Goal: Task Accomplishment & Management: Manage account settings

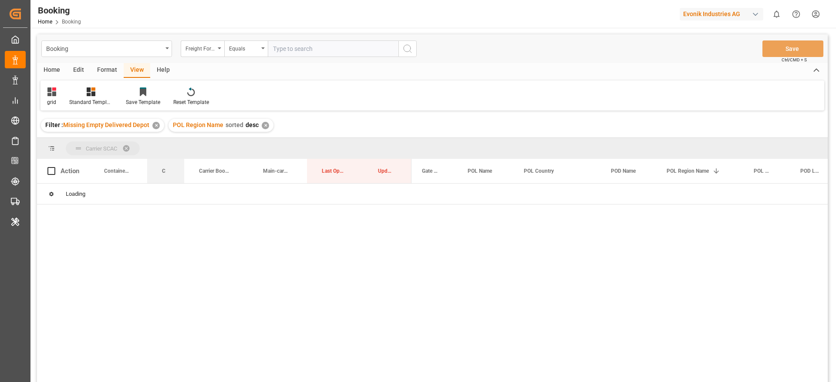
drag, startPoint x: 166, startPoint y: 169, endPoint x: 169, endPoint y: 156, distance: 13.2
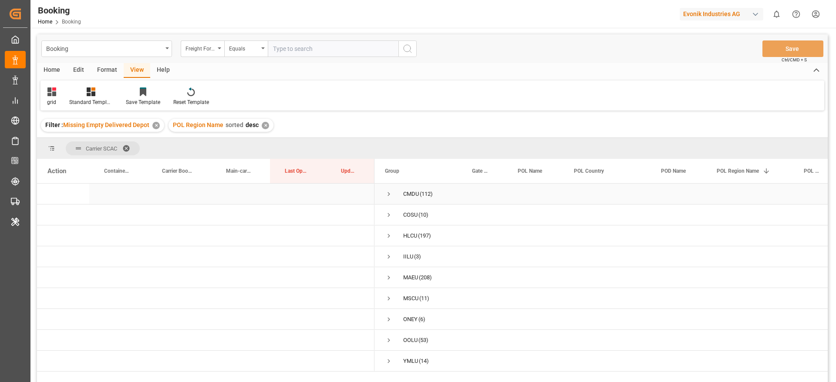
click at [389, 193] on span "Press SPACE to select this row." at bounding box center [389, 194] width 8 height 8
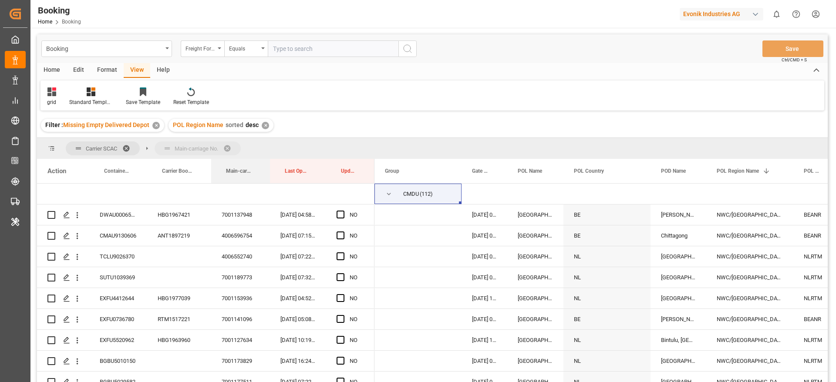
drag, startPoint x: 240, startPoint y: 170, endPoint x: 242, endPoint y: 156, distance: 13.8
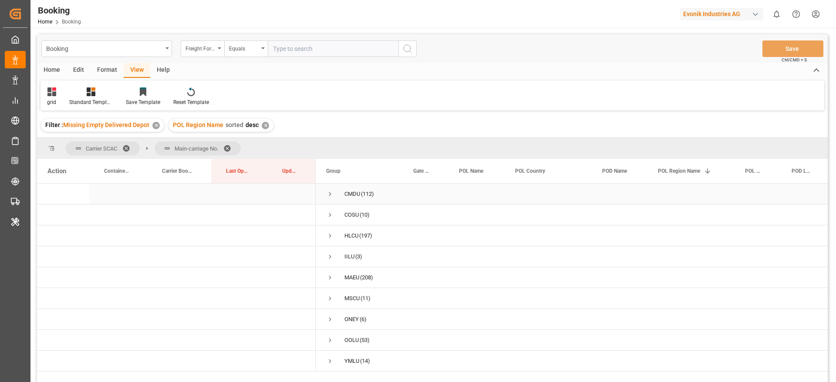
click at [333, 194] on span "Press SPACE to select this row." at bounding box center [330, 194] width 8 height 8
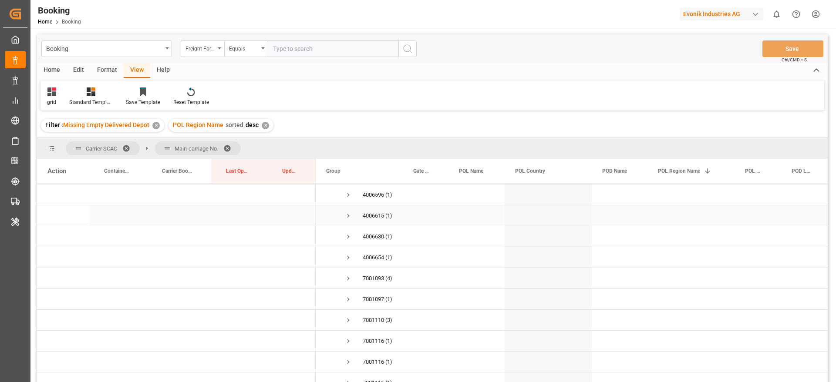
scroll to position [65, 0]
click at [354, 274] on span "7001093726 (4)" at bounding box center [359, 275] width 66 height 20
click at [347, 276] on span "Press SPACE to select this row." at bounding box center [349, 275] width 8 height 8
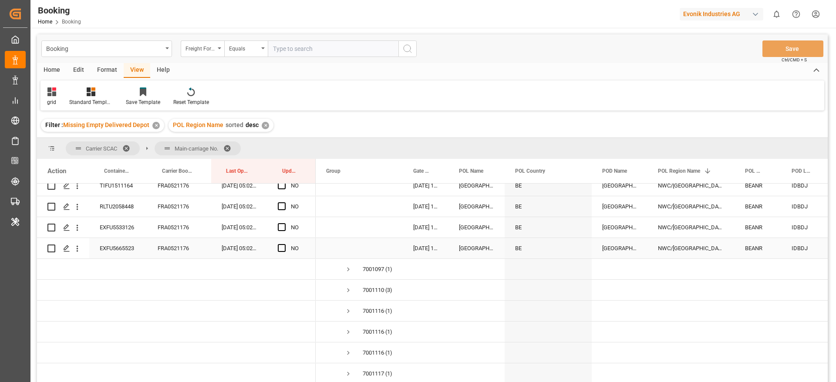
scroll to position [196, 0]
click at [351, 270] on span "Press SPACE to select this row." at bounding box center [349, 270] width 8 height 8
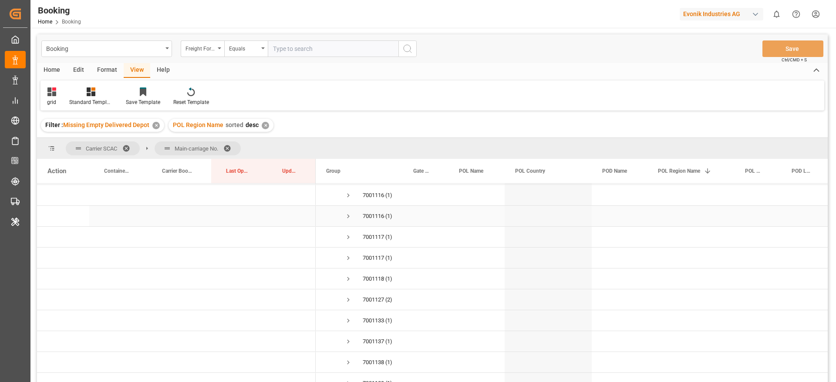
scroll to position [392, 0]
click at [351, 283] on span "Press SPACE to select this row." at bounding box center [349, 283] width 8 height 8
click at [349, 272] on span "Press SPACE to select this row." at bounding box center [349, 273] width 8 height 8
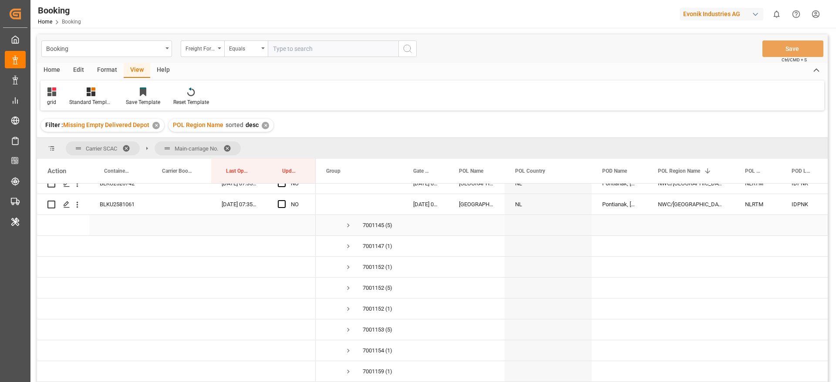
click at [349, 224] on span "Press SPACE to select this row." at bounding box center [349, 226] width 8 height 8
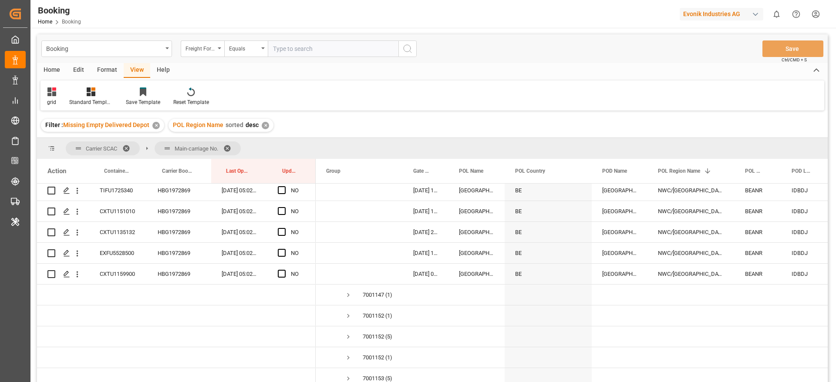
scroll to position [915, 0]
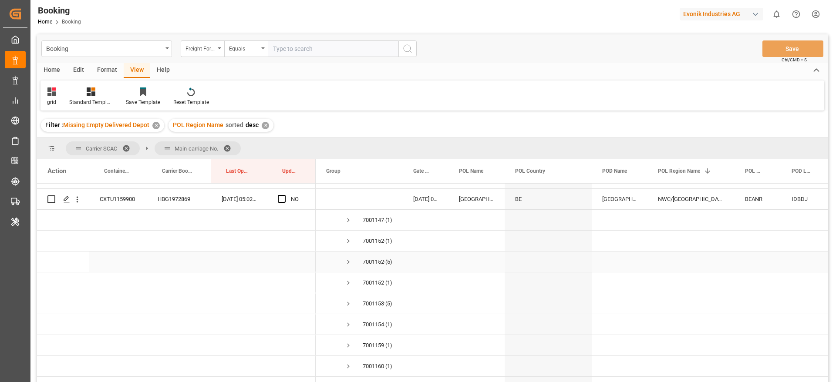
click at [344, 263] on span "7001152059 (5)" at bounding box center [359, 262] width 66 height 20
click at [350, 261] on span "Press SPACE to select this row." at bounding box center [349, 262] width 8 height 8
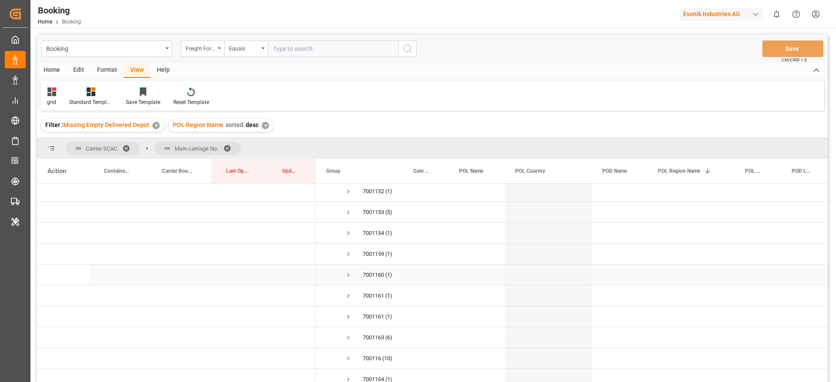
scroll to position [1045, 0]
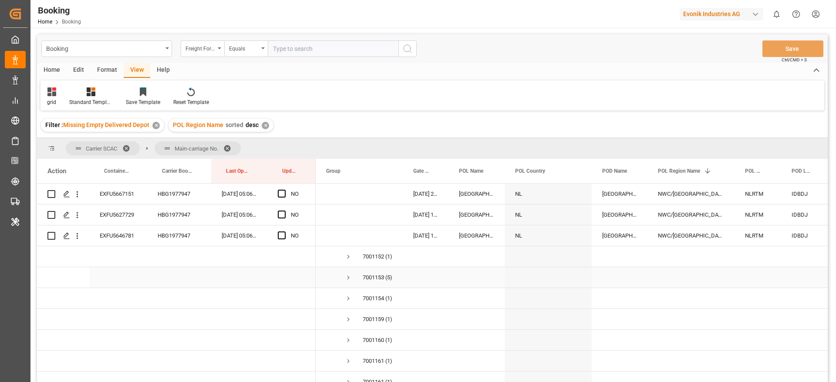
click at [348, 279] on span "Press SPACE to select this row." at bounding box center [349, 278] width 8 height 8
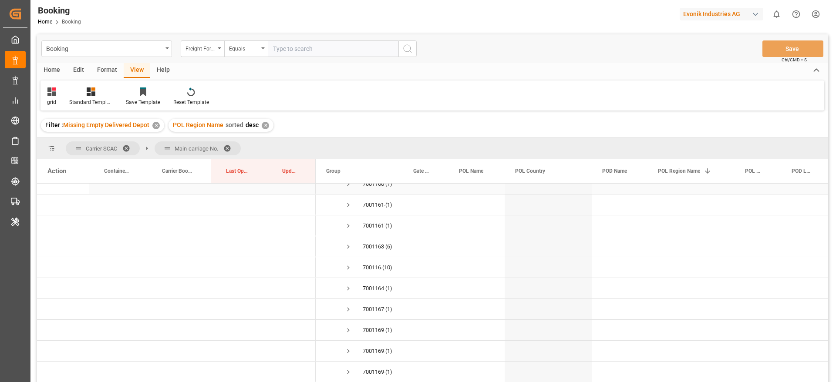
scroll to position [1307, 0]
click at [349, 246] on span "Press SPACE to select this row." at bounding box center [349, 247] width 8 height 8
click at [348, 198] on span "Press SPACE to select this row." at bounding box center [349, 197] width 8 height 8
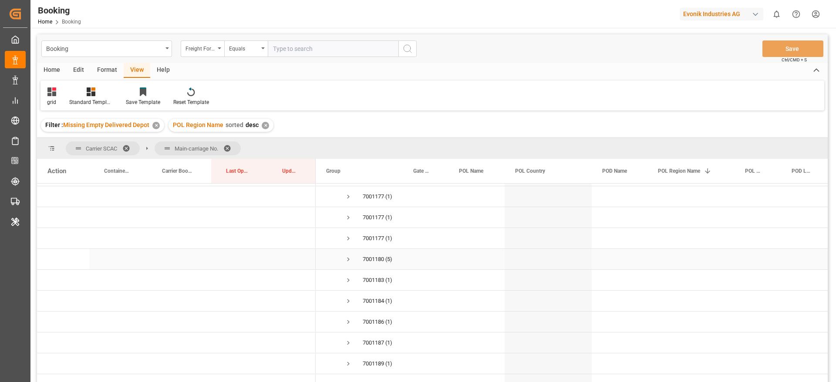
drag, startPoint x: 348, startPoint y: 257, endPoint x: 444, endPoint y: 264, distance: 96.5
click at [348, 257] on span "Press SPACE to select this row." at bounding box center [349, 260] width 8 height 8
drag, startPoint x: 346, startPoint y: 288, endPoint x: 438, endPoint y: 279, distance: 91.9
click at [347, 288] on span "Press SPACE to select this row." at bounding box center [349, 291] width 8 height 8
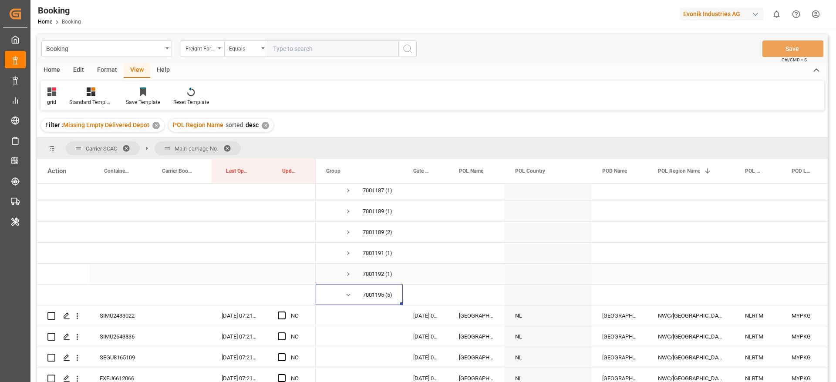
scroll to position [2222, 0]
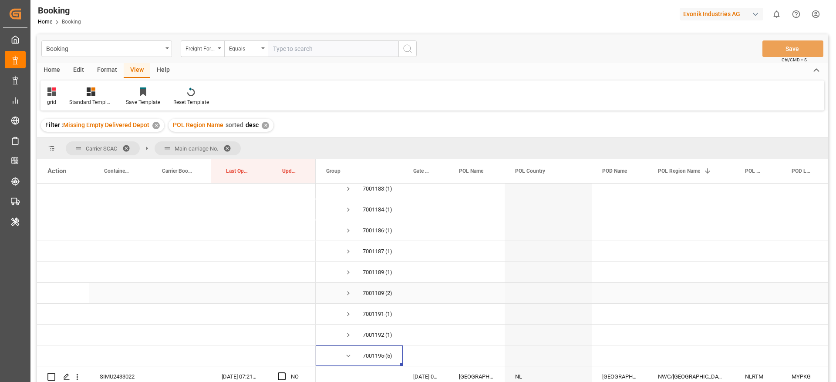
click at [348, 290] on span "Press SPACE to select this row." at bounding box center [349, 294] width 8 height 8
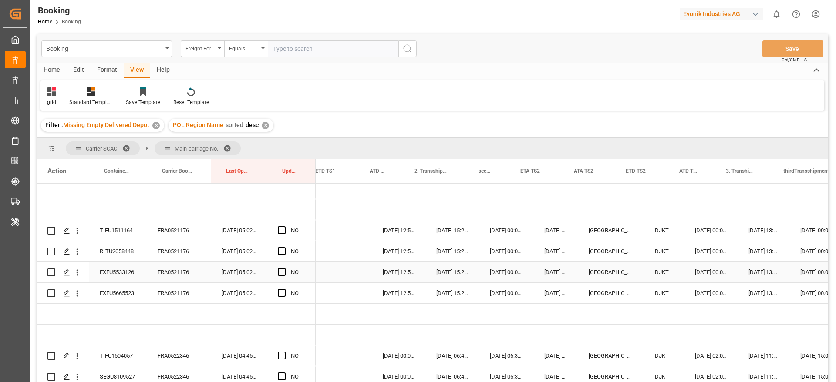
scroll to position [0, 0]
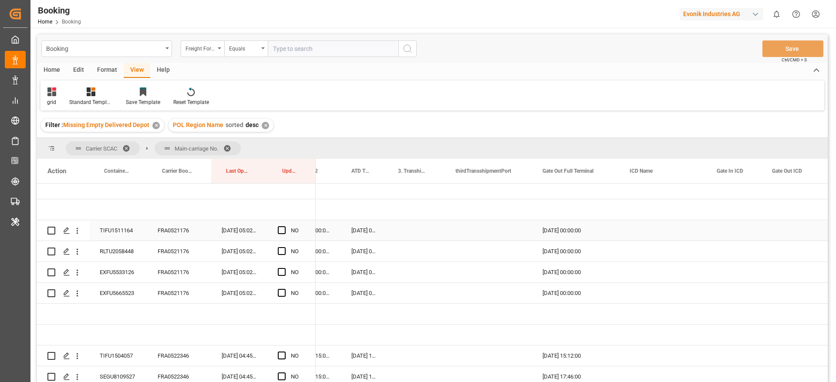
click at [165, 232] on div "FRA0521176" at bounding box center [179, 230] width 64 height 20
click at [280, 230] on span "Press SPACE to select this row." at bounding box center [282, 231] width 8 height 8
click at [284, 227] on input "Press SPACE to select this row." at bounding box center [284, 227] width 0 height 0
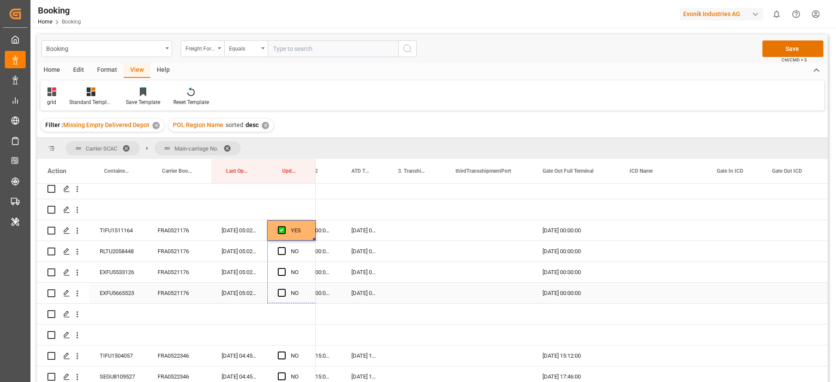
drag, startPoint x: 314, startPoint y: 238, endPoint x: 304, endPoint y: 299, distance: 61.7
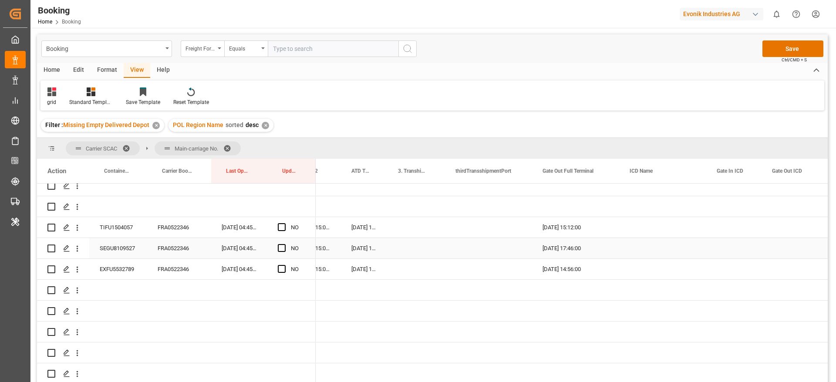
scroll to position [261, 0]
click at [177, 223] on div "FRA0522346" at bounding box center [179, 225] width 64 height 20
click at [281, 223] on span "Press SPACE to select this row." at bounding box center [282, 225] width 8 height 8
click at [284, 221] on input "Press SPACE to select this row." at bounding box center [284, 221] width 0 height 0
click at [280, 242] on span "Press SPACE to select this row." at bounding box center [282, 246] width 8 height 8
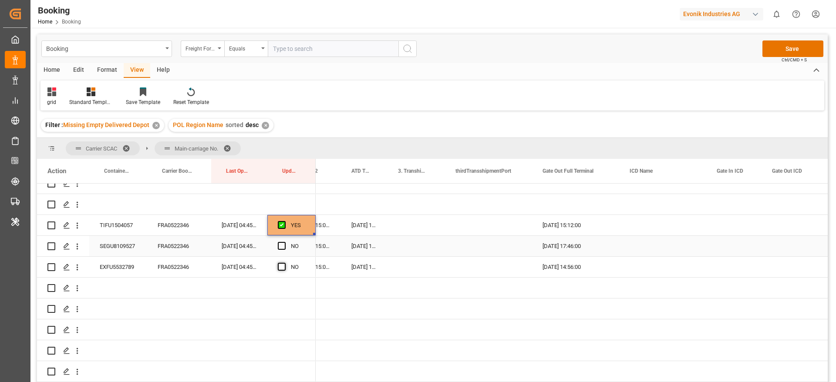
click at [284, 242] on input "Press SPACE to select this row." at bounding box center [284, 242] width 0 height 0
click at [280, 267] on span "Press SPACE to select this row." at bounding box center [282, 267] width 8 height 8
click at [284, 263] on input "Press SPACE to select this row." at bounding box center [284, 263] width 0 height 0
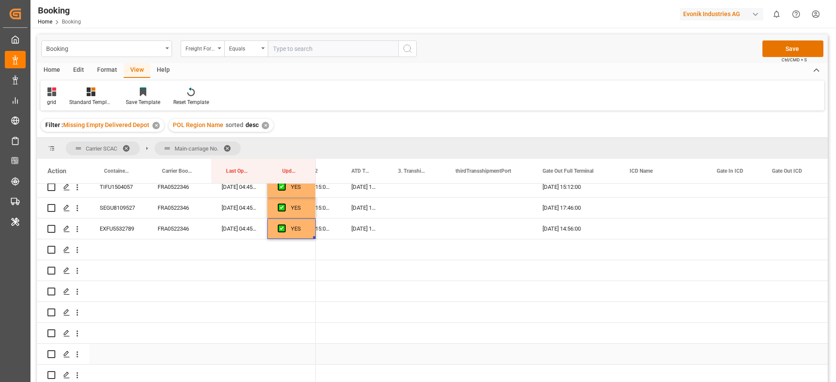
scroll to position [457, 0]
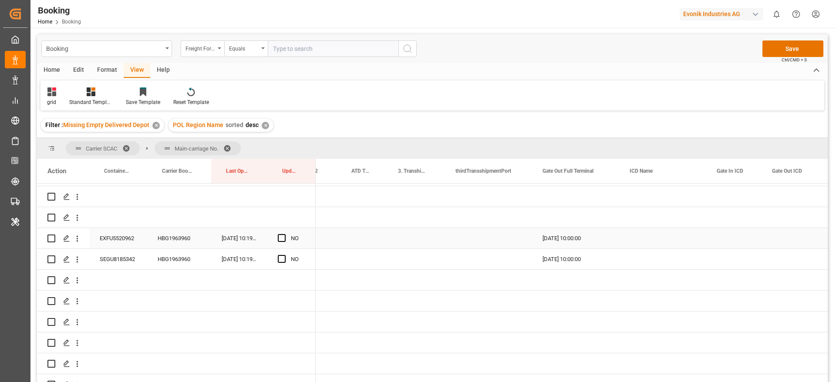
click at [164, 243] on div "HBG1963960" at bounding box center [179, 238] width 64 height 20
click at [278, 237] on span "Press SPACE to select this row." at bounding box center [282, 238] width 8 height 8
click at [284, 234] on input "Press SPACE to select this row." at bounding box center [284, 234] width 0 height 0
click at [281, 262] on span "Press SPACE to select this row." at bounding box center [282, 259] width 8 height 8
click at [284, 255] on input "Press SPACE to select this row." at bounding box center [284, 255] width 0 height 0
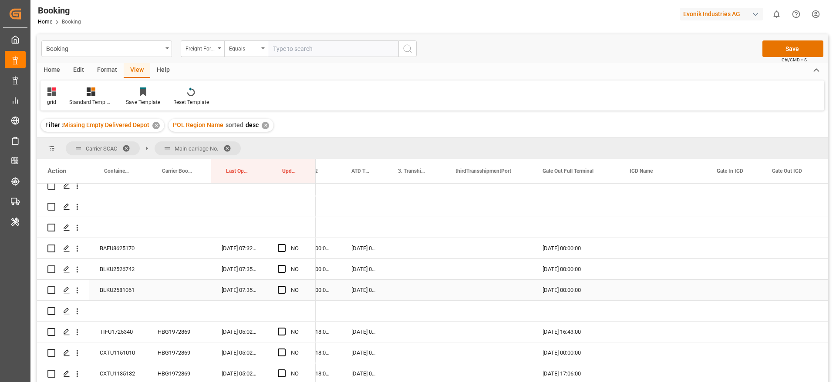
scroll to position [719, 0]
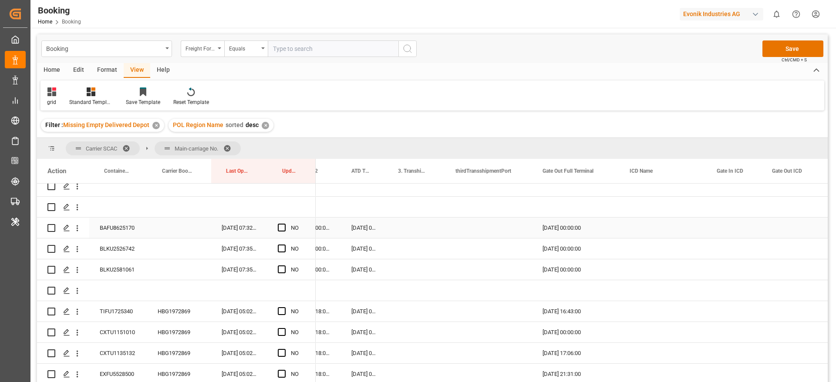
click at [121, 226] on div "BAFU8625170" at bounding box center [118, 228] width 58 height 20
drag, startPoint x: 286, startPoint y: 229, endPoint x: 282, endPoint y: 242, distance: 13.5
click at [286, 230] on div "Press SPACE to select this row." at bounding box center [284, 228] width 13 height 20
click at [281, 247] on span "Press SPACE to select this row." at bounding box center [282, 249] width 8 height 8
click at [284, 245] on input "Press SPACE to select this row." at bounding box center [284, 245] width 0 height 0
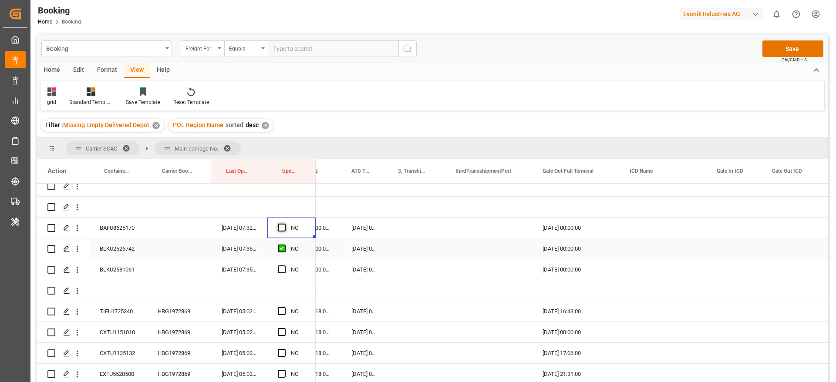
click at [283, 271] on span "Press SPACE to select this row." at bounding box center [282, 270] width 8 height 8
click at [284, 266] on input "Press SPACE to select this row." at bounding box center [284, 266] width 0 height 0
click at [283, 227] on span "Press SPACE to select this row." at bounding box center [282, 228] width 8 height 8
click at [284, 224] on input "Press SPACE to select this row." at bounding box center [284, 224] width 0 height 0
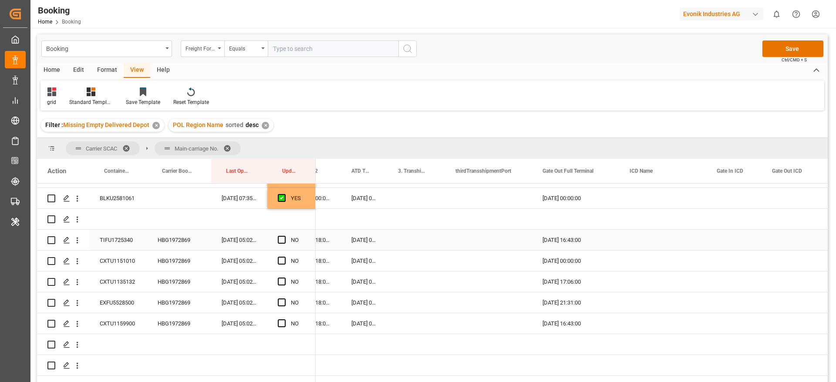
scroll to position [784, 0]
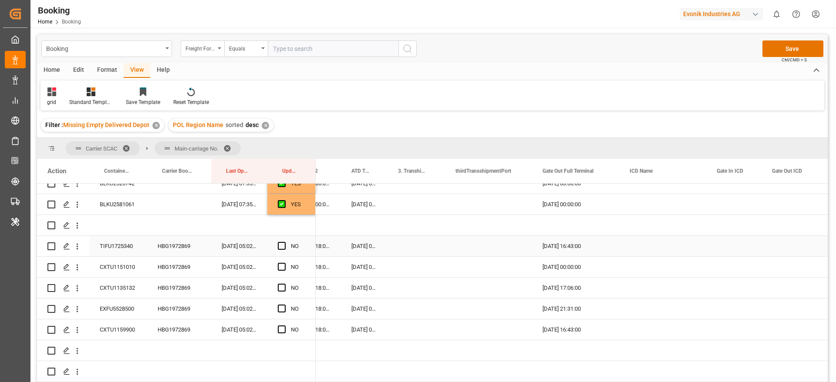
click at [169, 244] on div "HBG1972869" at bounding box center [179, 246] width 64 height 20
click at [283, 245] on span "Press SPACE to select this row." at bounding box center [282, 246] width 8 height 8
click at [284, 242] on input "Press SPACE to select this row." at bounding box center [284, 242] width 0 height 0
drag, startPoint x: 312, startPoint y: 297, endPoint x: 189, endPoint y: 257, distance: 129.6
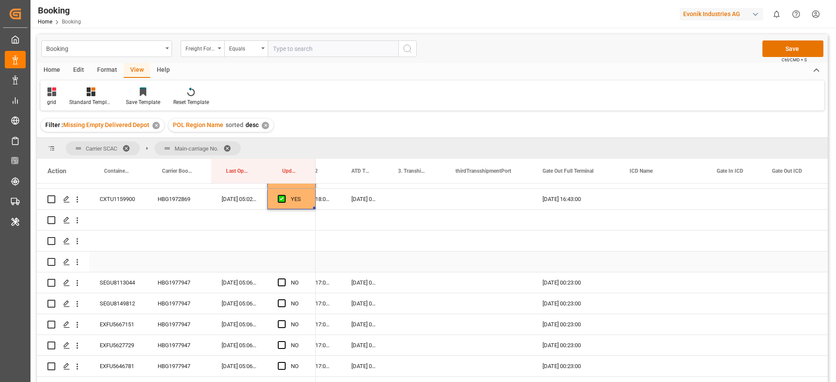
scroll to position [980, 0]
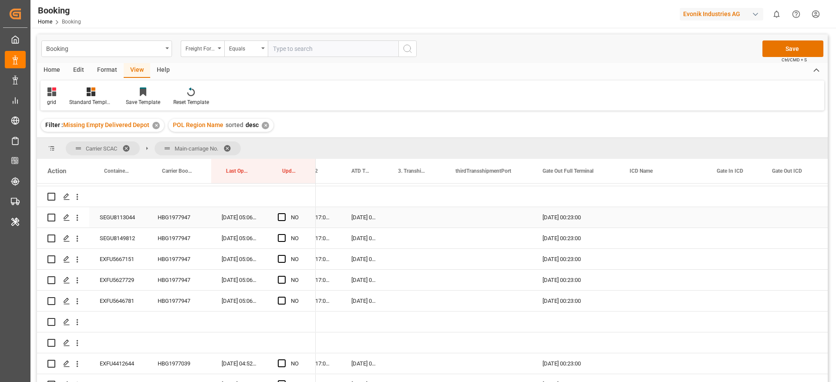
click at [167, 214] on div "HBG1977947" at bounding box center [179, 217] width 64 height 20
click at [281, 215] on span "Press SPACE to select this row." at bounding box center [282, 217] width 8 height 8
click at [284, 213] on input "Press SPACE to select this row." at bounding box center [284, 213] width 0 height 0
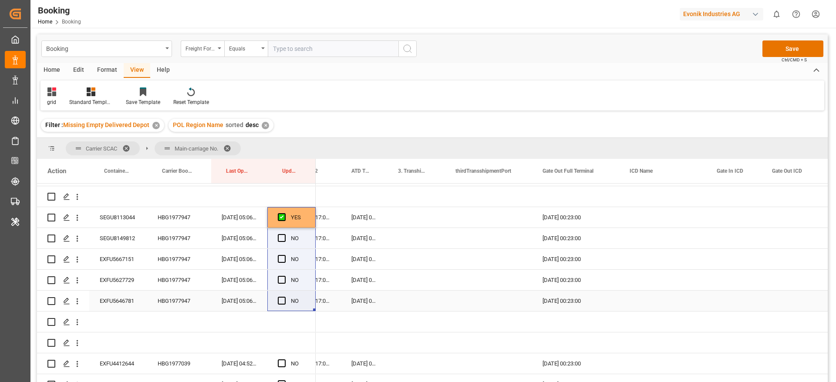
drag, startPoint x: 315, startPoint y: 224, endPoint x: 303, endPoint y: 304, distance: 80.5
click at [304, 198] on div "Press SPACE to select this row." at bounding box center [291, 196] width 48 height 20
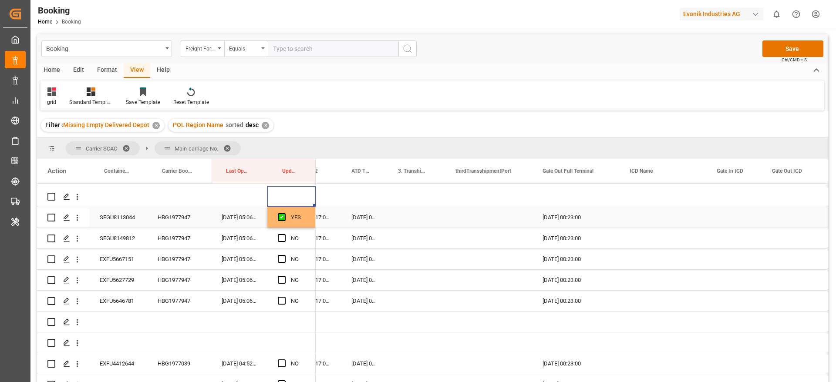
click at [299, 213] on div "YES" at bounding box center [298, 218] width 14 height 20
drag, startPoint x: 315, startPoint y: 227, endPoint x: 311, endPoint y: 298, distance: 72.0
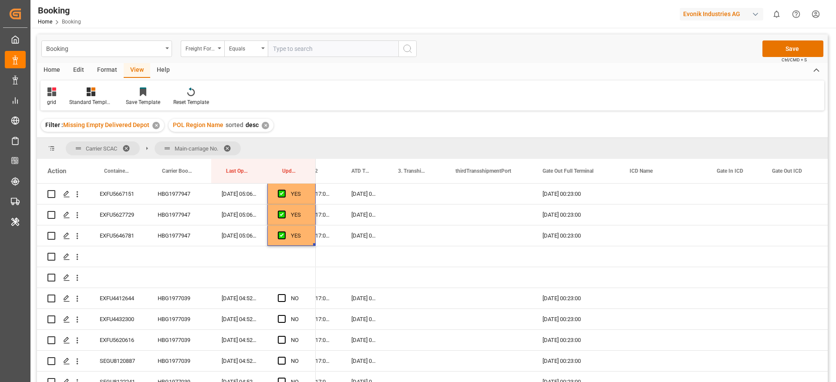
scroll to position [1111, 0]
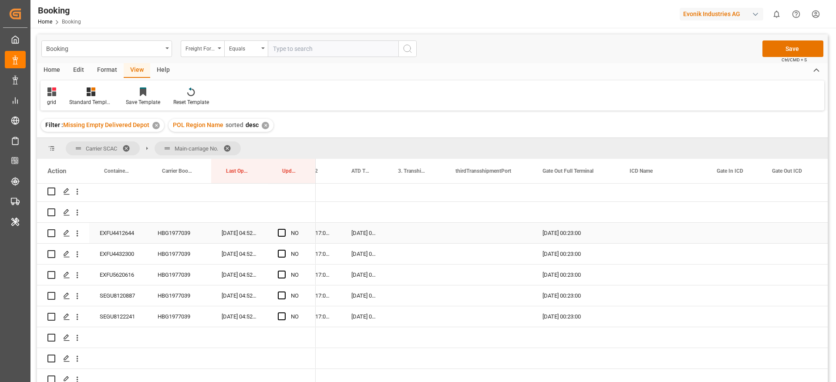
click at [176, 227] on div "HBG1977039" at bounding box center [179, 233] width 64 height 20
click at [281, 230] on span "Press SPACE to select this row." at bounding box center [282, 233] width 8 height 8
click at [284, 229] on input "Press SPACE to select this row." at bounding box center [284, 229] width 0 height 0
drag, startPoint x: 313, startPoint y: 243, endPoint x: 88, endPoint y: 264, distance: 226.7
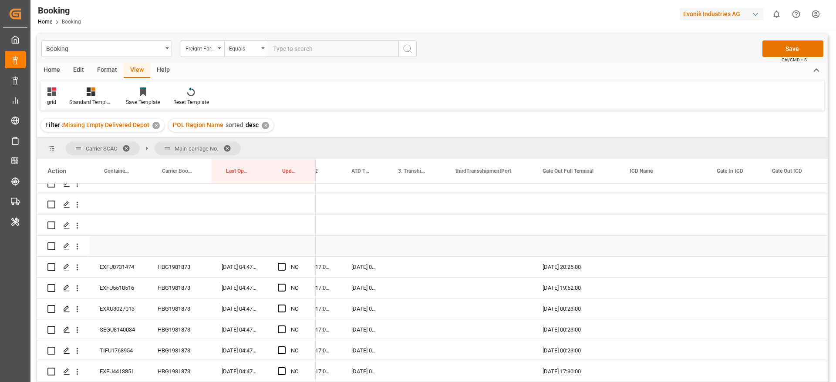
scroll to position [1372, 0]
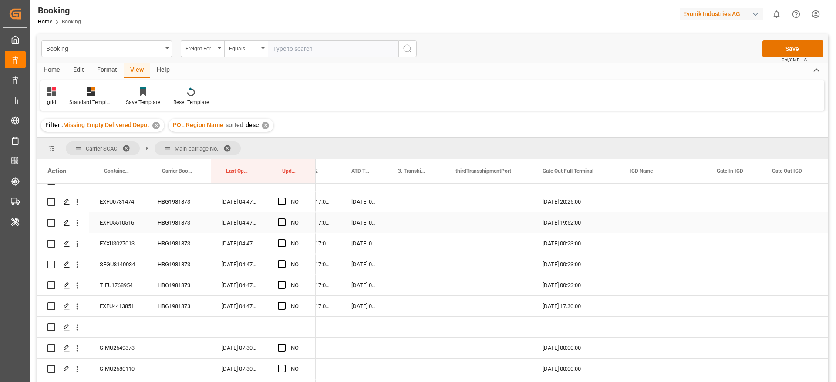
click at [175, 200] on div "HBG1981873" at bounding box center [179, 202] width 64 height 20
drag, startPoint x: 282, startPoint y: 201, endPoint x: 309, endPoint y: 210, distance: 28.1
click at [282, 202] on span "Press SPACE to select this row." at bounding box center [282, 202] width 8 height 8
click at [284, 198] on input "Press SPACE to select this row." at bounding box center [284, 198] width 0 height 0
drag, startPoint x: 314, startPoint y: 210, endPoint x: 304, endPoint y: 297, distance: 87.6
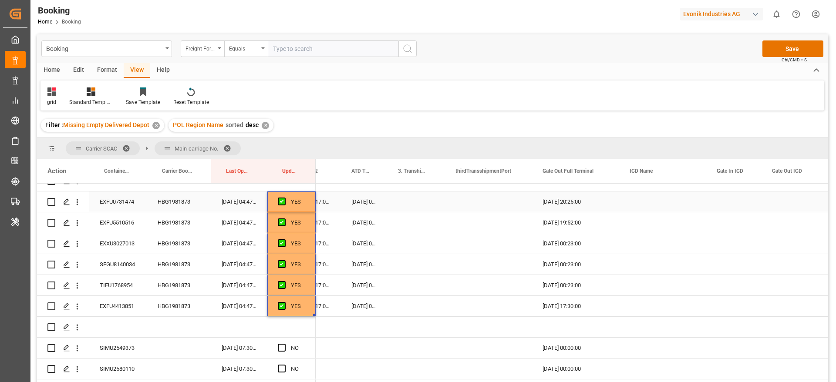
click at [183, 212] on div "HBG1981873" at bounding box center [179, 202] width 64 height 20
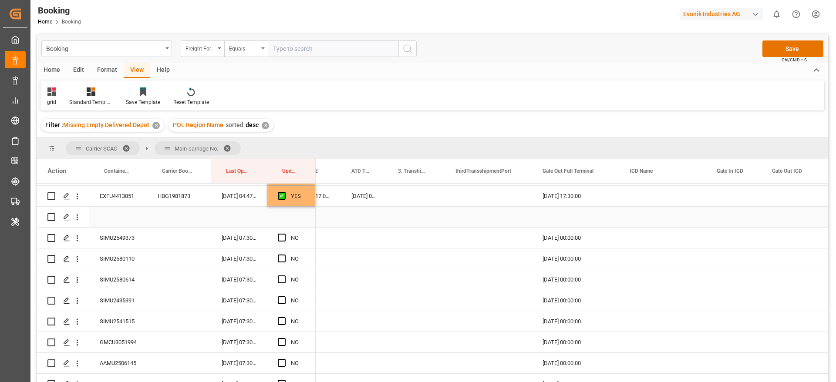
scroll to position [1503, 0]
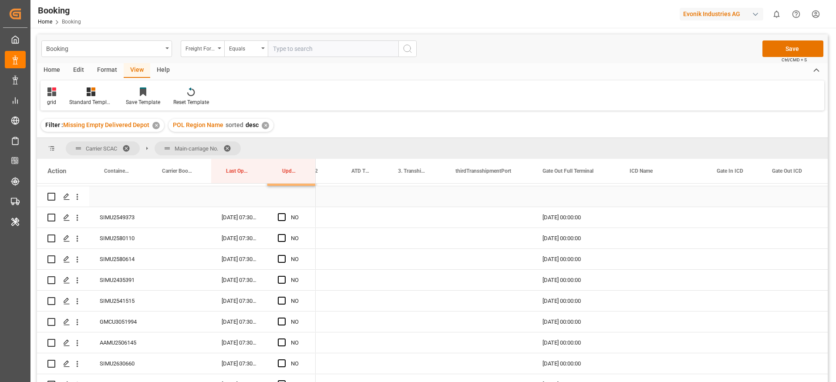
click at [116, 203] on div "Press SPACE to select this row." at bounding box center [118, 196] width 58 height 20
click at [116, 222] on div "SIMU2549373" at bounding box center [118, 217] width 58 height 20
click at [287, 215] on div "Press SPACE to select this row." at bounding box center [284, 218] width 13 height 20
click at [284, 217] on span "Press SPACE to select this row." at bounding box center [282, 217] width 8 height 8
click at [284, 213] on input "Press SPACE to select this row." at bounding box center [284, 213] width 0 height 0
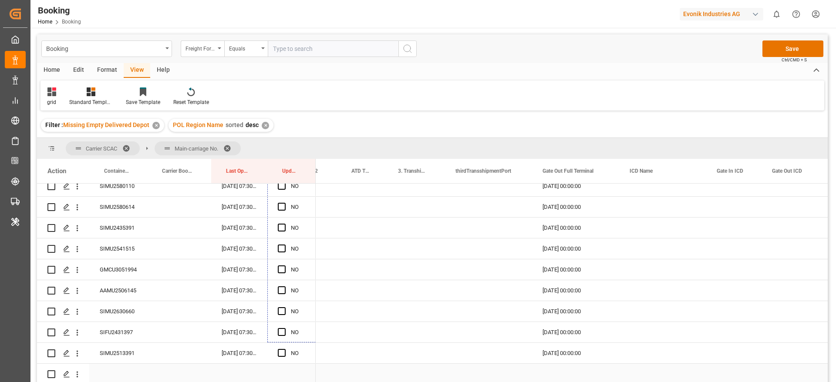
scroll to position [1590, 0]
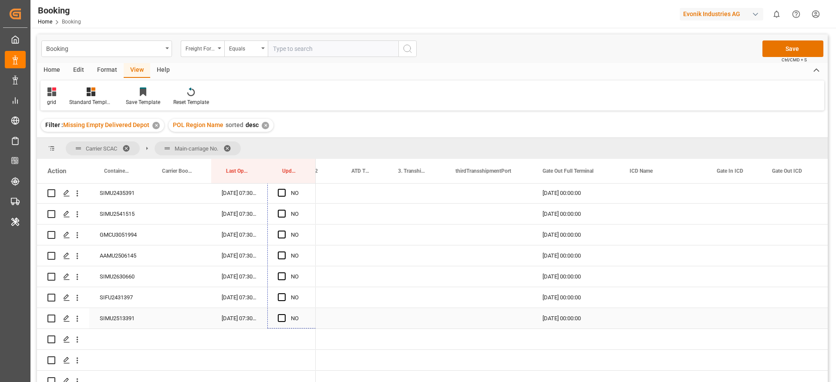
drag, startPoint x: 314, startPoint y: 226, endPoint x: 287, endPoint y: 317, distance: 95.3
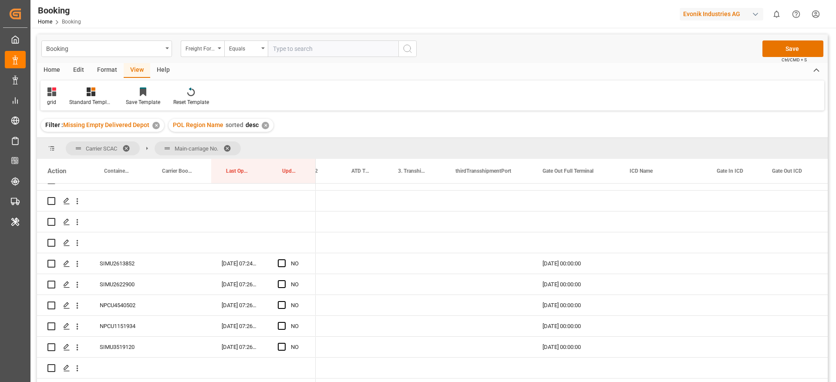
scroll to position [2047, 0]
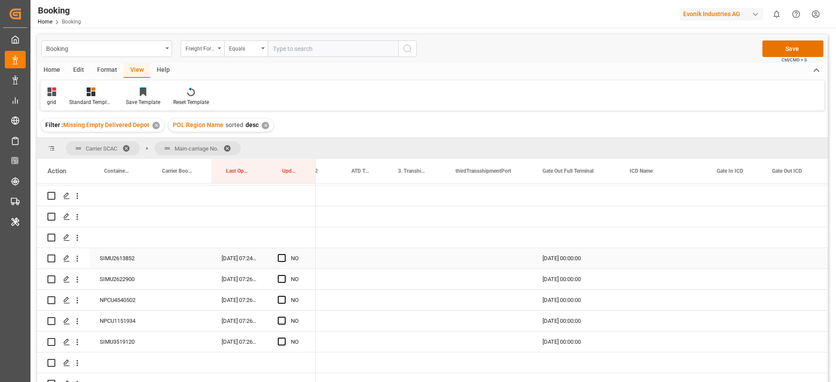
click at [134, 255] on div "SIMU2613852" at bounding box center [118, 258] width 58 height 20
click at [283, 257] on span "Press SPACE to select this row." at bounding box center [282, 258] width 8 height 8
click at [284, 254] on input "Press SPACE to select this row." at bounding box center [284, 254] width 0 height 0
drag, startPoint x: 313, startPoint y: 267, endPoint x: 146, endPoint y: 262, distance: 166.9
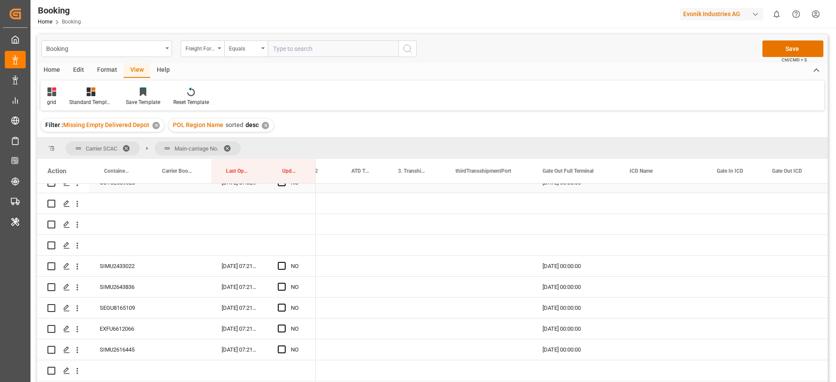
scroll to position [2309, 0]
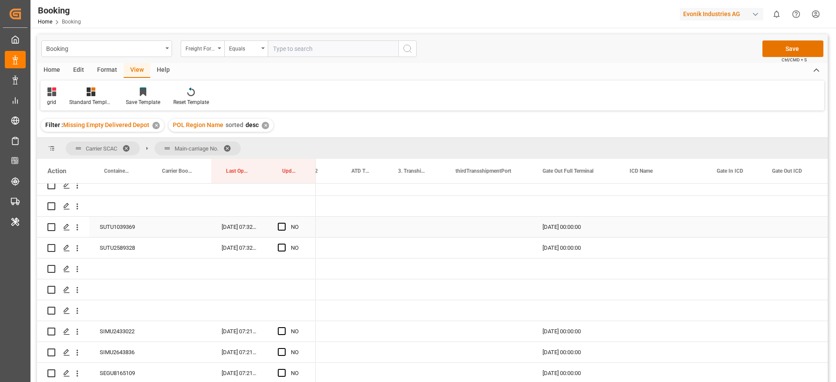
click at [116, 232] on div "SUTU1039369" at bounding box center [118, 227] width 58 height 20
drag, startPoint x: 284, startPoint y: 225, endPoint x: 281, endPoint y: 244, distance: 19.8
click at [284, 225] on span "Press SPACE to select this row." at bounding box center [282, 227] width 8 height 8
click at [284, 223] on input "Press SPACE to select this row." at bounding box center [284, 223] width 0 height 0
click at [281, 247] on span "Press SPACE to select this row." at bounding box center [282, 248] width 8 height 8
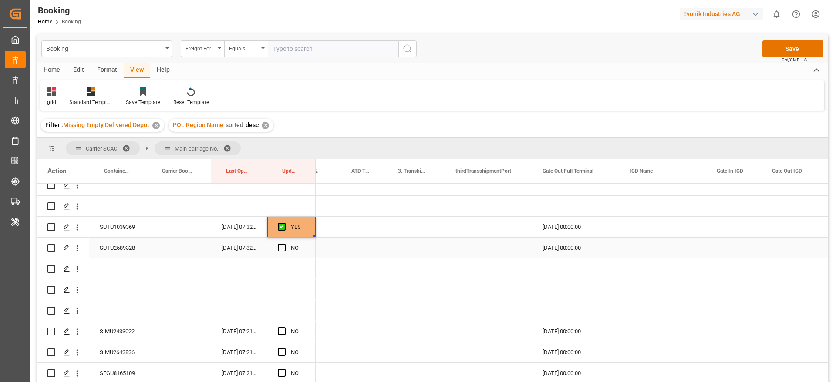
click at [284, 244] on input "Press SPACE to select this row." at bounding box center [284, 244] width 0 height 0
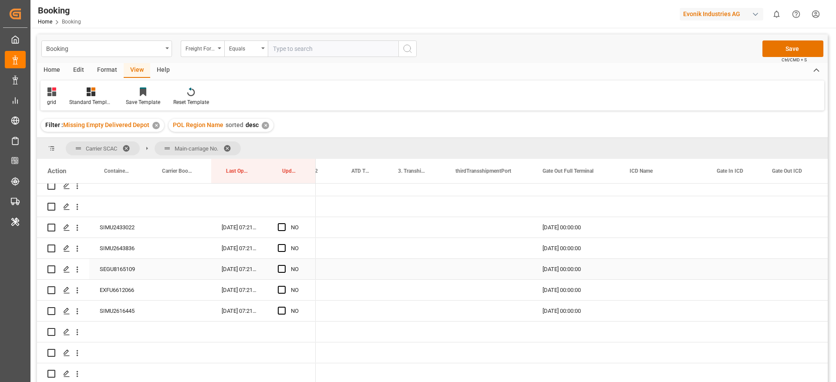
scroll to position [2439, 0]
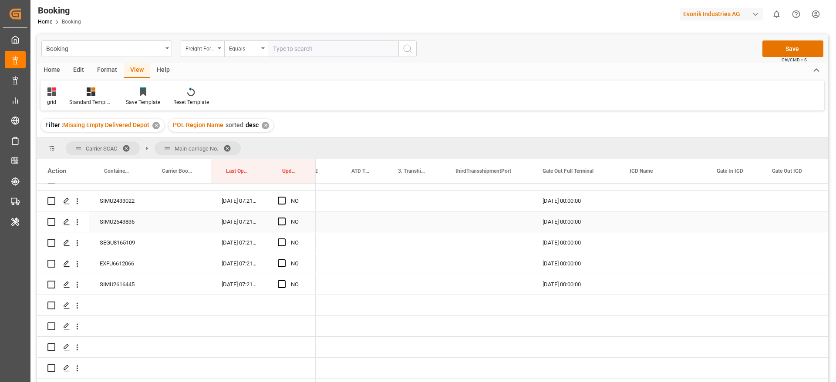
click at [114, 198] on div "SIMU2433022" at bounding box center [118, 201] width 58 height 20
click at [284, 198] on span "Press SPACE to select this row." at bounding box center [282, 201] width 8 height 8
click at [284, 197] on input "Press SPACE to select this row." at bounding box center [284, 197] width 0 height 0
click at [282, 223] on span "Press SPACE to select this row." at bounding box center [282, 222] width 8 height 8
click at [284, 218] on input "Press SPACE to select this row." at bounding box center [284, 218] width 0 height 0
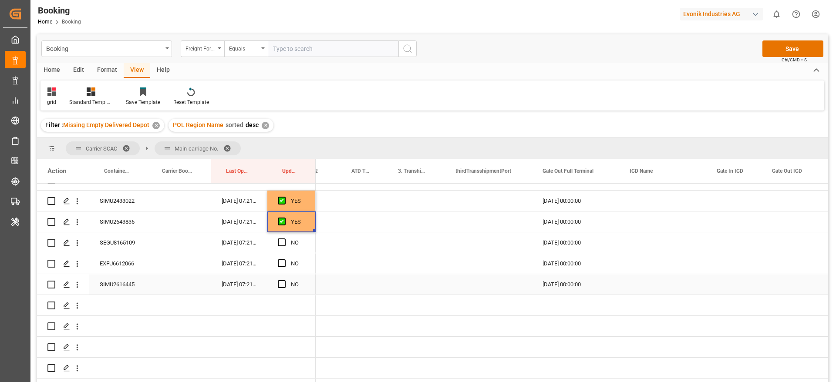
click at [285, 285] on span "Press SPACE to select this row." at bounding box center [282, 285] width 8 height 8
click at [284, 281] on input "Press SPACE to select this row." at bounding box center [284, 281] width 0 height 0
click at [95, 262] on div "EXFU6612066" at bounding box center [118, 264] width 58 height 20
click at [283, 242] on span "Press SPACE to select this row." at bounding box center [282, 243] width 8 height 8
click at [284, 239] on input "Press SPACE to select this row." at bounding box center [284, 239] width 0 height 0
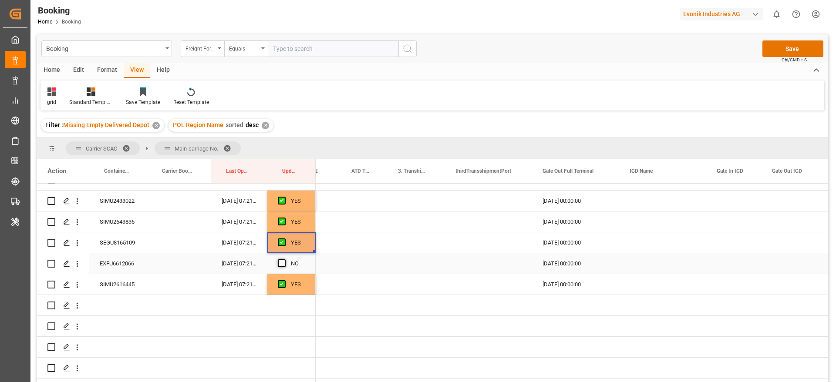
click at [283, 261] on span "Press SPACE to select this row." at bounding box center [282, 264] width 8 height 8
click at [284, 260] on input "Press SPACE to select this row." at bounding box center [284, 260] width 0 height 0
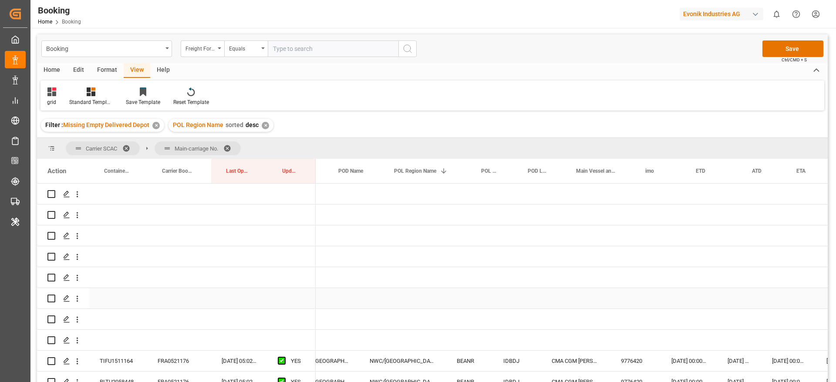
scroll to position [0, 0]
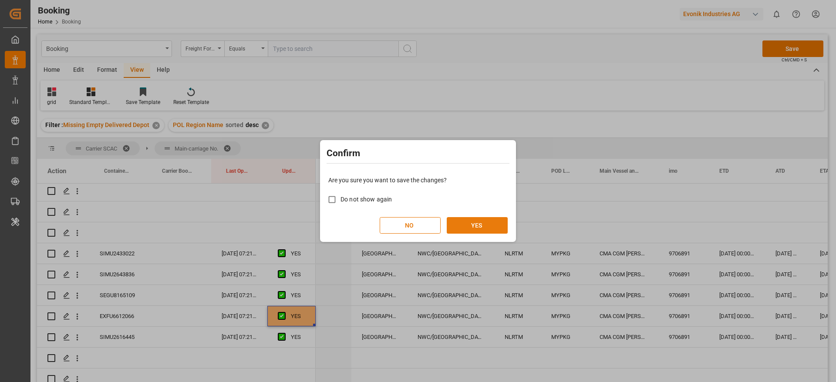
click at [490, 220] on button "YES" at bounding box center [477, 225] width 61 height 17
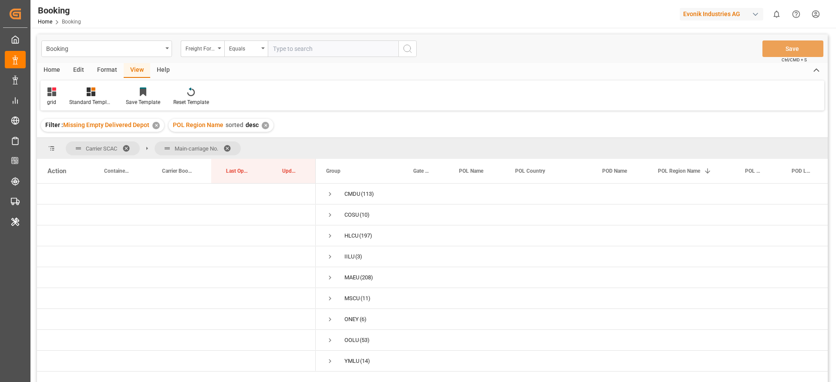
click at [231, 147] on span at bounding box center [230, 149] width 14 height 8
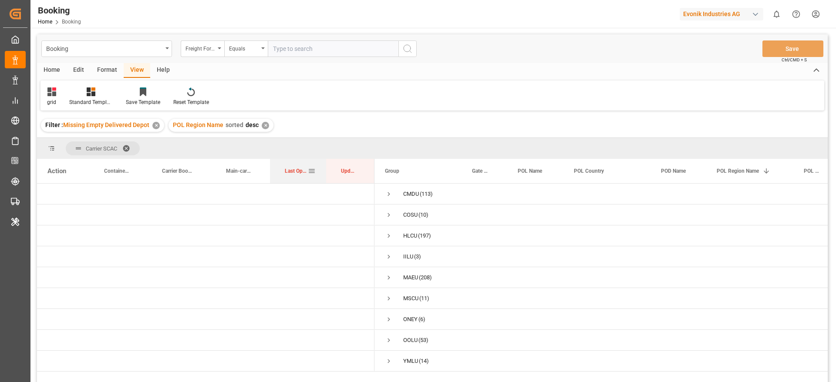
drag, startPoint x: 293, startPoint y: 167, endPoint x: 298, endPoint y: 165, distance: 5.3
click at [298, 165] on div "Last Opened Date" at bounding box center [296, 171] width 23 height 24
drag, startPoint x: 301, startPoint y: 172, endPoint x: 305, endPoint y: 156, distance: 16.6
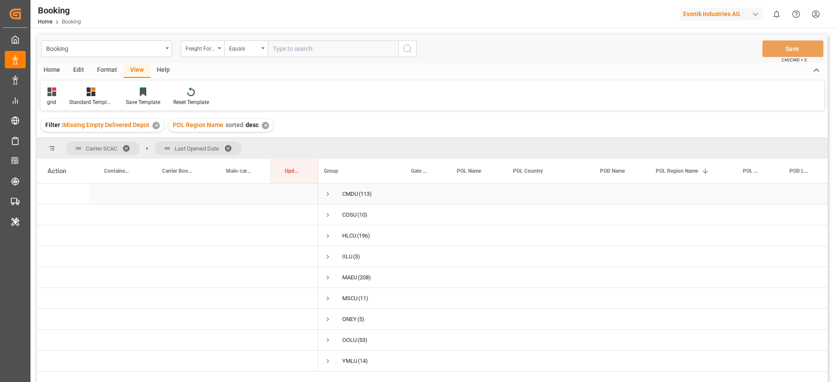
click at [326, 194] on span "Press SPACE to select this row." at bounding box center [328, 194] width 8 height 8
click at [347, 236] on span "Press SPACE to select this row." at bounding box center [346, 236] width 8 height 8
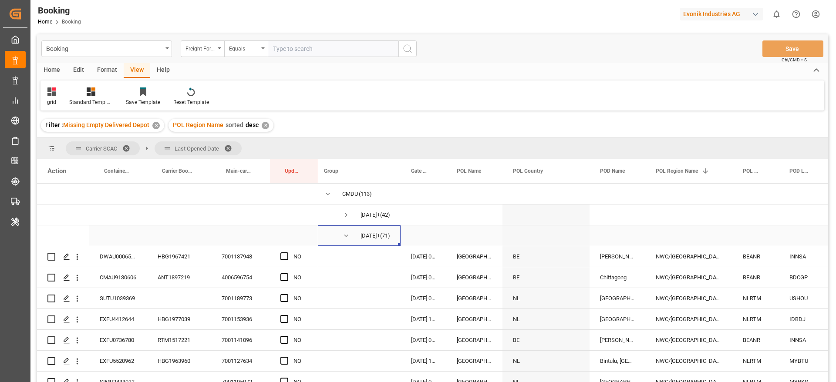
click at [347, 237] on span "Press SPACE to select this row." at bounding box center [346, 236] width 8 height 8
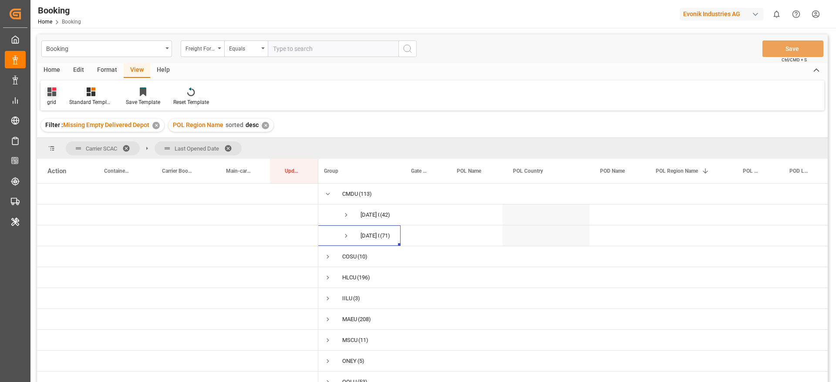
click at [58, 92] on div "grid" at bounding box center [52, 96] width 22 height 19
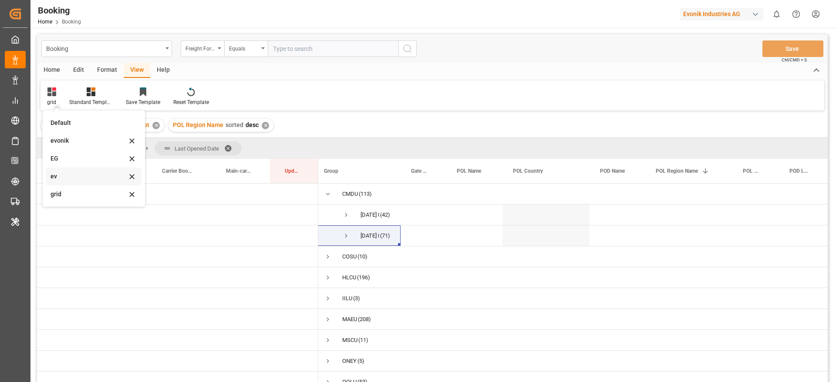
click at [77, 171] on div "ev" at bounding box center [93, 177] width 95 height 18
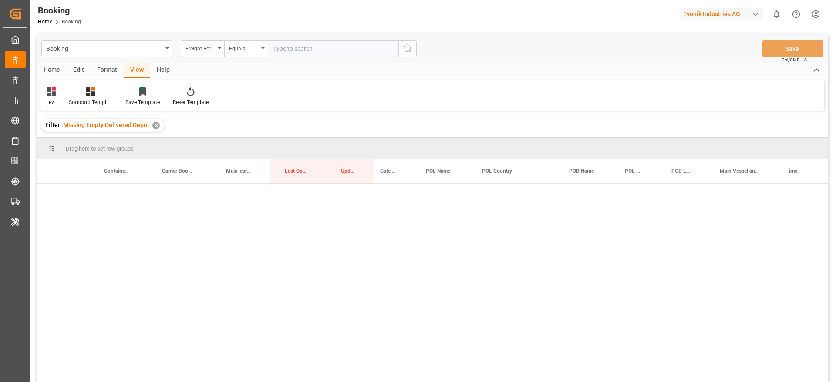
click at [380, 104] on div "ev Standard Templates Save Template Reset Template" at bounding box center [433, 96] width 784 height 30
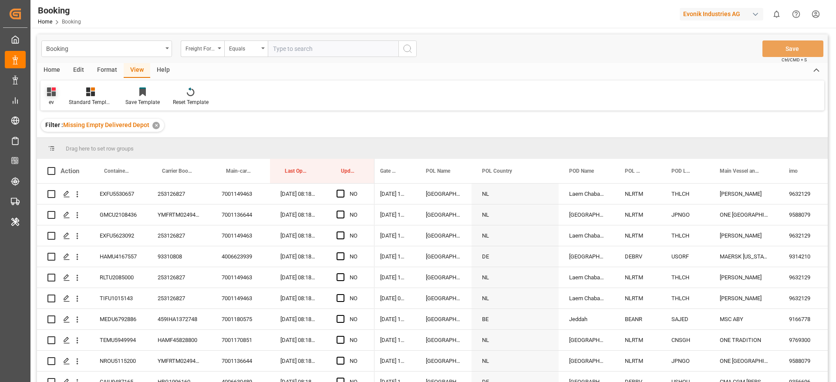
click at [56, 97] on div "ev" at bounding box center [52, 96] width 22 height 19
click at [89, 179] on div "ev" at bounding box center [89, 176] width 76 height 9
click at [52, 98] on div "ev" at bounding box center [52, 96] width 22 height 19
click at [76, 154] on div "EG" at bounding box center [89, 158] width 76 height 9
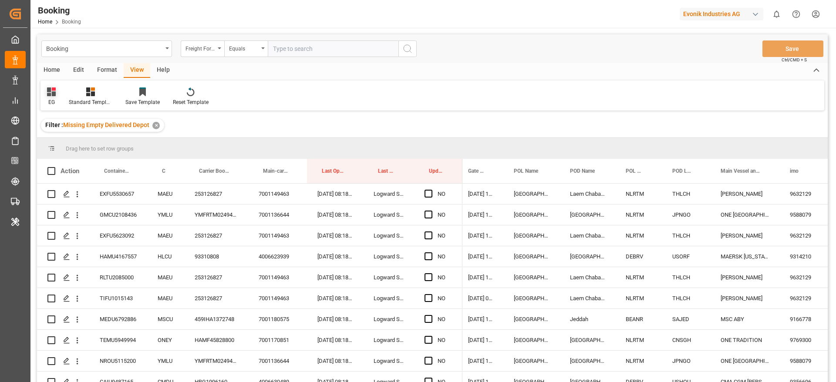
click at [59, 94] on div "EG" at bounding box center [52, 96] width 22 height 19
click at [69, 180] on div "ev" at bounding box center [89, 176] width 76 height 9
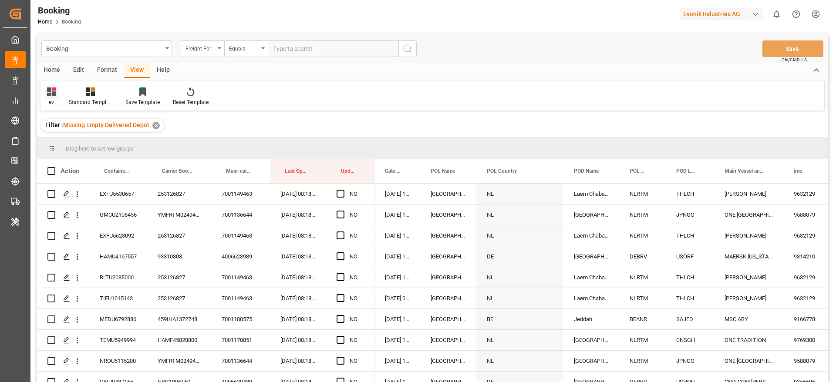
click at [50, 100] on div "ev" at bounding box center [51, 102] width 9 height 8
click at [71, 190] on div "grid" at bounding box center [89, 194] width 76 height 9
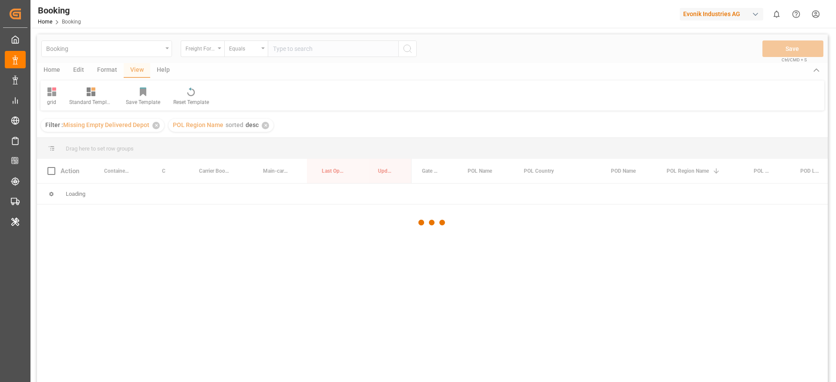
click at [454, 100] on div at bounding box center [432, 222] width 791 height 377
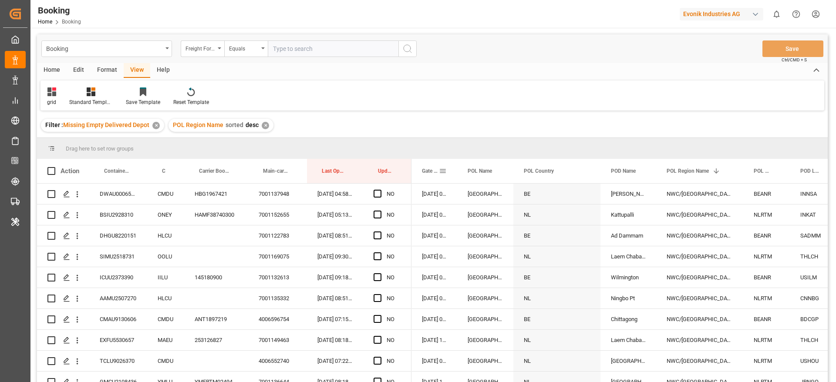
click at [448, 173] on div "Gate In POL" at bounding box center [435, 171] width 46 height 24
click at [497, 169] on span at bounding box center [499, 171] width 8 height 8
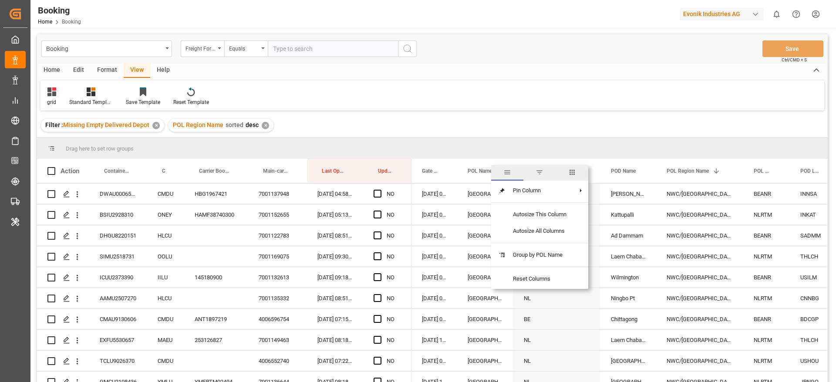
click at [583, 169] on span "columns" at bounding box center [572, 173] width 32 height 16
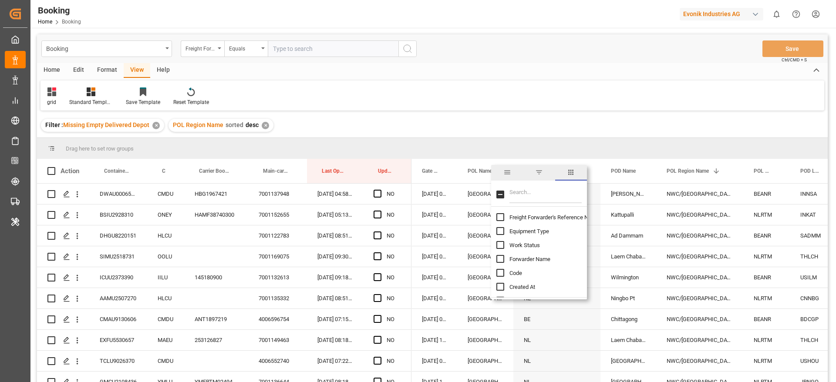
click at [525, 190] on input "Filter Columns Input" at bounding box center [546, 194] width 72 height 17
type input "last"
click at [499, 259] on input "Last Opened By column toggle visibility (hidden)" at bounding box center [501, 259] width 8 height 8
checkbox input "true"
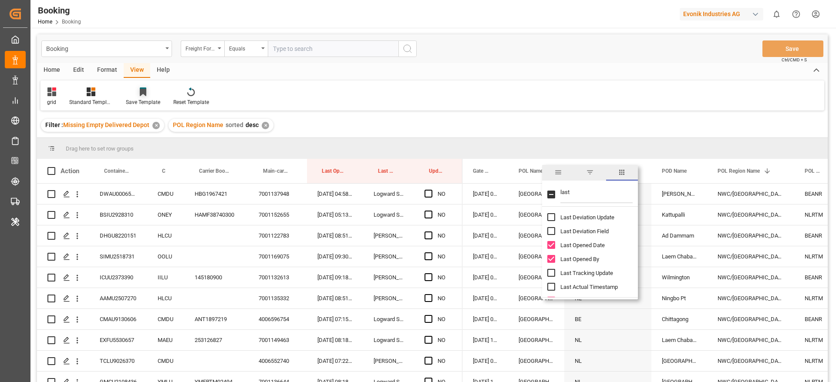
click at [138, 95] on div at bounding box center [143, 91] width 34 height 9
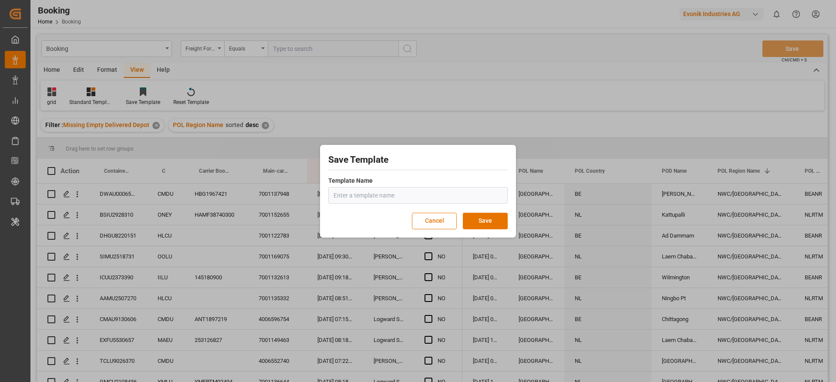
click at [352, 193] on input "text" at bounding box center [417, 195] width 179 height 17
type input "g"
click at [486, 220] on button "Save" at bounding box center [485, 221] width 45 height 17
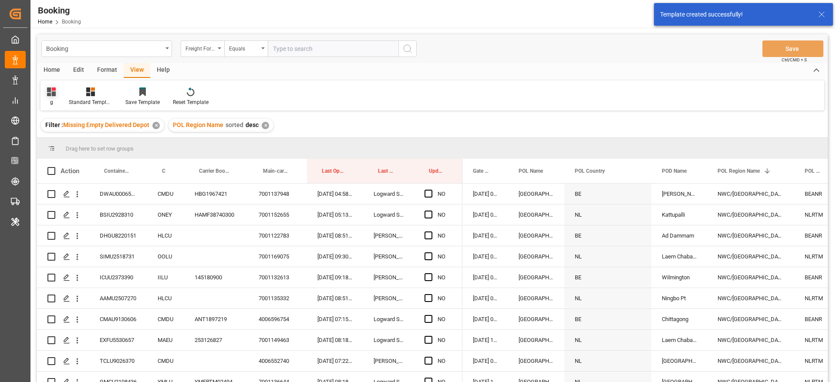
click at [48, 94] on icon at bounding box center [51, 92] width 9 height 9
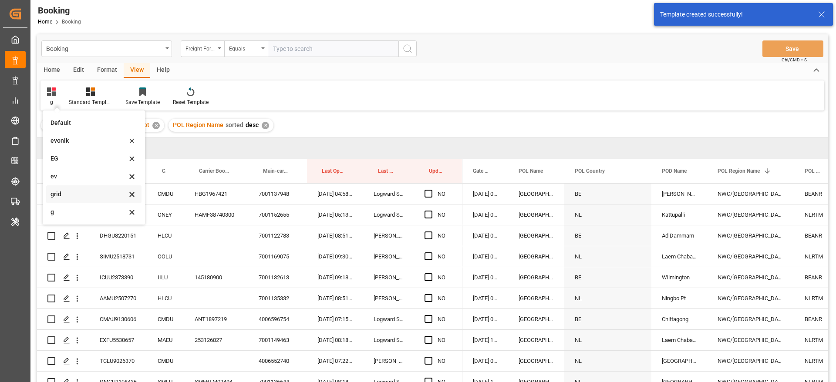
click at [131, 145] on icon at bounding box center [132, 141] width 10 height 8
click at [436, 104] on div "g Default evonik EG ev g Standard Templates Save Template Reset Template" at bounding box center [433, 96] width 784 height 30
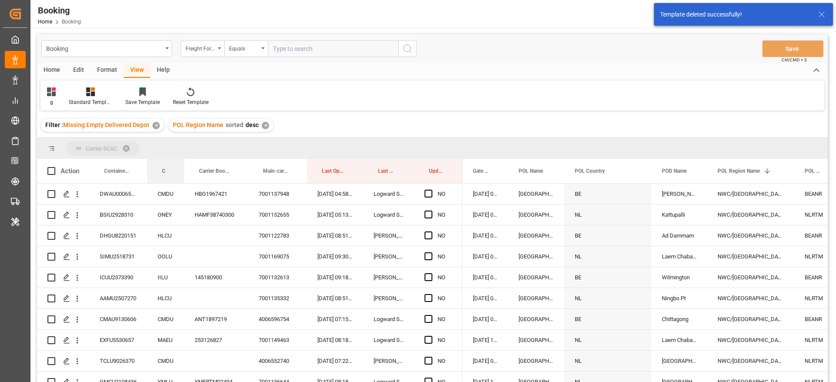
drag, startPoint x: 159, startPoint y: 169, endPoint x: 166, endPoint y: 151, distance: 19.6
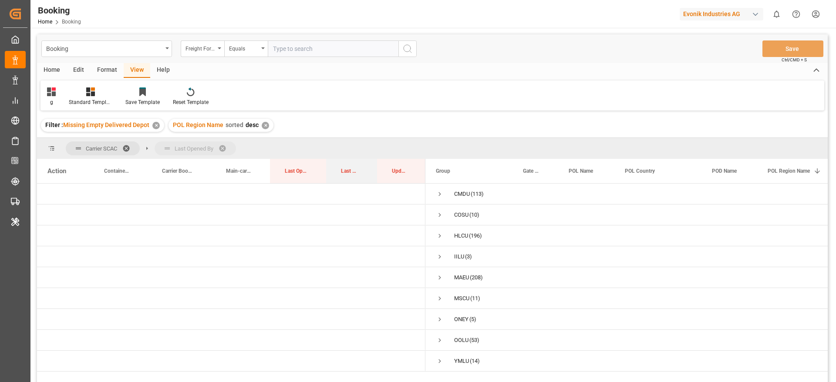
drag, startPoint x: 346, startPoint y: 171, endPoint x: 345, endPoint y: 158, distance: 13.1
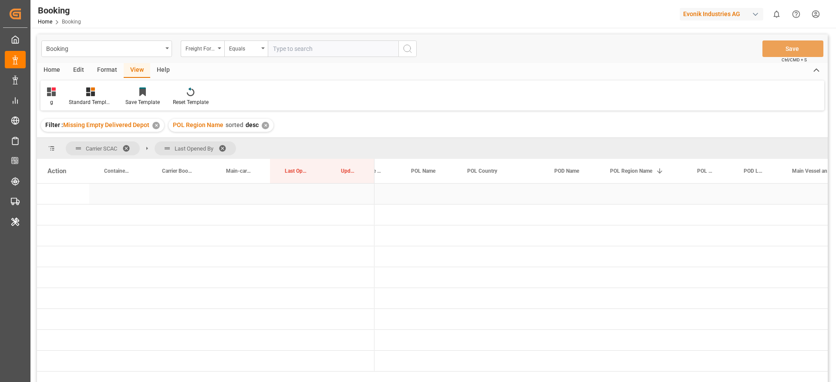
scroll to position [0, 107]
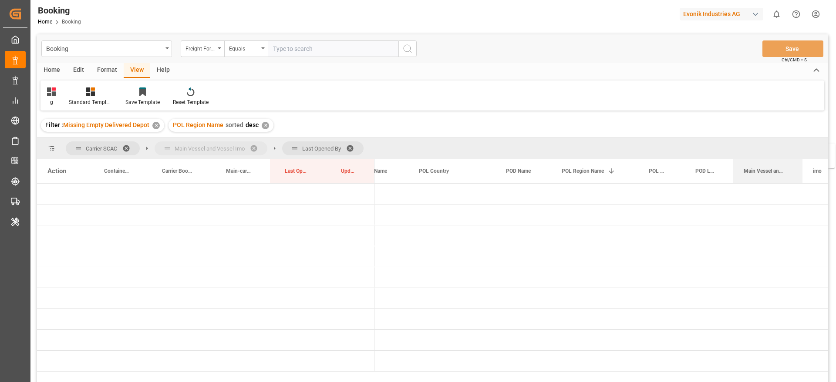
drag, startPoint x: 768, startPoint y: 166, endPoint x: 768, endPoint y: 149, distance: 17.4
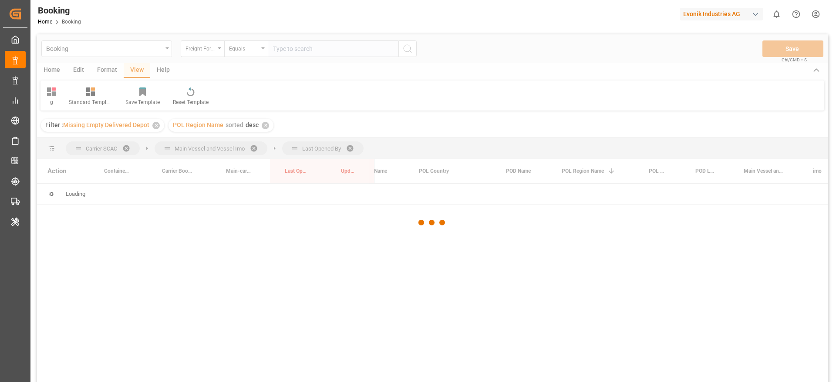
drag, startPoint x: 329, startPoint y: 185, endPoint x: 299, endPoint y: 158, distance: 40.7
click at [306, 168] on div at bounding box center [432, 222] width 791 height 377
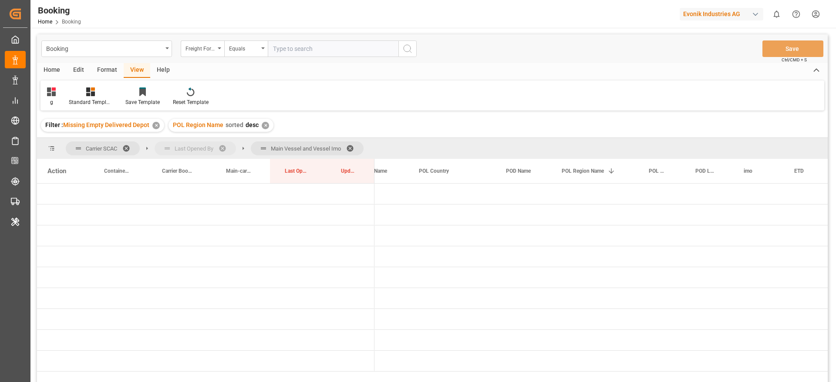
drag, startPoint x: 298, startPoint y: 149, endPoint x: 223, endPoint y: 153, distance: 75.1
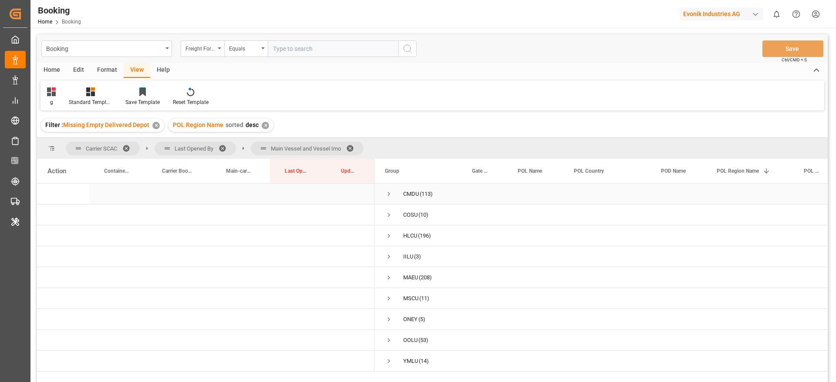
click at [385, 195] on div "CMDU (113)" at bounding box center [418, 194] width 87 height 20
click at [388, 193] on span "Press SPACE to select this row." at bounding box center [389, 194] width 8 height 8
click at [406, 214] on span "Press SPACE to select this row." at bounding box center [407, 215] width 8 height 8
click at [426, 233] on span "Press SPACE to select this row." at bounding box center [426, 236] width 8 height 8
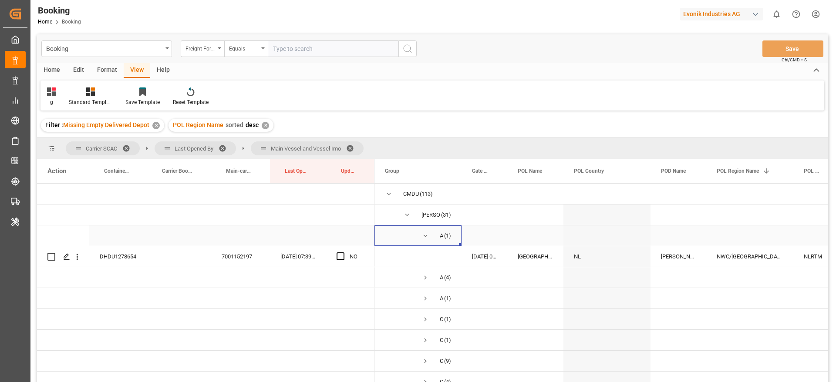
click at [426, 233] on span "Press SPACE to select this row." at bounding box center [426, 236] width 8 height 8
click at [426, 256] on span "Press SPACE to select this row." at bounding box center [426, 257] width 8 height 8
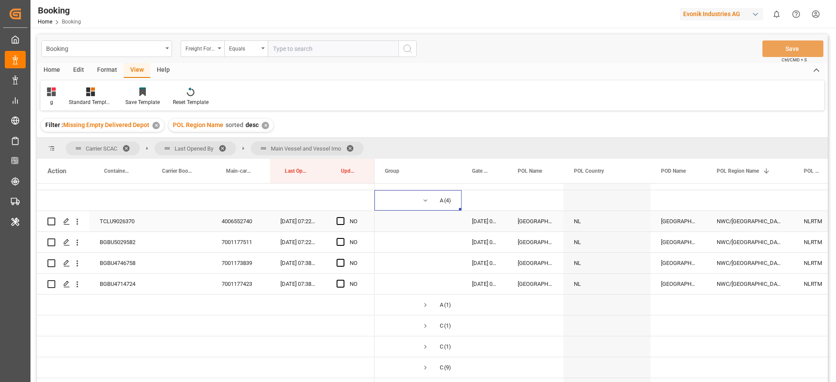
scroll to position [131, 0]
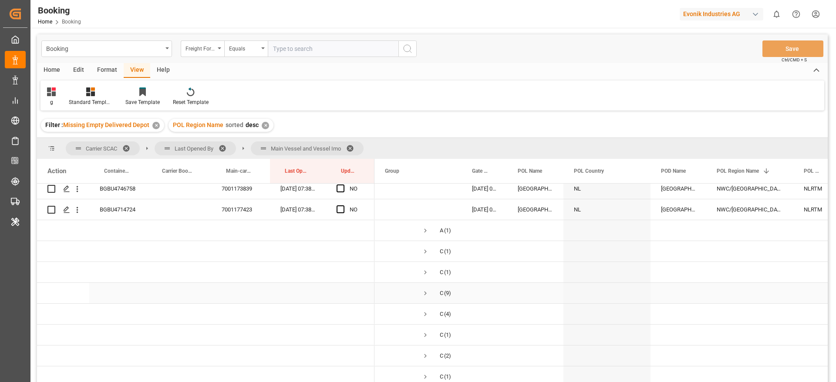
click at [425, 291] on span "Press SPACE to select this row." at bounding box center [426, 294] width 8 height 8
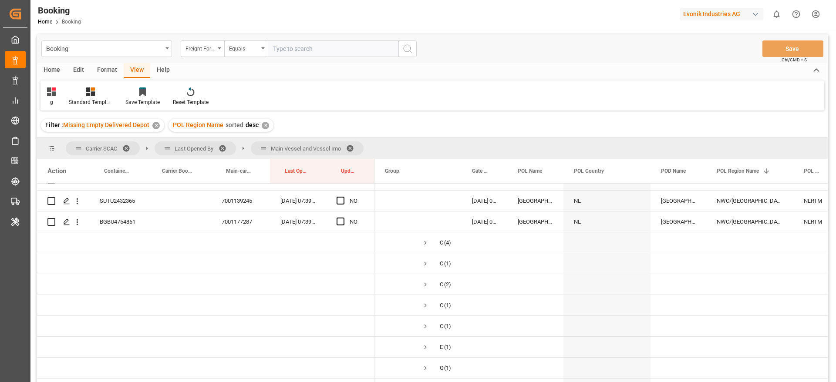
scroll to position [392, 0]
click at [425, 241] on span "Press SPACE to select this row." at bounding box center [426, 241] width 8 height 8
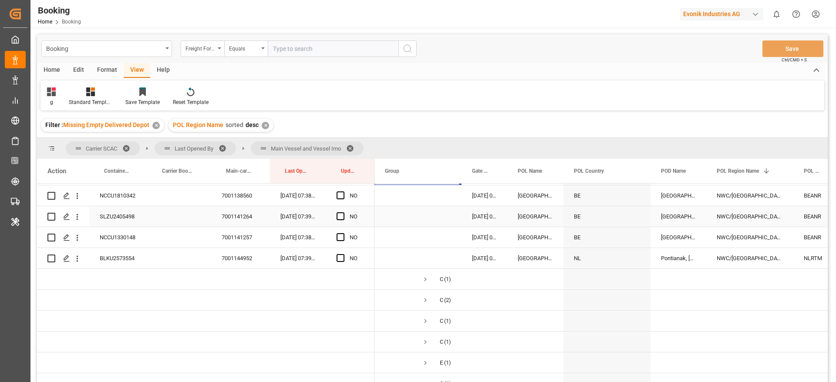
scroll to position [523, 0]
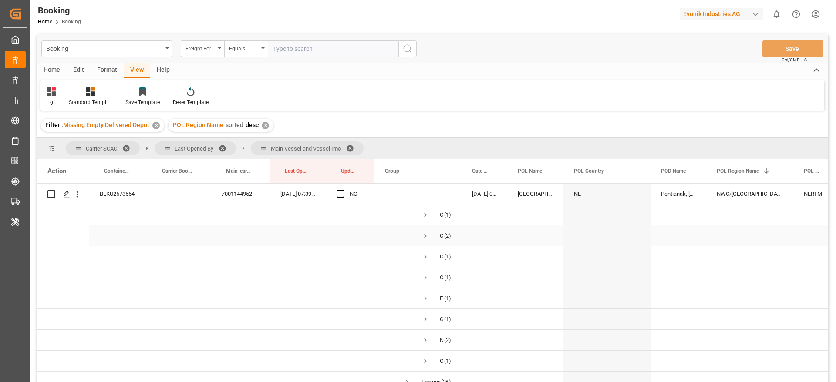
click at [426, 232] on span "Press SPACE to select this row." at bounding box center [426, 236] width 8 height 8
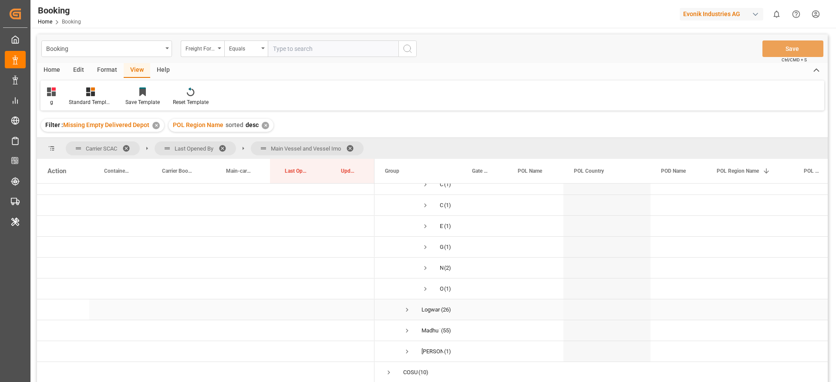
scroll to position [653, 0]
click at [428, 252] on span "Press SPACE to select this row." at bounding box center [426, 252] width 8 height 8
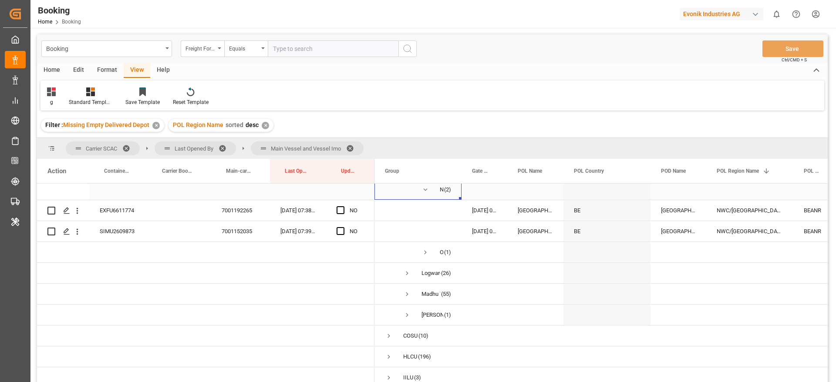
scroll to position [784, 0]
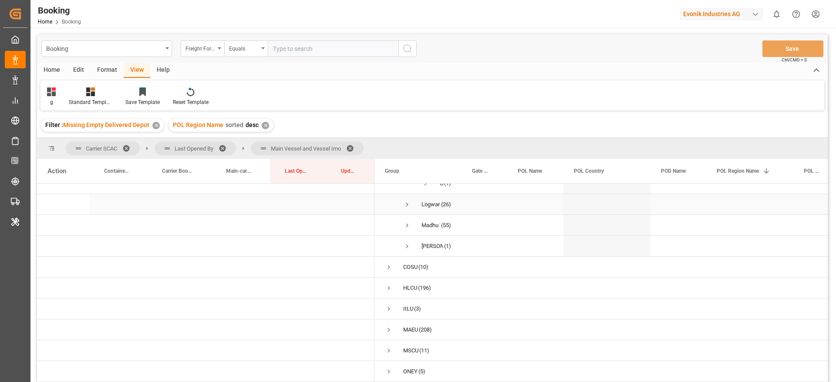
click at [413, 204] on span "Logward System (26)" at bounding box center [418, 205] width 66 height 20
click at [405, 205] on span "Press SPACE to select this row." at bounding box center [407, 205] width 8 height 8
click at [426, 285] on span "Press SPACE to select this row." at bounding box center [426, 286] width 8 height 8
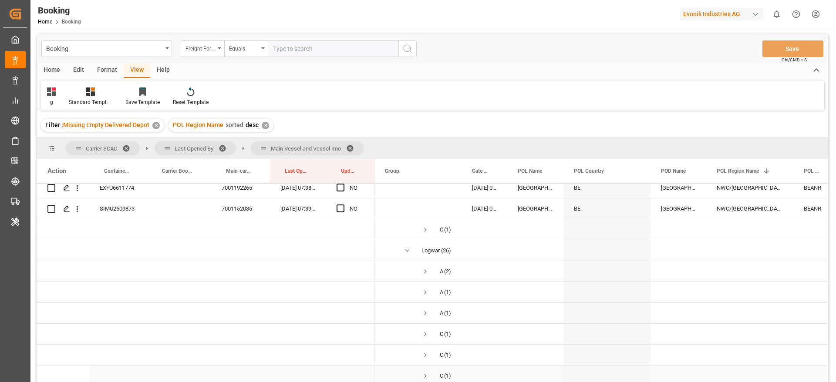
scroll to position [719, 0]
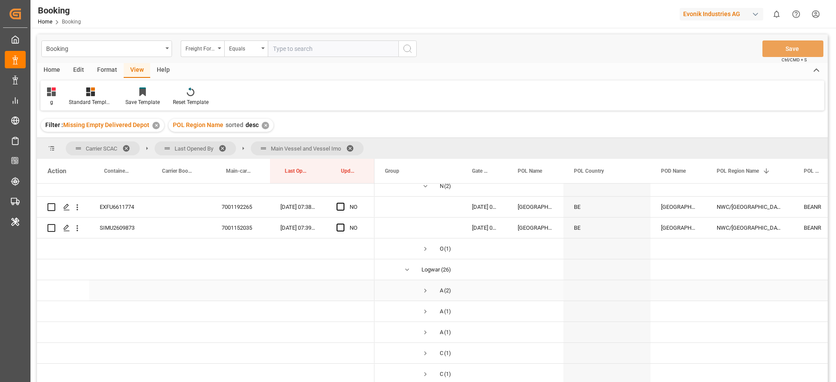
click at [423, 293] on span "Press SPACE to select this row." at bounding box center [426, 291] width 8 height 8
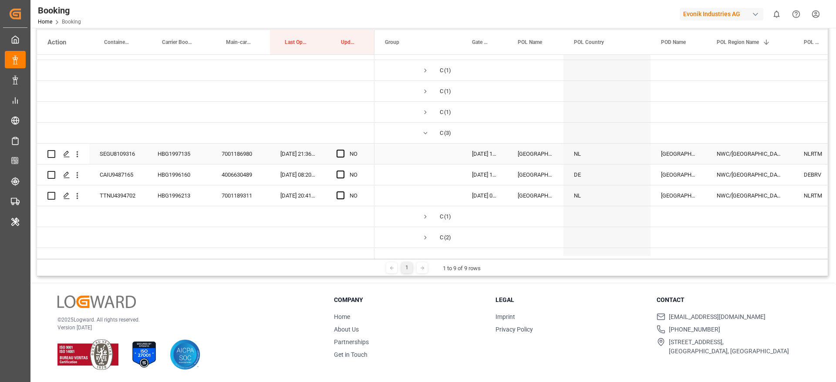
scroll to position [980, 0]
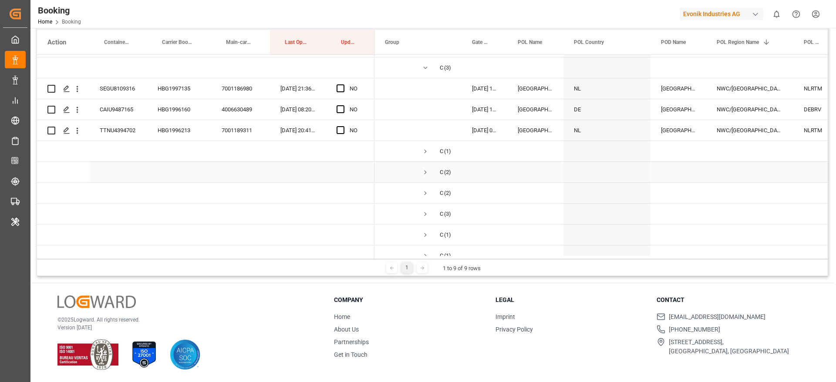
drag, startPoint x: 426, startPoint y: 171, endPoint x: 444, endPoint y: 164, distance: 19.6
click at [426, 171] on span "Press SPACE to select this row." at bounding box center [426, 173] width 8 height 8
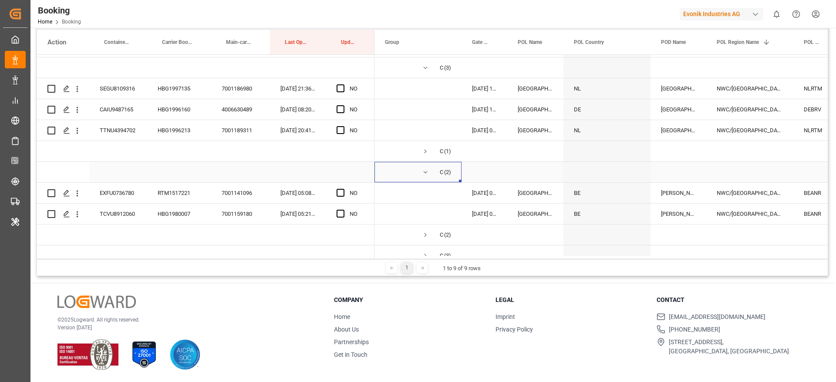
scroll to position [1111, 0]
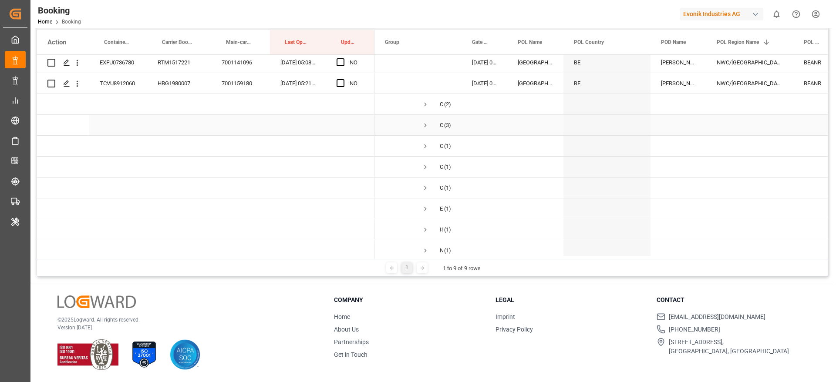
click at [426, 102] on span "Press SPACE to select this row." at bounding box center [426, 105] width 8 height 8
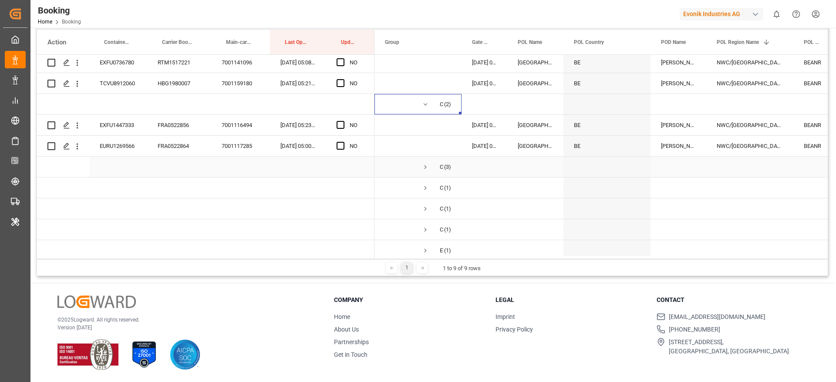
click at [426, 163] on span "Press SPACE to select this row." at bounding box center [426, 167] width 8 height 8
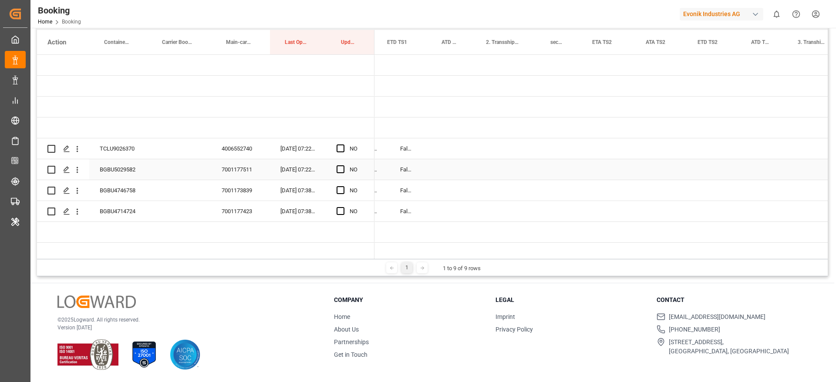
scroll to position [0, 1270]
click at [136, 154] on div "TCLU9026370" at bounding box center [118, 149] width 58 height 20
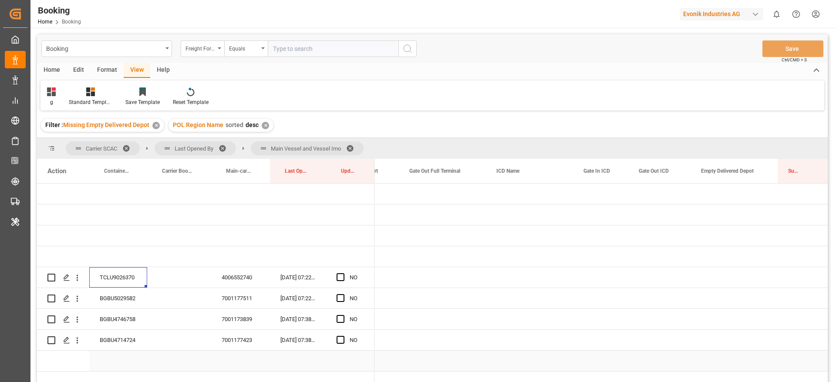
scroll to position [0, 1555]
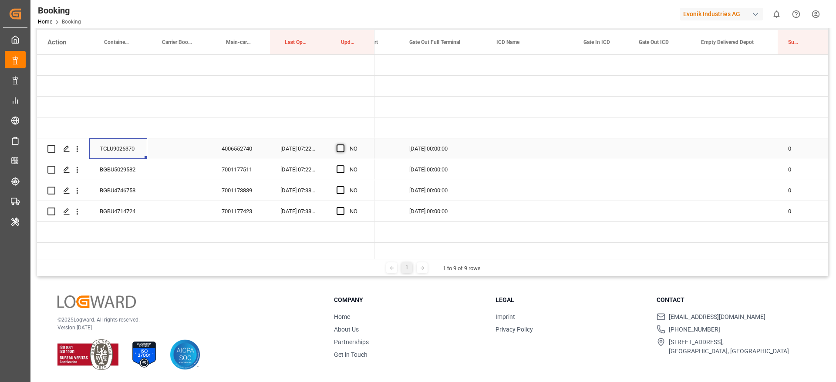
click at [342, 148] on span "Press SPACE to select this row." at bounding box center [341, 149] width 8 height 8
click at [343, 145] on input "Press SPACE to select this row." at bounding box center [343, 145] width 0 height 0
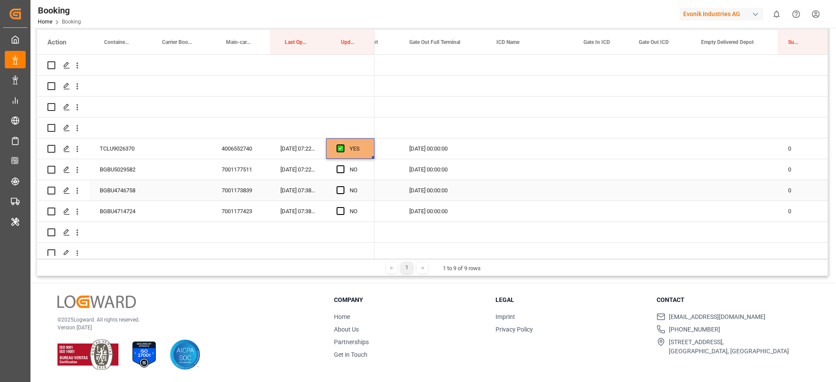
click at [118, 170] on div "BGBU5029582" at bounding box center [118, 169] width 58 height 20
drag, startPoint x: 338, startPoint y: 172, endPoint x: 339, endPoint y: 195, distance: 23.1
click at [339, 172] on span "Press SPACE to select this row." at bounding box center [341, 170] width 8 height 8
click at [343, 166] on input "Press SPACE to select this row." at bounding box center [343, 166] width 0 height 0
click at [339, 189] on span "Press SPACE to select this row." at bounding box center [341, 190] width 8 height 8
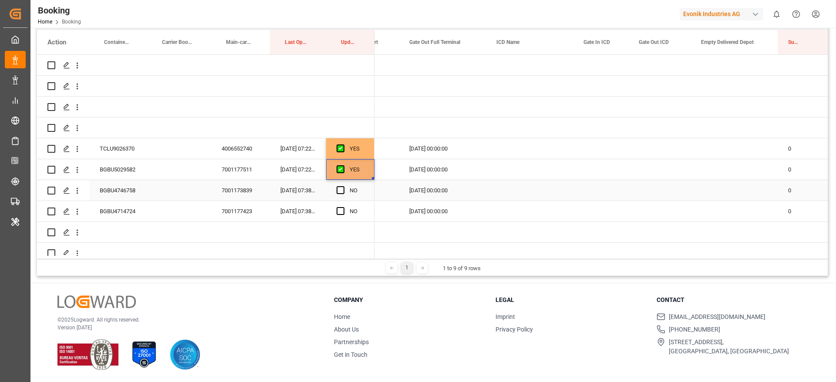
click at [343, 186] on input "Press SPACE to select this row." at bounding box center [343, 186] width 0 height 0
click at [100, 214] on div "BGBU4714724" at bounding box center [118, 211] width 58 height 20
click at [340, 212] on span "Press SPACE to select this row." at bounding box center [341, 211] width 8 height 8
click at [343, 207] on input "Press SPACE to select this row." at bounding box center [343, 207] width 0 height 0
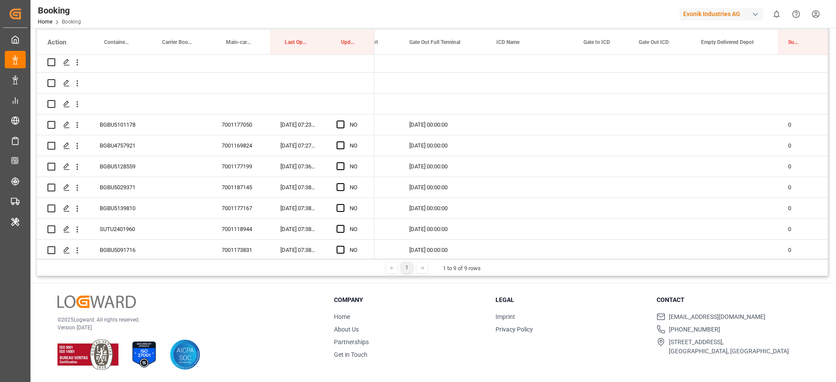
scroll to position [196, 0]
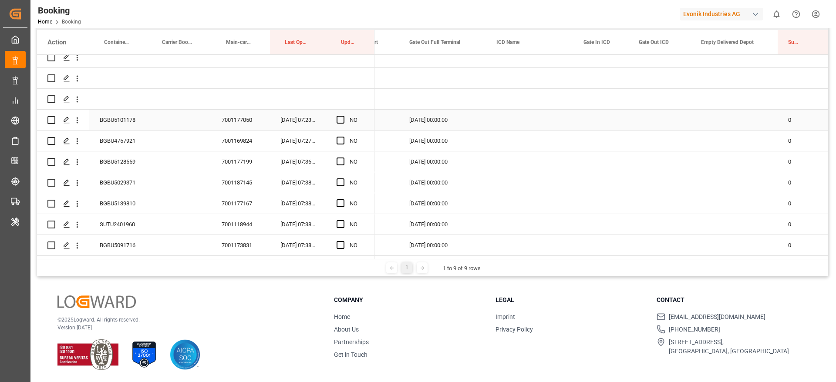
click at [124, 120] on div "BGBU5101178" at bounding box center [118, 120] width 58 height 20
click at [339, 119] on span "Press SPACE to select this row." at bounding box center [341, 120] width 8 height 8
click at [343, 116] on input "Press SPACE to select this row." at bounding box center [343, 116] width 0 height 0
click at [338, 176] on div "Press SPACE to select this row." at bounding box center [343, 183] width 13 height 20
click at [341, 178] on div "Press SPACE to select this row." at bounding box center [343, 183] width 13 height 20
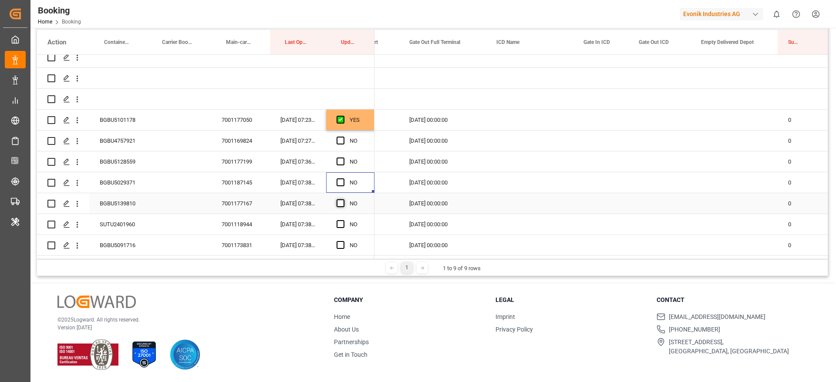
click at [339, 202] on span "Press SPACE to select this row." at bounding box center [341, 204] width 8 height 8
click at [343, 200] on input "Press SPACE to select this row." at bounding box center [343, 200] width 0 height 0
click at [340, 183] on span "Press SPACE to select this row." at bounding box center [341, 183] width 8 height 8
click at [343, 179] on input "Press SPACE to select this row." at bounding box center [343, 179] width 0 height 0
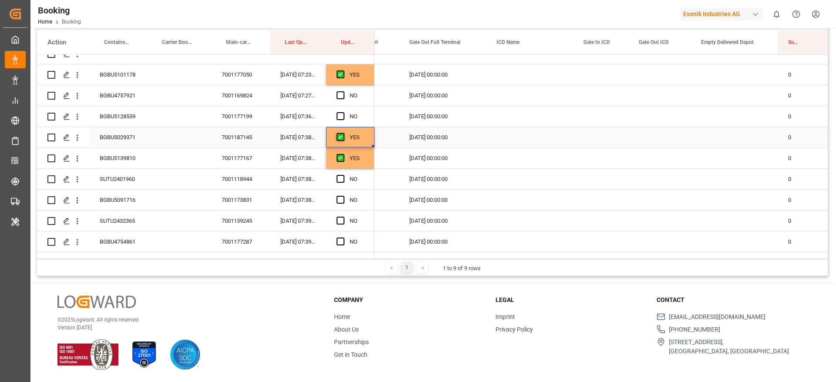
scroll to position [261, 0]
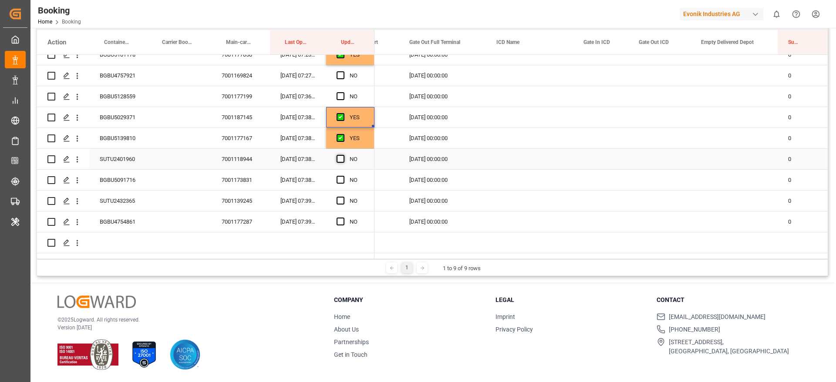
click at [339, 159] on span "Press SPACE to select this row." at bounding box center [341, 159] width 8 height 8
click at [343, 155] on input "Press SPACE to select this row." at bounding box center [343, 155] width 0 height 0
click at [341, 196] on div "Press SPACE to select this row." at bounding box center [343, 201] width 13 height 20
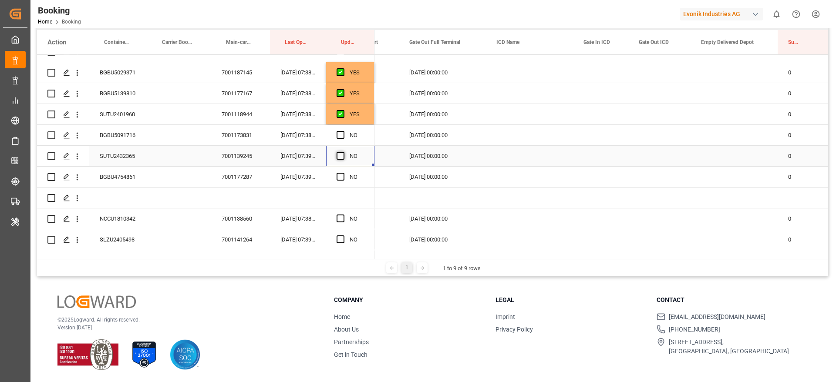
scroll to position [327, 0]
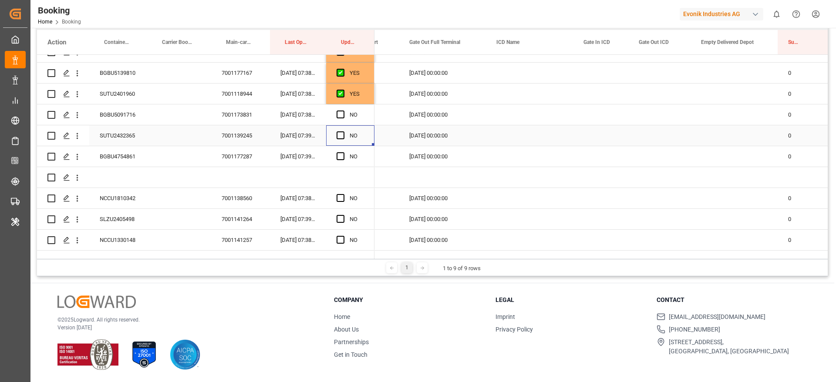
drag, startPoint x: 341, startPoint y: 133, endPoint x: 338, endPoint y: 145, distance: 12.6
click at [341, 134] on span "Press SPACE to select this row." at bounding box center [341, 136] width 8 height 8
click at [343, 132] on input "Press SPACE to select this row." at bounding box center [343, 132] width 0 height 0
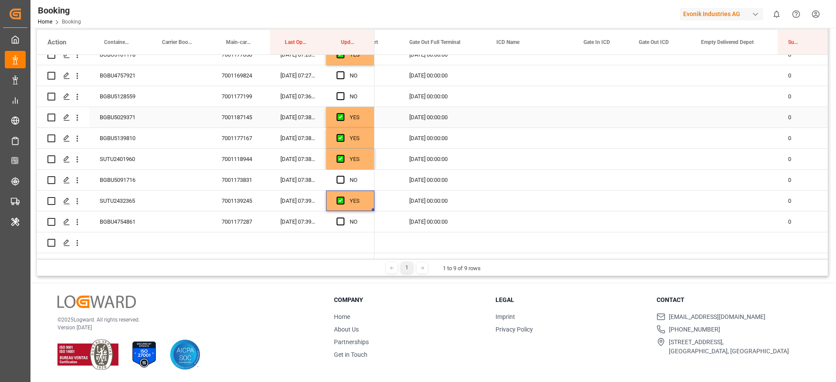
scroll to position [196, 0]
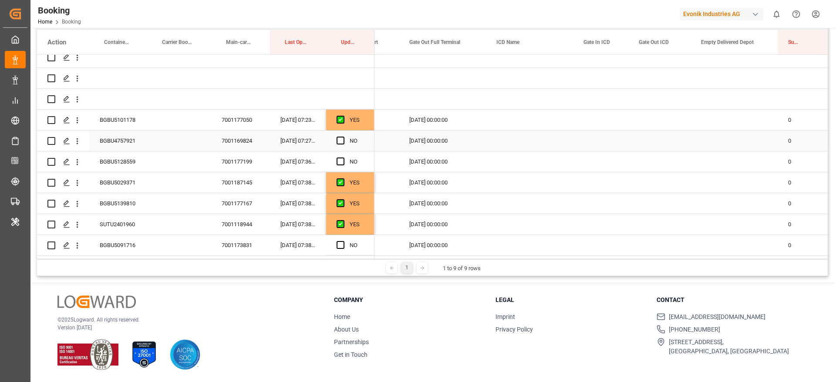
click at [130, 146] on div "BGBU4757921" at bounding box center [118, 141] width 58 height 20
click at [339, 138] on span "Press SPACE to select this row." at bounding box center [341, 141] width 8 height 8
click at [343, 137] on input "Press SPACE to select this row." at bounding box center [343, 137] width 0 height 0
click at [112, 169] on div "BGBU5128559" at bounding box center [118, 162] width 58 height 20
click at [338, 161] on span "Press SPACE to select this row." at bounding box center [341, 162] width 8 height 8
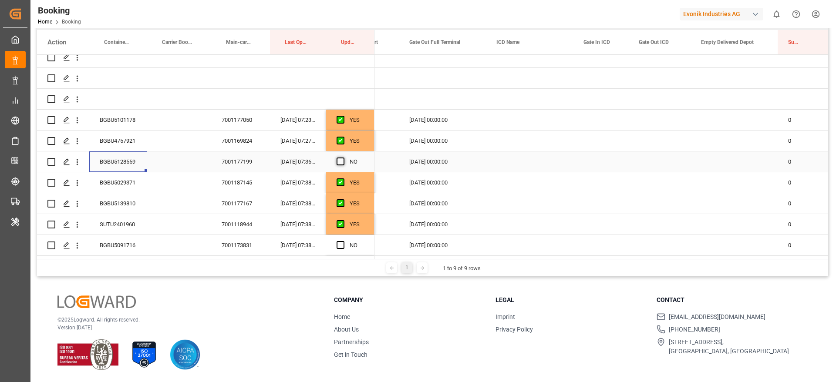
click at [343, 158] on input "Press SPACE to select this row." at bounding box center [343, 158] width 0 height 0
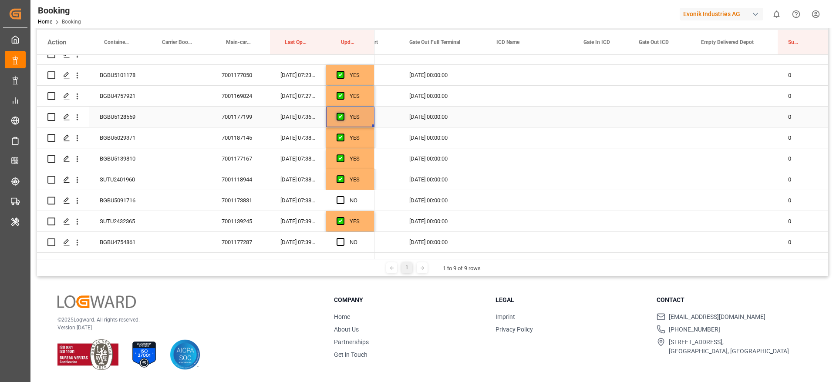
scroll to position [261, 0]
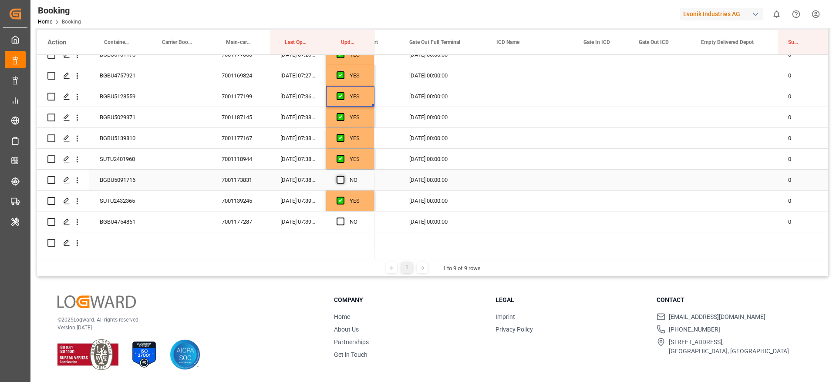
click at [339, 178] on span "Press SPACE to select this row." at bounding box center [341, 180] width 8 height 8
click at [343, 176] on input "Press SPACE to select this row." at bounding box center [343, 176] width 0 height 0
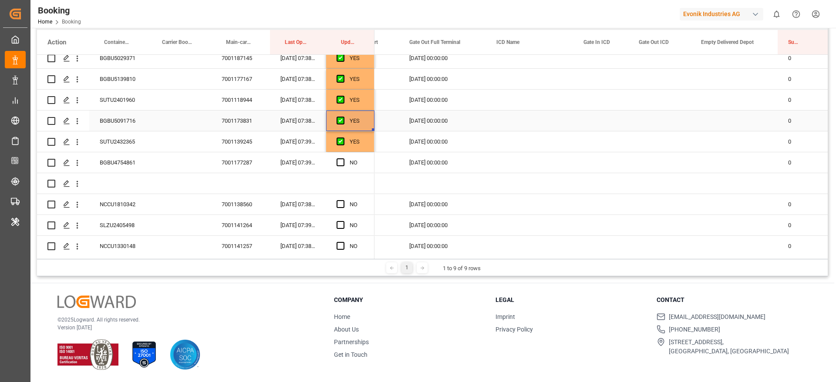
scroll to position [327, 0]
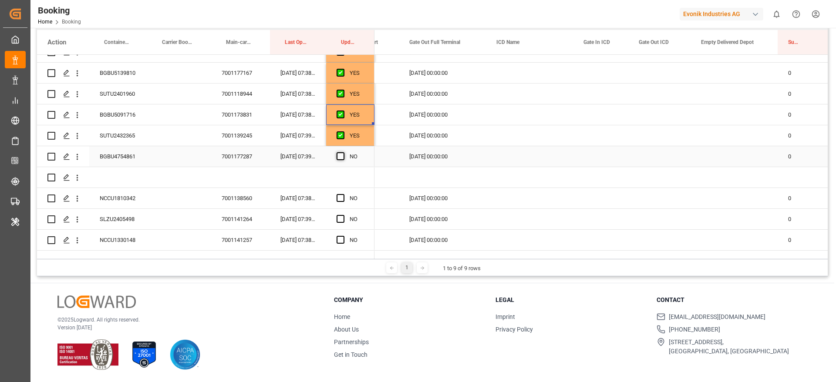
click at [342, 156] on span "Press SPACE to select this row." at bounding box center [341, 156] width 8 height 8
click at [343, 152] on input "Press SPACE to select this row." at bounding box center [343, 152] width 0 height 0
click at [120, 201] on div "NCCU1810342" at bounding box center [118, 198] width 58 height 20
click at [340, 197] on span "Press SPACE to select this row." at bounding box center [341, 198] width 8 height 8
click at [343, 194] on input "Press SPACE to select this row." at bounding box center [343, 194] width 0 height 0
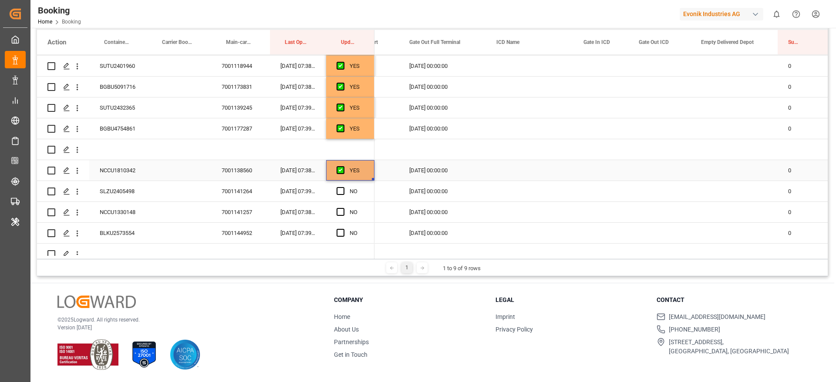
scroll to position [392, 0]
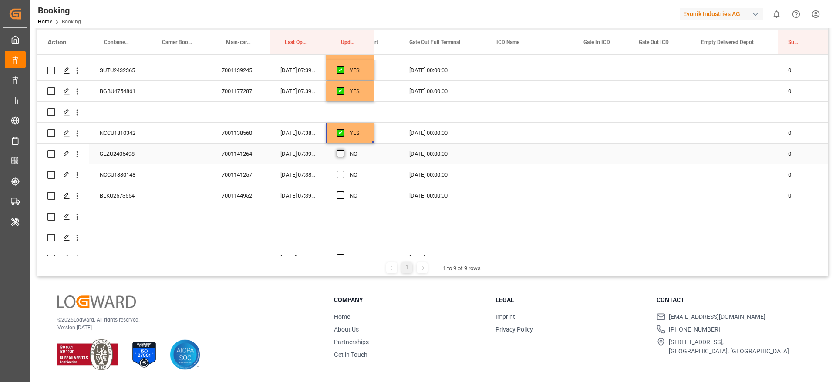
click at [342, 153] on span "Press SPACE to select this row." at bounding box center [341, 154] width 8 height 8
click at [343, 150] on input "Press SPACE to select this row." at bounding box center [343, 150] width 0 height 0
drag, startPoint x: 340, startPoint y: 170, endPoint x: 319, endPoint y: 183, distance: 24.2
click at [340, 171] on span "Press SPACE to select this row." at bounding box center [341, 175] width 8 height 8
click at [343, 171] on input "Press SPACE to select this row." at bounding box center [343, 171] width 0 height 0
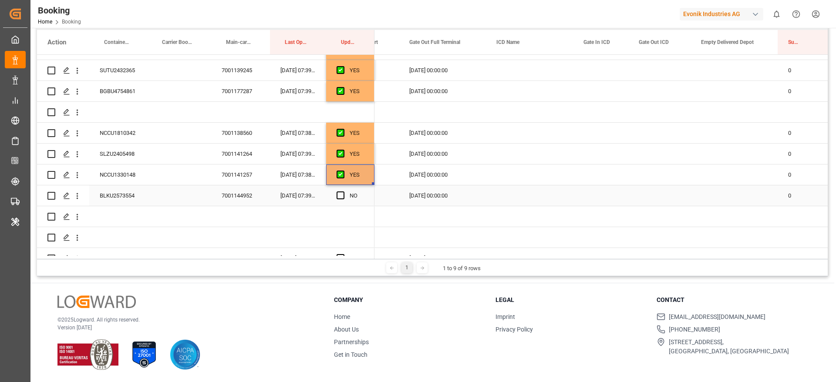
click at [118, 193] on div "BLKU2573554" at bounding box center [118, 196] width 58 height 20
click at [342, 196] on span "Press SPACE to select this row." at bounding box center [341, 196] width 8 height 8
click at [343, 192] on input "Press SPACE to select this row." at bounding box center [343, 192] width 0 height 0
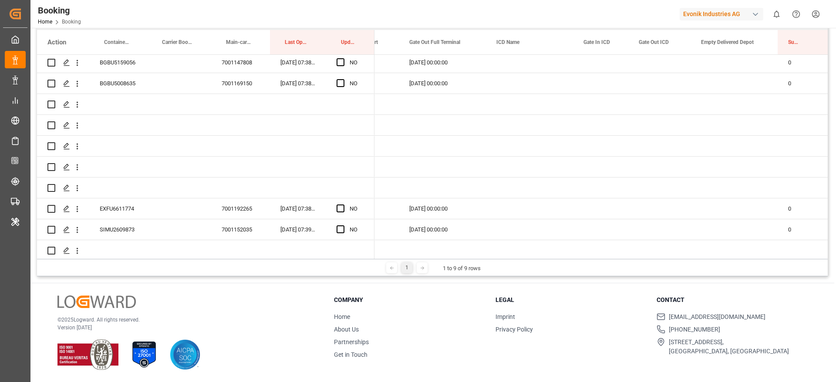
scroll to position [523, 0]
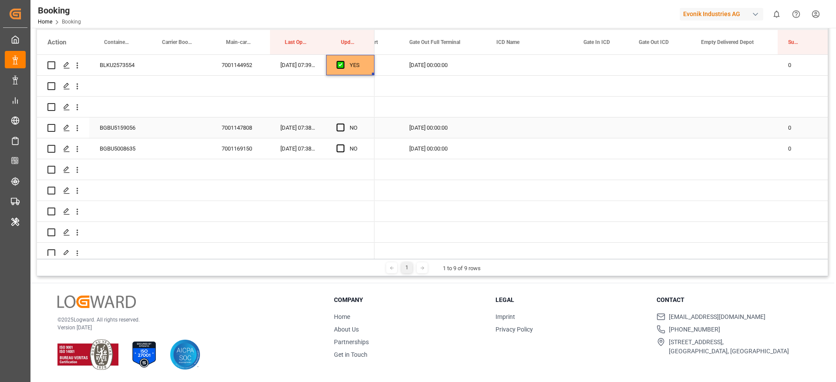
click at [119, 125] on div "BGBU5159056" at bounding box center [118, 128] width 58 height 20
click at [340, 126] on span "Press SPACE to select this row." at bounding box center [341, 128] width 8 height 8
click at [343, 124] on input "Press SPACE to select this row." at bounding box center [343, 124] width 0 height 0
click at [110, 149] on div "BGBU5008635" at bounding box center [118, 149] width 58 height 20
click at [342, 149] on span "Press SPACE to select this row." at bounding box center [341, 149] width 8 height 8
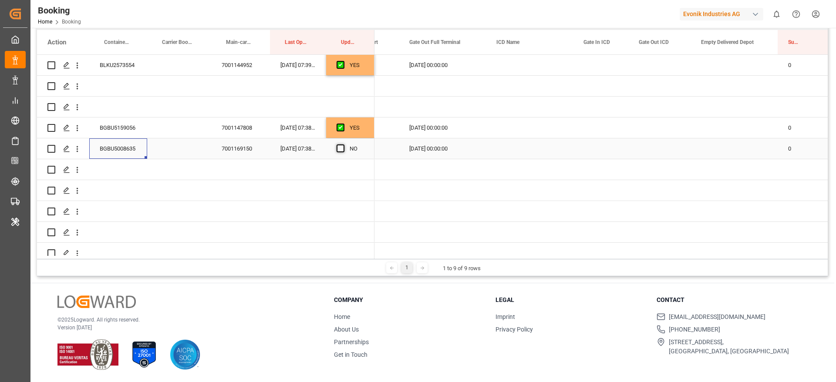
click at [343, 145] on input "Press SPACE to select this row." at bounding box center [343, 145] width 0 height 0
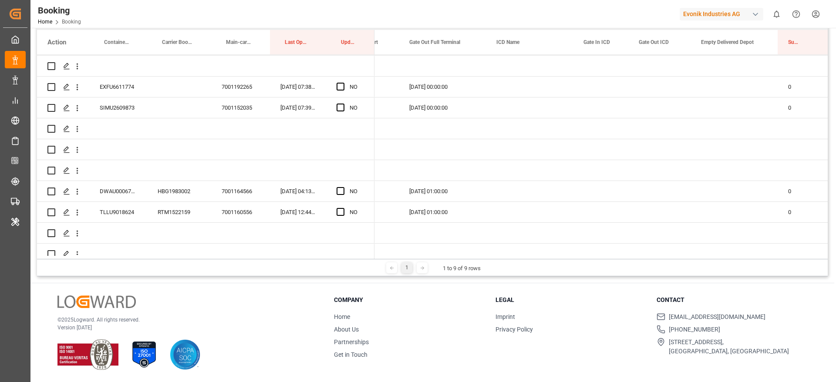
scroll to position [653, 0]
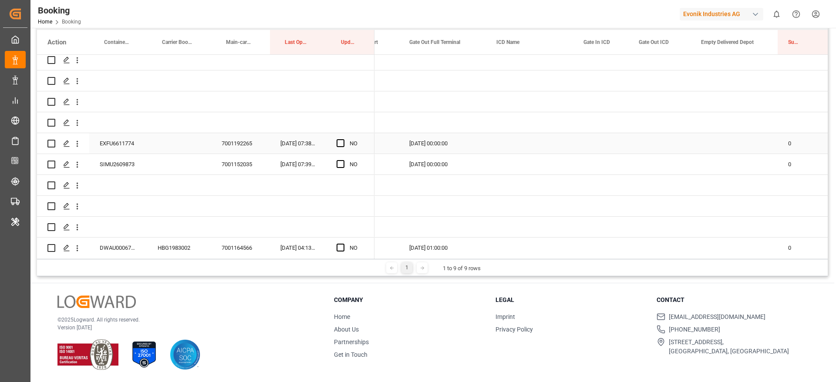
click at [117, 145] on div "EXFU6611774" at bounding box center [118, 143] width 58 height 20
click at [346, 138] on div "Press SPACE to select this row." at bounding box center [343, 144] width 13 height 20
click at [344, 142] on span "Press SPACE to select this row." at bounding box center [341, 143] width 8 height 8
click at [343, 139] on input "Press SPACE to select this row." at bounding box center [343, 139] width 0 height 0
drag, startPoint x: 342, startPoint y: 164, endPoint x: 249, endPoint y: 184, distance: 95.0
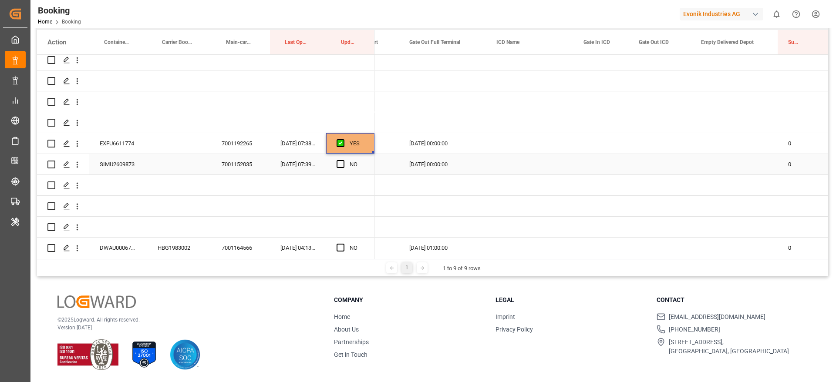
click at [341, 165] on span "Press SPACE to select this row." at bounding box center [341, 164] width 8 height 8
click at [343, 160] on input "Press SPACE to select this row." at bounding box center [343, 160] width 0 height 0
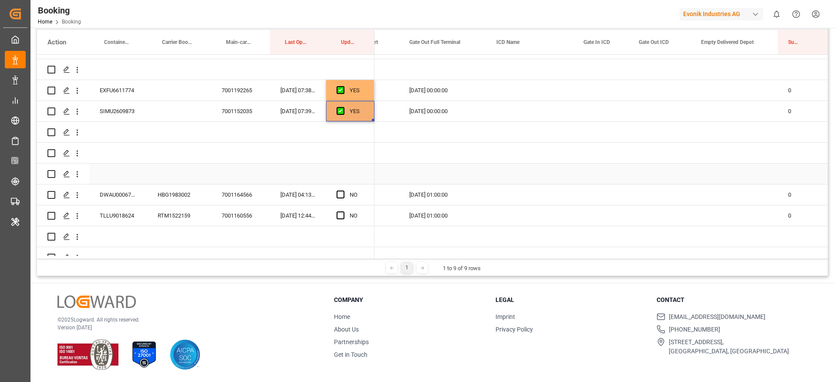
scroll to position [719, 0]
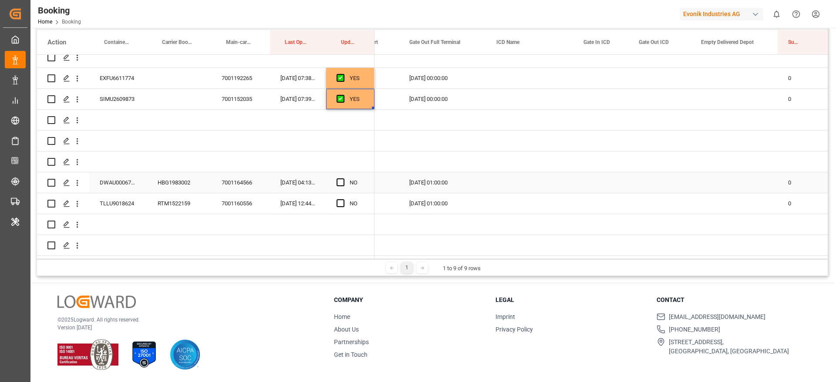
drag, startPoint x: 100, startPoint y: 187, endPoint x: 105, endPoint y: 187, distance: 4.4
click at [100, 187] on div "DWAU0006730" at bounding box center [118, 183] width 58 height 20
click at [180, 181] on div "HBG1983002" at bounding box center [179, 183] width 64 height 20
click at [340, 181] on span "Press SPACE to select this row." at bounding box center [341, 183] width 8 height 8
click at [343, 179] on input "Press SPACE to select this row." at bounding box center [343, 179] width 0 height 0
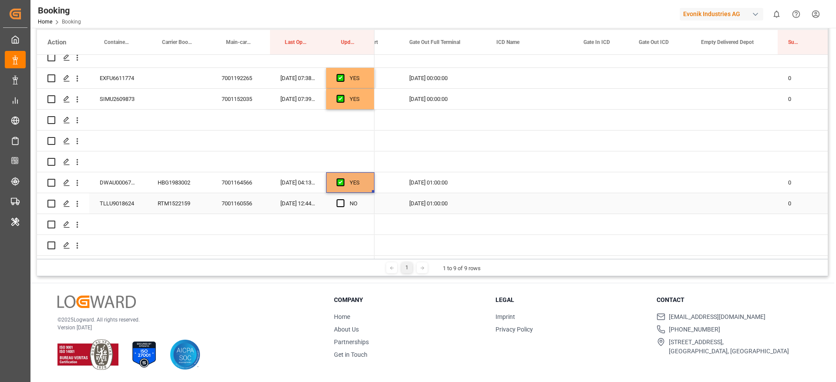
click at [342, 201] on span "Press SPACE to select this row." at bounding box center [341, 204] width 8 height 8
click at [343, 200] on input "Press SPACE to select this row." at bounding box center [343, 200] width 0 height 0
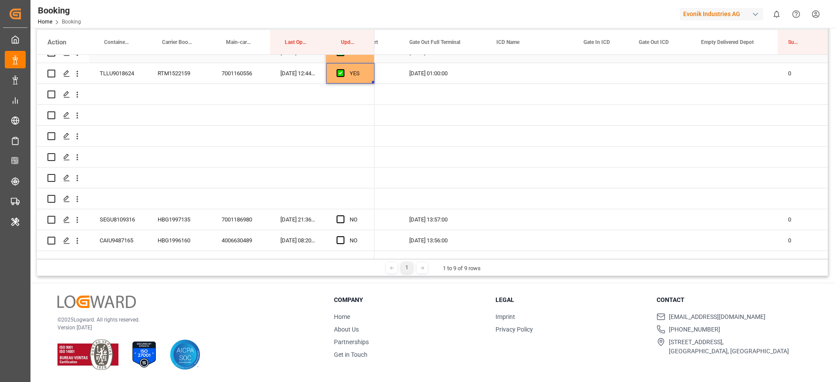
scroll to position [915, 0]
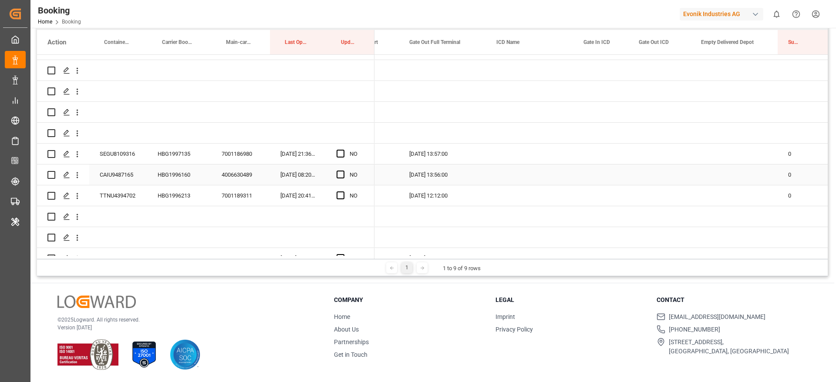
click at [164, 157] on div "HBG1997135" at bounding box center [179, 154] width 64 height 20
click at [342, 152] on span "Press SPACE to select this row." at bounding box center [341, 154] width 8 height 8
click at [343, 150] on input "Press SPACE to select this row." at bounding box center [343, 150] width 0 height 0
click at [187, 176] on div "HBG1996160" at bounding box center [179, 175] width 64 height 20
click at [338, 174] on span "Press SPACE to select this row." at bounding box center [341, 175] width 8 height 8
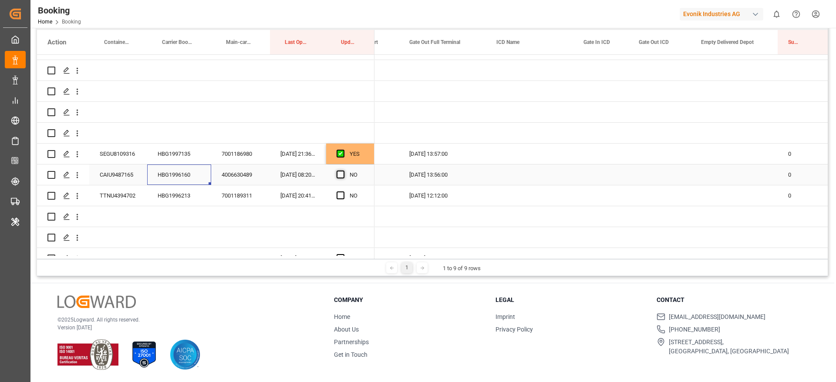
click at [343, 171] on input "Press SPACE to select this row." at bounding box center [343, 171] width 0 height 0
click at [340, 193] on span "Press SPACE to select this row." at bounding box center [341, 196] width 8 height 8
click at [343, 192] on input "Press SPACE to select this row." at bounding box center [343, 192] width 0 height 0
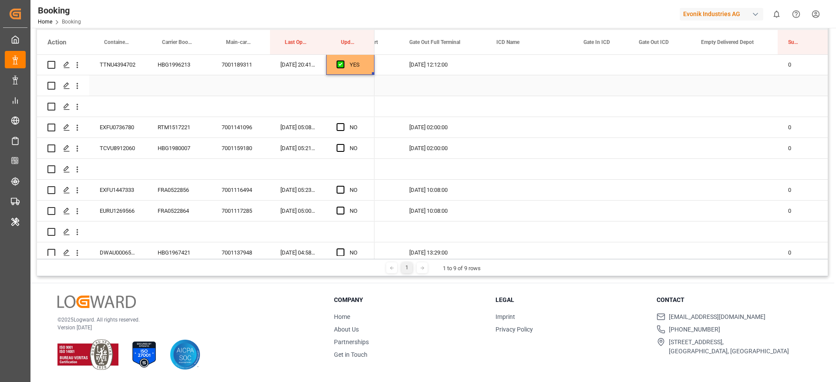
scroll to position [1045, 0]
click at [179, 126] on div "RTM1517221" at bounding box center [179, 128] width 64 height 20
click at [126, 132] on div "EXFU0736780" at bounding box center [118, 128] width 58 height 20
click at [338, 125] on span "Press SPACE to select this row." at bounding box center [341, 128] width 8 height 8
click at [343, 124] on input "Press SPACE to select this row." at bounding box center [343, 124] width 0 height 0
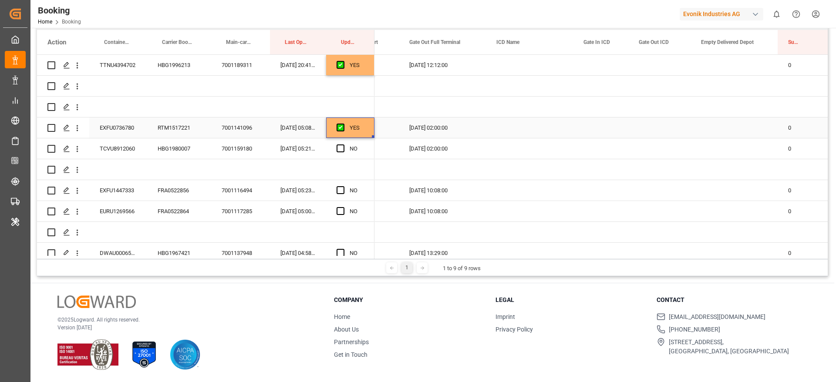
click at [182, 128] on div "RTM1517221" at bounding box center [179, 128] width 64 height 20
click at [339, 147] on span "Press SPACE to select this row." at bounding box center [341, 149] width 8 height 8
click at [343, 145] on input "Press SPACE to select this row." at bounding box center [343, 145] width 0 height 0
click at [179, 187] on div "FRA0522856" at bounding box center [179, 190] width 64 height 20
click at [182, 189] on div "FRA0522856" at bounding box center [179, 190] width 64 height 20
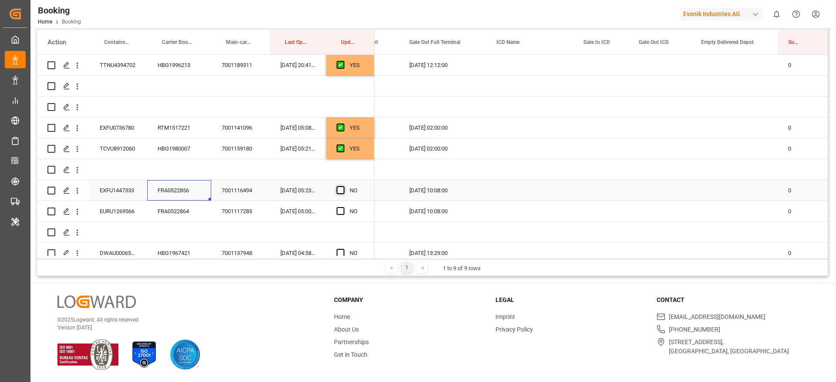
click at [342, 189] on span "Press SPACE to select this row." at bounding box center [341, 190] width 8 height 8
click at [343, 186] on input "Press SPACE to select this row." at bounding box center [343, 186] width 0 height 0
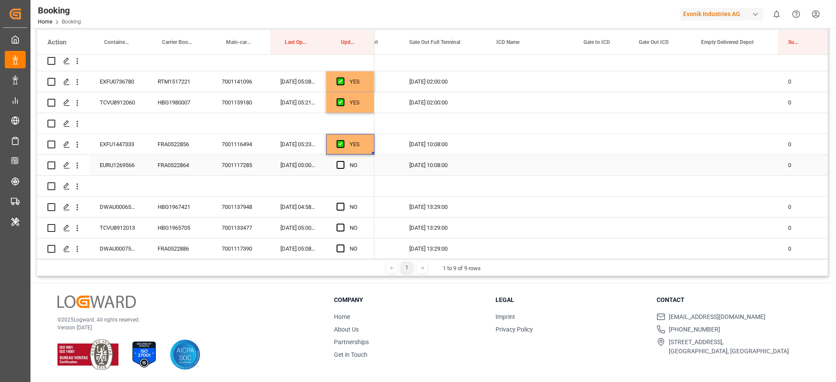
scroll to position [1111, 0]
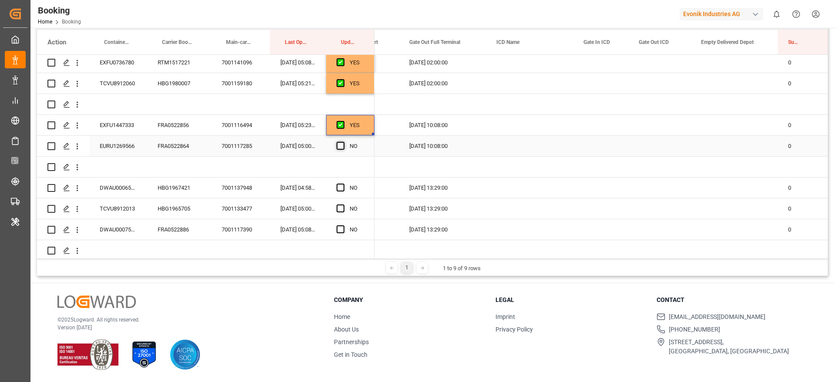
click at [339, 147] on span "Press SPACE to select this row." at bounding box center [341, 146] width 8 height 8
click at [343, 142] on input "Press SPACE to select this row." at bounding box center [343, 142] width 0 height 0
click at [171, 195] on div "HBG1967421" at bounding box center [179, 188] width 64 height 20
click at [342, 186] on span "Press SPACE to select this row." at bounding box center [341, 188] width 8 height 8
click at [343, 184] on input "Press SPACE to select this row." at bounding box center [343, 184] width 0 height 0
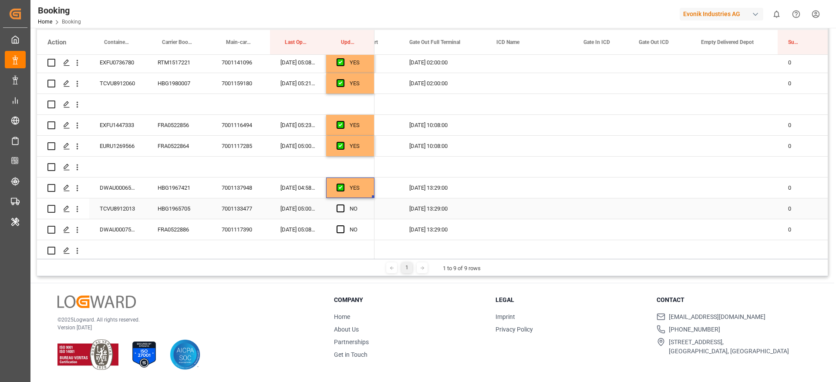
click at [167, 208] on div "HBG1965705" at bounding box center [179, 209] width 64 height 20
click at [343, 212] on span "Press SPACE to select this row." at bounding box center [341, 209] width 8 height 8
click at [343, 205] on input "Press SPACE to select this row." at bounding box center [343, 205] width 0 height 0
click at [336, 228] on div "NO" at bounding box center [350, 230] width 48 height 20
click at [338, 228] on span "Press SPACE to select this row." at bounding box center [341, 230] width 8 height 8
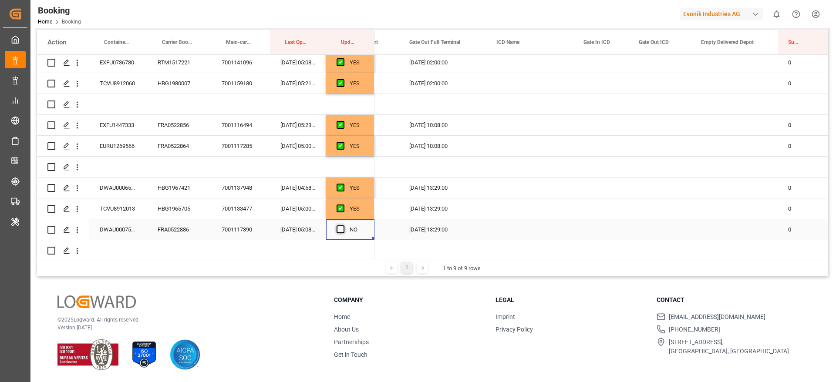
click at [343, 226] on input "Press SPACE to select this row." at bounding box center [343, 226] width 0 height 0
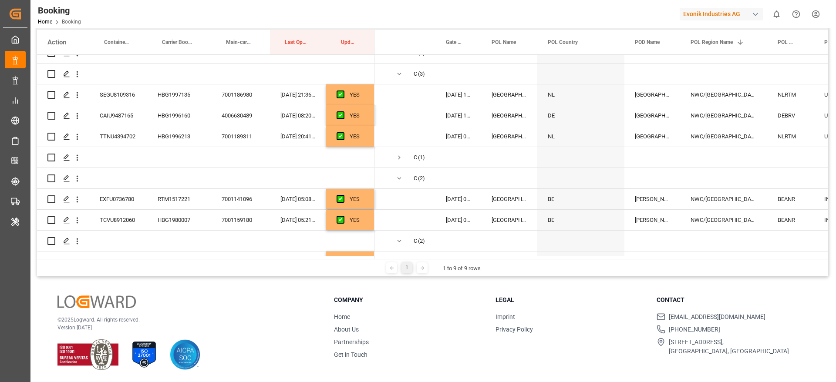
scroll to position [0, 0]
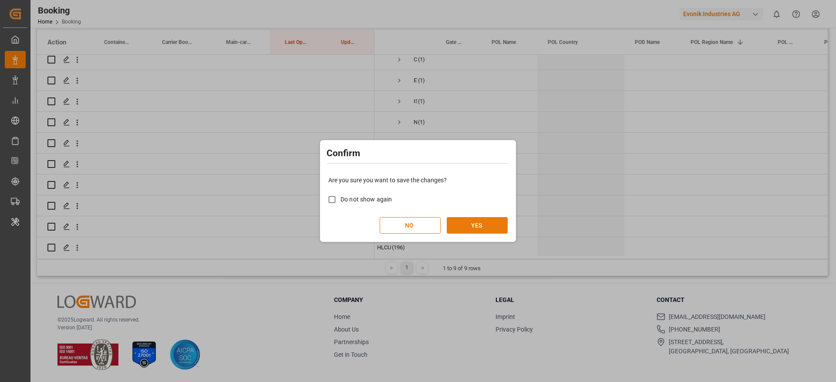
click at [481, 219] on button "YES" at bounding box center [477, 225] width 61 height 17
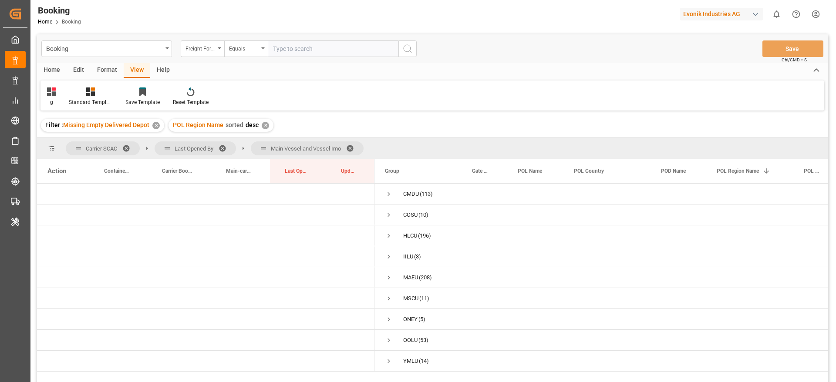
click at [356, 147] on span at bounding box center [353, 149] width 14 height 8
click at [389, 195] on span "Press SPACE to select this row." at bounding box center [389, 194] width 8 height 8
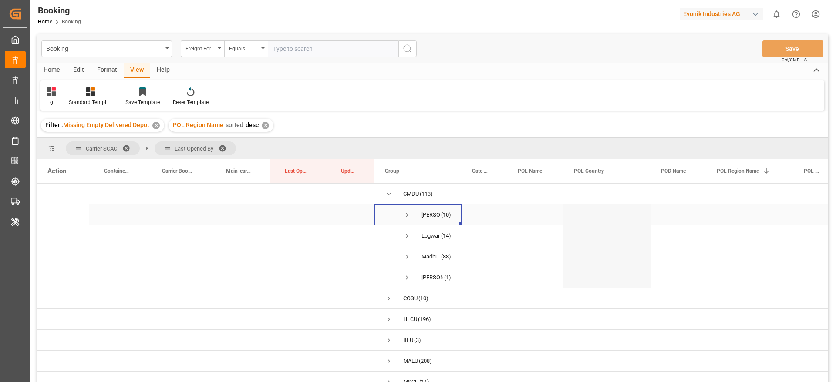
click at [409, 212] on span "Press SPACE to select this row." at bounding box center [407, 215] width 8 height 8
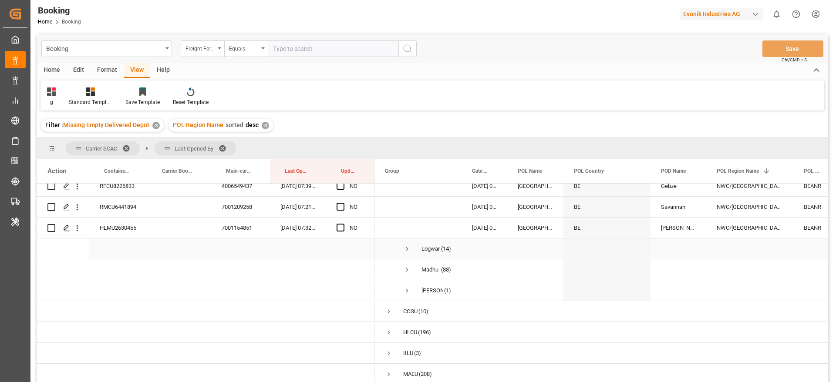
click at [407, 249] on span "Press SPACE to select this row." at bounding box center [407, 249] width 8 height 8
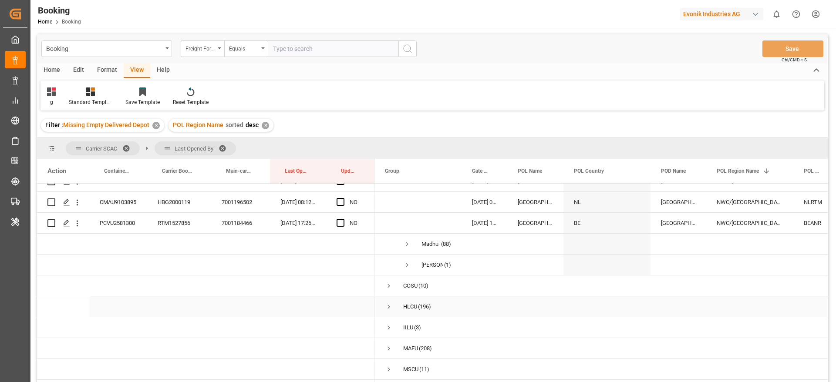
scroll to position [523, 0]
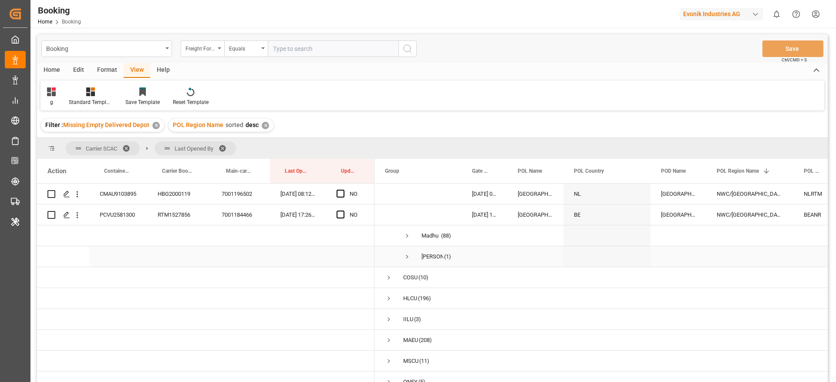
click at [404, 256] on span "Press SPACE to select this row." at bounding box center [407, 257] width 8 height 8
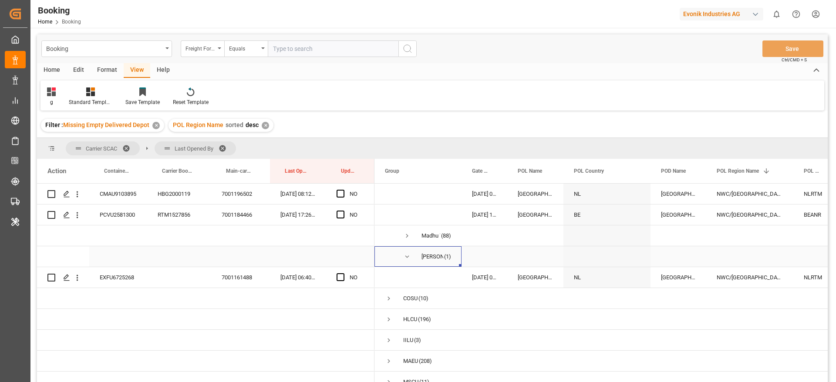
scroll to position [588, 0]
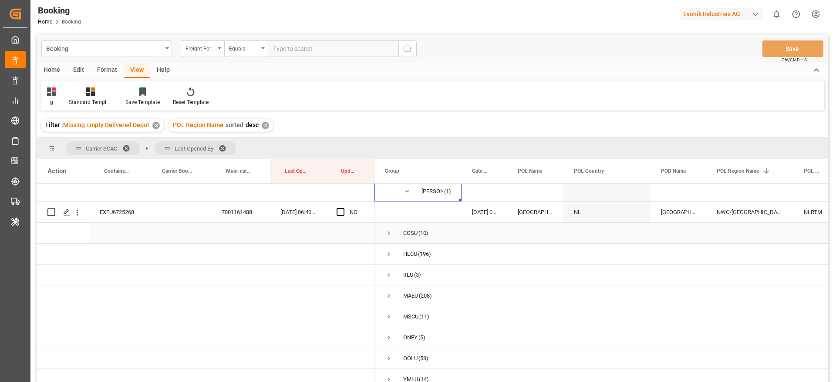
click at [390, 232] on span "Press SPACE to select this row." at bounding box center [389, 234] width 8 height 8
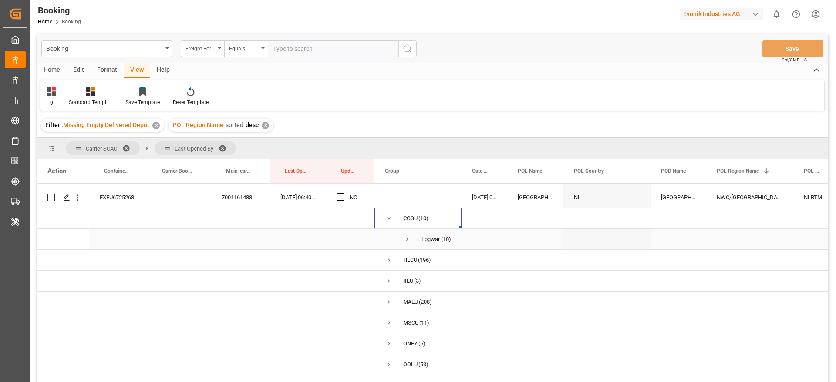
scroll to position [617, 0]
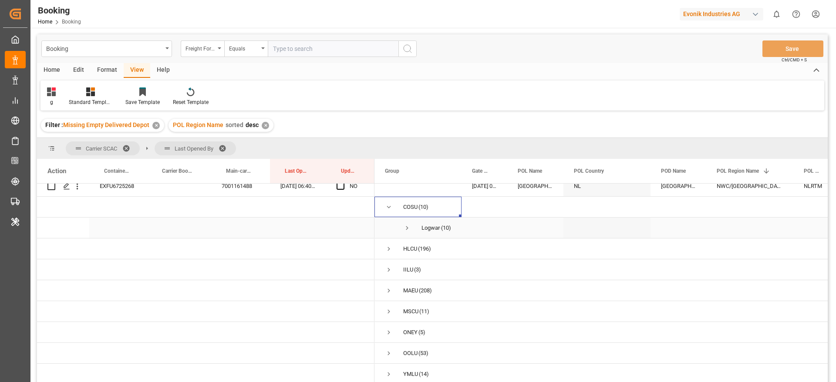
click at [408, 226] on span "Press SPACE to select this row." at bounding box center [407, 228] width 8 height 8
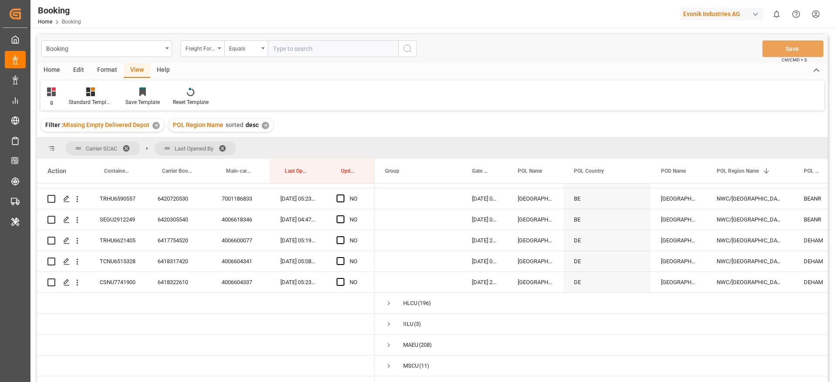
scroll to position [813, 0]
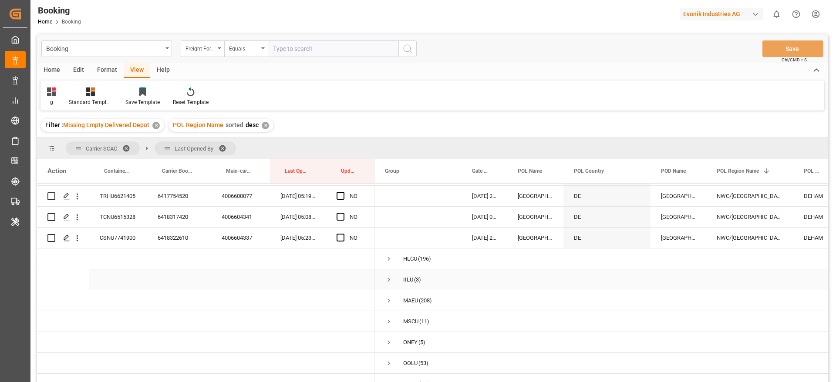
click at [392, 279] on span "Press SPACE to select this row." at bounding box center [389, 280] width 8 height 8
click at [410, 301] on span "Press SPACE to select this row." at bounding box center [407, 301] width 8 height 8
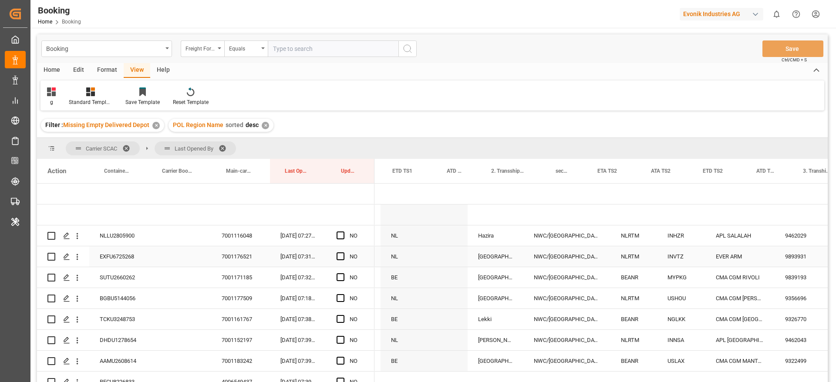
scroll to position [0, 1367]
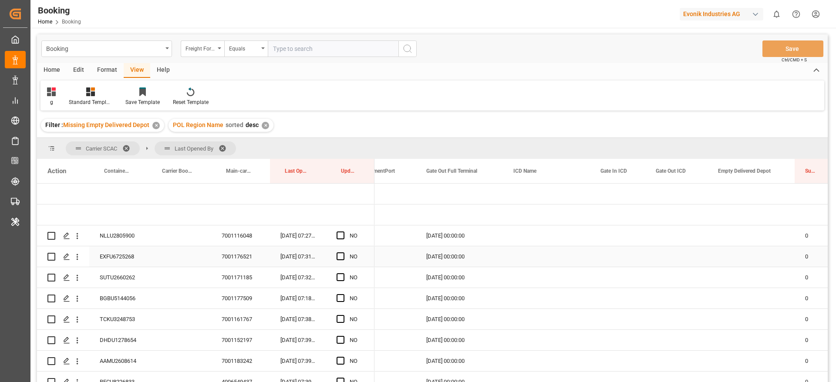
click at [126, 240] on div "NLLU2805900" at bounding box center [118, 236] width 58 height 20
drag, startPoint x: 340, startPoint y: 238, endPoint x: 169, endPoint y: 246, distance: 170.5
click at [340, 238] on span "Press SPACE to select this row." at bounding box center [341, 236] width 8 height 8
click at [343, 232] on input "Press SPACE to select this row." at bounding box center [343, 232] width 0 height 0
click at [104, 252] on div "EXFU6725268" at bounding box center [118, 257] width 58 height 20
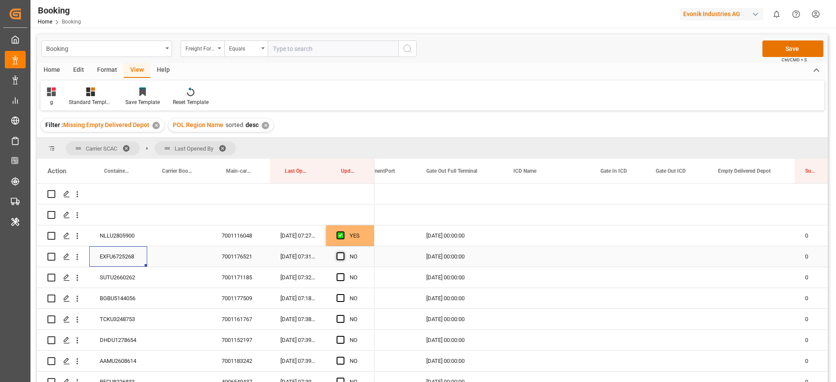
click at [341, 257] on span "Press SPACE to select this row." at bounding box center [341, 257] width 8 height 8
click at [343, 253] on input "Press SPACE to select this row." at bounding box center [343, 253] width 0 height 0
click at [123, 276] on div "SUTU2660262" at bounding box center [118, 277] width 58 height 20
click at [339, 276] on span "Press SPACE to select this row." at bounding box center [341, 278] width 8 height 8
click at [343, 274] on input "Press SPACE to select this row." at bounding box center [343, 274] width 0 height 0
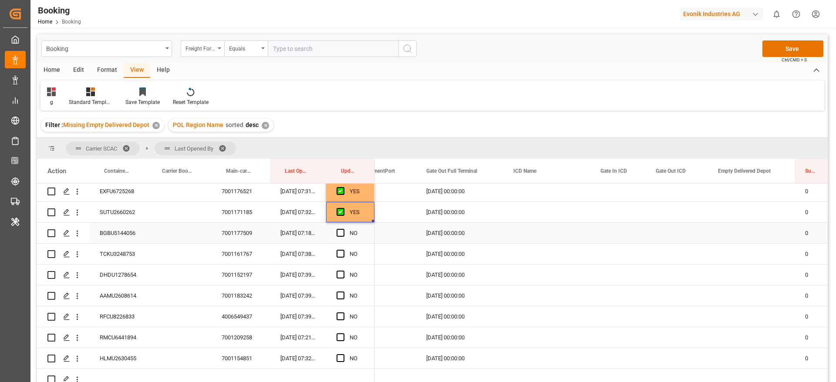
click at [123, 234] on div "BGBU5144056" at bounding box center [118, 233] width 58 height 20
click at [341, 233] on span "Press SPACE to select this row." at bounding box center [341, 233] width 8 height 8
click at [343, 229] on input "Press SPACE to select this row." at bounding box center [343, 229] width 0 height 0
click at [123, 258] on div "TCKU3248753" at bounding box center [118, 254] width 58 height 20
click at [339, 254] on span "Press SPACE to select this row." at bounding box center [341, 254] width 8 height 8
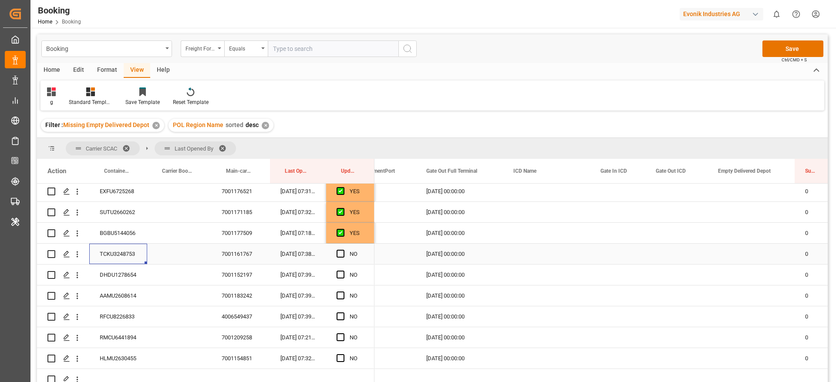
click at [343, 250] on input "Press SPACE to select this row." at bounding box center [343, 250] width 0 height 0
click at [132, 278] on div "DHDU1278654" at bounding box center [118, 275] width 58 height 20
click at [337, 273] on span "Press SPACE to select this row." at bounding box center [341, 275] width 8 height 8
click at [343, 271] on input "Press SPACE to select this row." at bounding box center [343, 271] width 0 height 0
click at [120, 295] on div "AAMU2608614" at bounding box center [118, 296] width 58 height 20
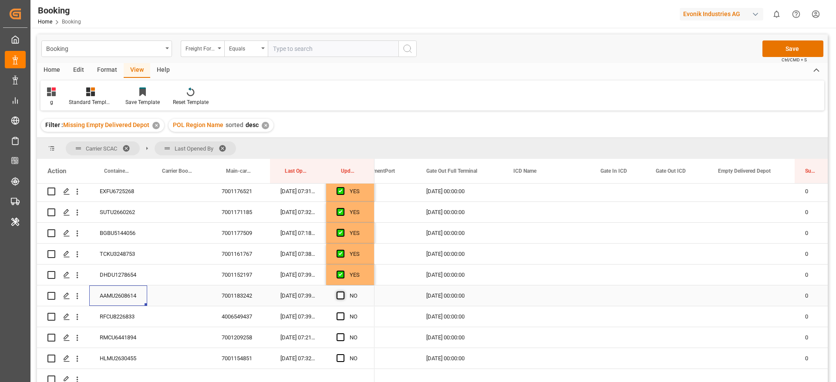
click at [338, 298] on span "Press SPACE to select this row." at bounding box center [341, 296] width 8 height 8
click at [343, 292] on input "Press SPACE to select this row." at bounding box center [343, 292] width 0 height 0
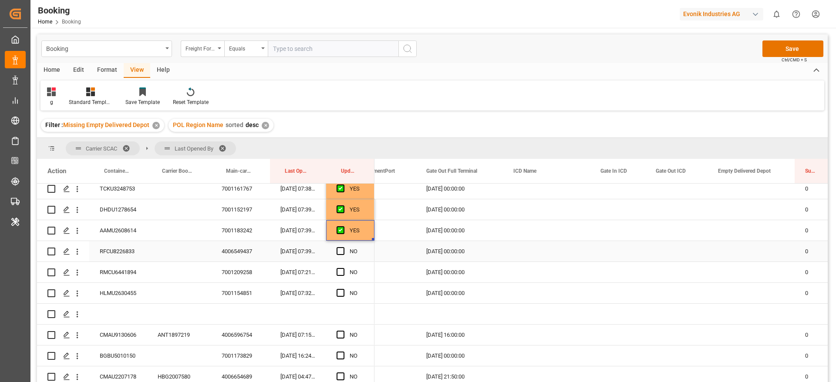
click at [108, 250] on div "RFCU8226833" at bounding box center [118, 251] width 58 height 20
click at [343, 252] on span "Press SPACE to select this row." at bounding box center [341, 251] width 8 height 8
click at [343, 247] on input "Press SPACE to select this row." at bounding box center [343, 247] width 0 height 0
click at [152, 269] on div "Press SPACE to select this row." at bounding box center [179, 272] width 64 height 20
click at [118, 278] on div "RMCU6441894" at bounding box center [118, 272] width 58 height 20
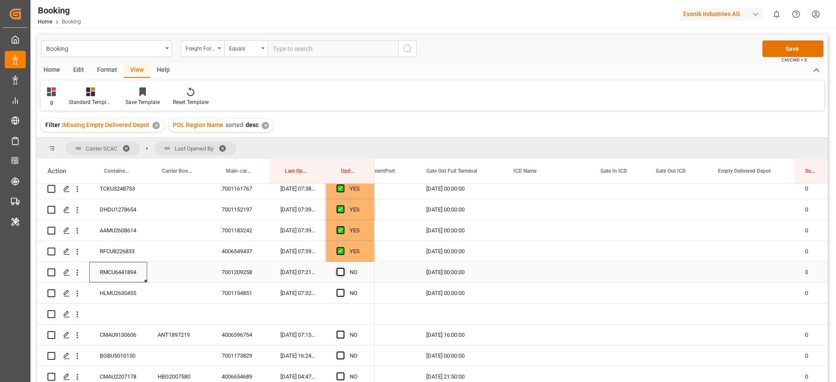
click at [340, 275] on span "Press SPACE to select this row." at bounding box center [341, 272] width 8 height 8
click at [343, 268] on input "Press SPACE to select this row." at bounding box center [343, 268] width 0 height 0
click at [119, 293] on div "HLMU2630455" at bounding box center [118, 293] width 58 height 20
click at [344, 291] on span "Press SPACE to select this row." at bounding box center [341, 293] width 8 height 8
click at [343, 289] on input "Press SPACE to select this row." at bounding box center [343, 289] width 0 height 0
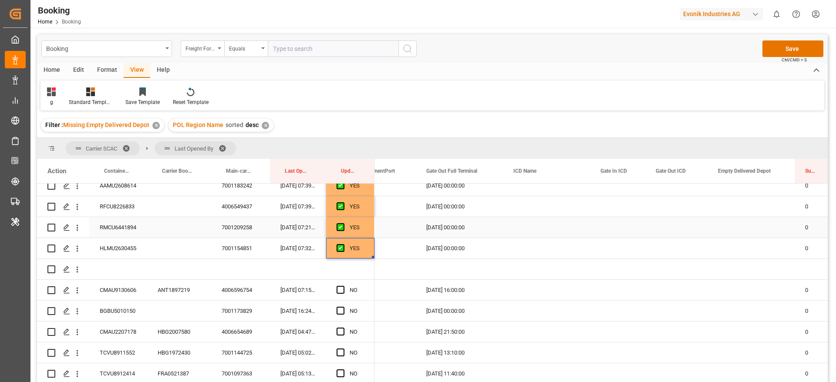
scroll to position [196, 0]
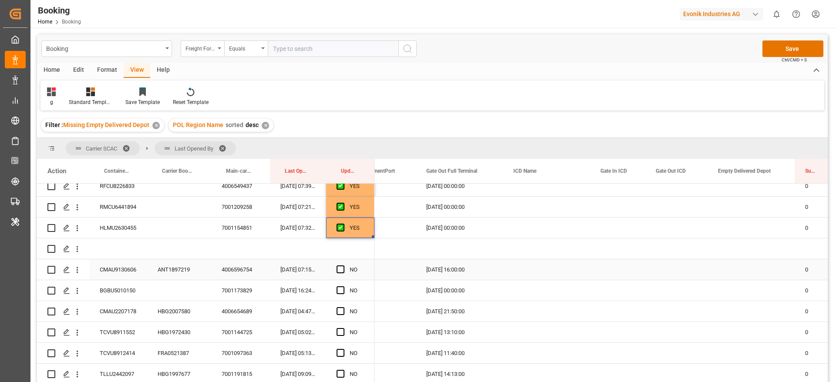
click at [174, 269] on div "ANT1897219" at bounding box center [179, 270] width 64 height 20
click at [342, 270] on span "Press SPACE to select this row." at bounding box center [341, 270] width 8 height 8
click at [343, 266] on input "Press SPACE to select this row." at bounding box center [343, 266] width 0 height 0
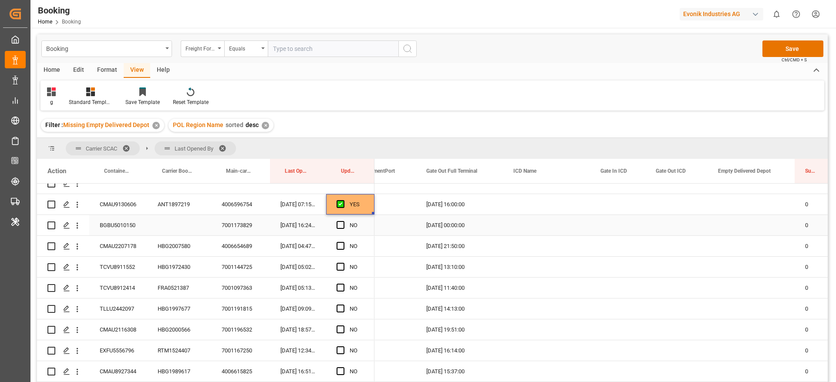
click at [115, 220] on div "BGBU5010150" at bounding box center [118, 225] width 58 height 20
click at [340, 225] on span "Press SPACE to select this row." at bounding box center [341, 225] width 8 height 8
click at [343, 221] on input "Press SPACE to select this row." at bounding box center [343, 221] width 0 height 0
click at [122, 244] on div "CMAU2207178" at bounding box center [118, 246] width 58 height 20
click at [177, 245] on div "HBG2007580" at bounding box center [179, 246] width 64 height 20
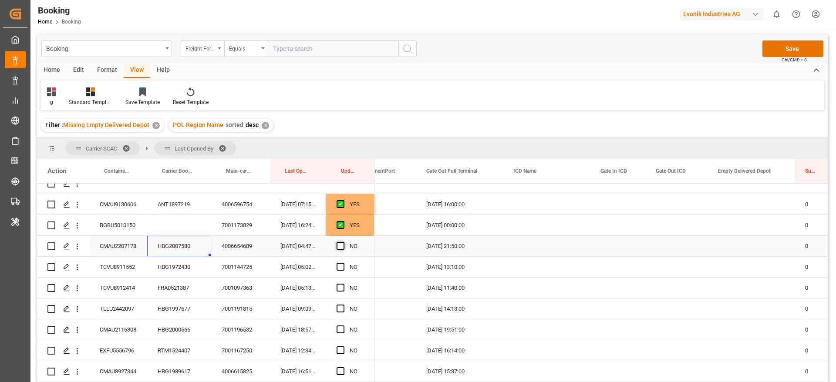
click at [341, 247] on span "Press SPACE to select this row." at bounding box center [341, 246] width 8 height 8
click at [343, 242] on input "Press SPACE to select this row." at bounding box center [343, 242] width 0 height 0
click at [167, 268] on div "HBG1972430" at bounding box center [179, 267] width 64 height 20
click at [342, 265] on span "Press SPACE to select this row." at bounding box center [341, 267] width 8 height 8
click at [343, 263] on input "Press SPACE to select this row." at bounding box center [343, 263] width 0 height 0
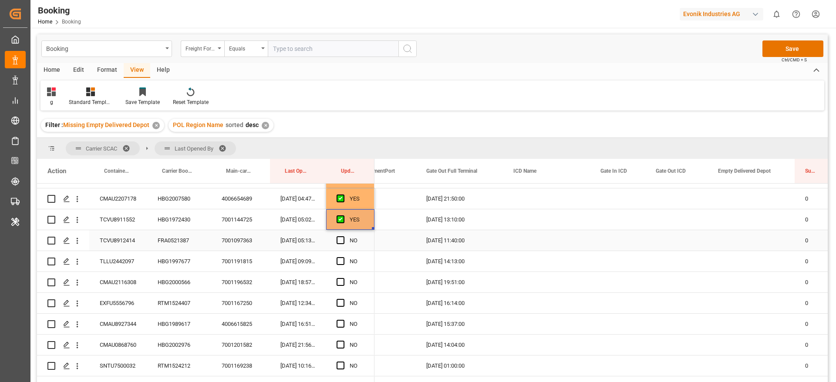
scroll to position [327, 0]
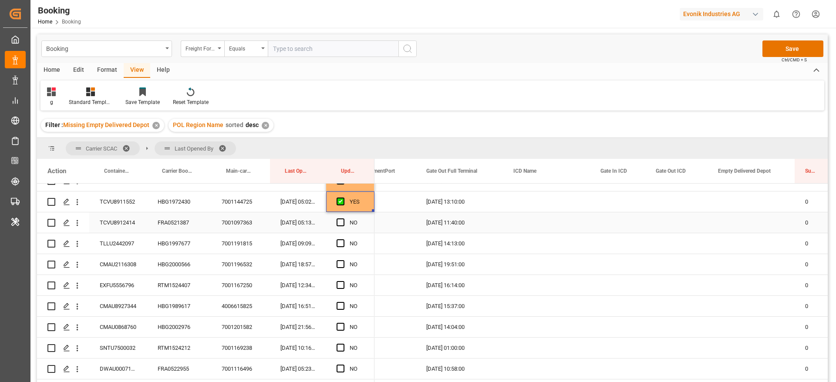
click at [181, 224] on div "FRA0521387" at bounding box center [179, 223] width 64 height 20
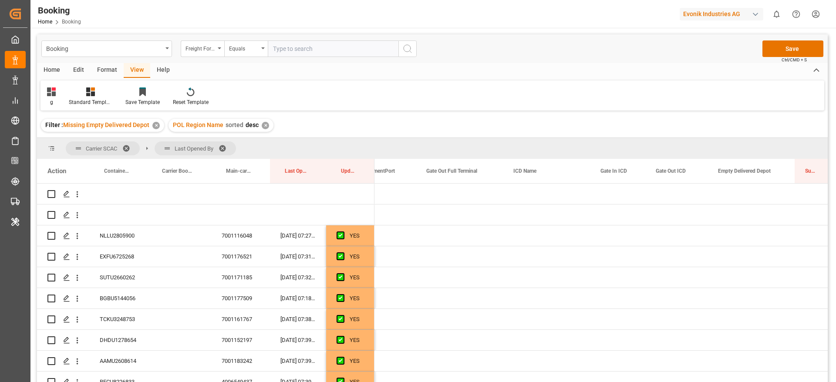
scroll to position [0, 1607]
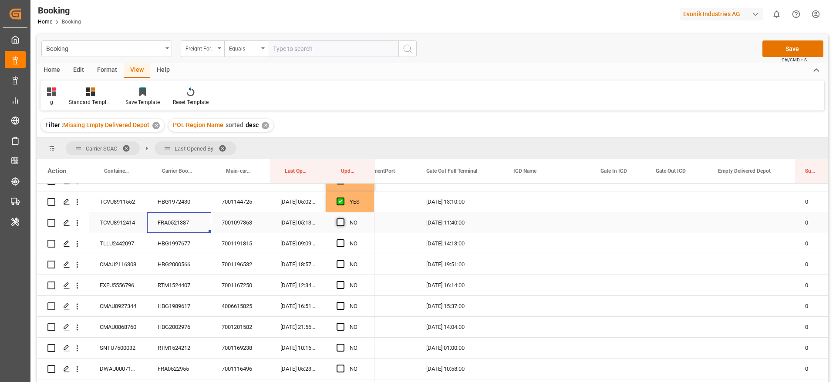
click at [340, 223] on span "Press SPACE to select this row." at bounding box center [341, 223] width 8 height 8
click at [343, 219] on input "Press SPACE to select this row." at bounding box center [343, 219] width 0 height 0
click at [186, 249] on div "HBG1997677" at bounding box center [179, 243] width 64 height 20
click at [338, 243] on span "Press SPACE to select this row." at bounding box center [341, 244] width 8 height 8
click at [343, 240] on input "Press SPACE to select this row." at bounding box center [343, 240] width 0 height 0
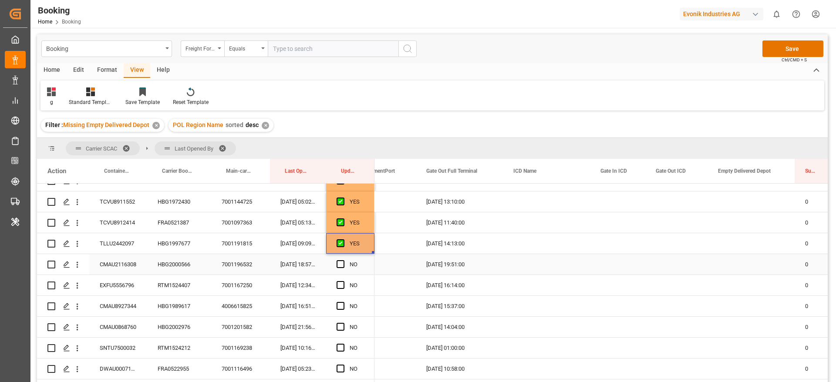
click at [136, 261] on div "CMAU2116308" at bounding box center [118, 264] width 58 height 20
click at [172, 260] on div "HBG2000566" at bounding box center [179, 264] width 64 height 20
click at [343, 261] on span "Press SPACE to select this row." at bounding box center [341, 264] width 8 height 8
click at [343, 260] on input "Press SPACE to select this row." at bounding box center [343, 260] width 0 height 0
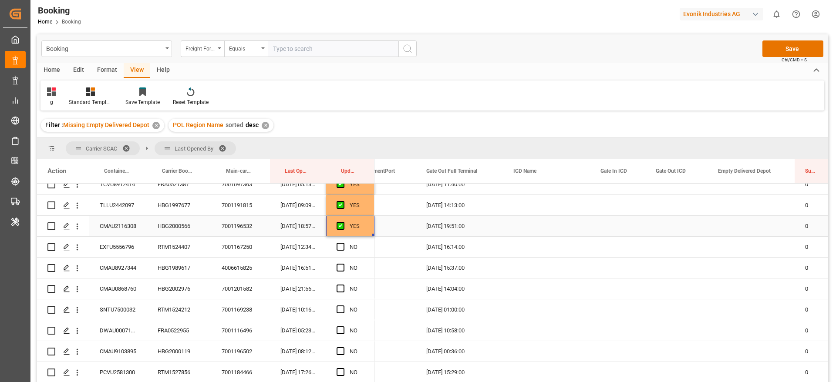
scroll to position [392, 0]
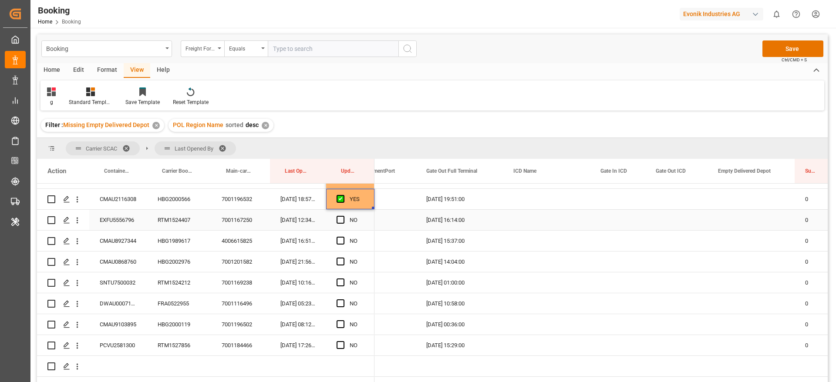
click at [172, 217] on div "RTM1524407" at bounding box center [179, 220] width 64 height 20
click at [340, 218] on span "Press SPACE to select this row." at bounding box center [341, 220] width 8 height 8
click at [343, 216] on input "Press SPACE to select this row." at bounding box center [343, 216] width 0 height 0
click at [196, 234] on div "HBG1989617" at bounding box center [179, 241] width 64 height 20
click at [341, 240] on span "Press SPACE to select this row." at bounding box center [341, 241] width 8 height 8
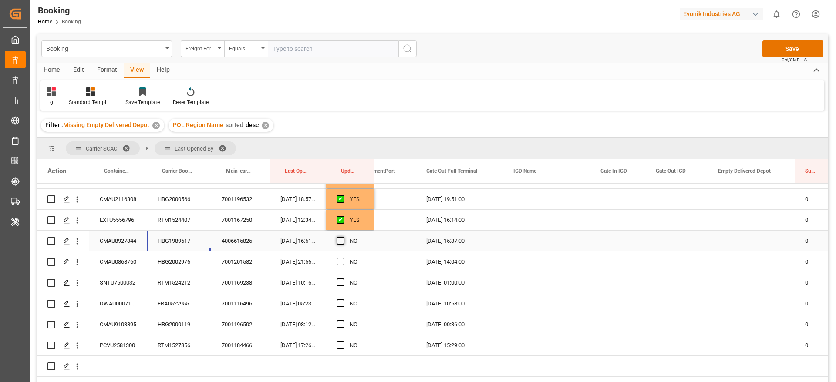
click at [343, 237] on input "Press SPACE to select this row." at bounding box center [343, 237] width 0 height 0
click at [172, 261] on div "HBG2002976" at bounding box center [179, 262] width 64 height 20
click at [342, 264] on span "Press SPACE to select this row." at bounding box center [341, 262] width 8 height 8
click at [343, 258] on input "Press SPACE to select this row." at bounding box center [343, 258] width 0 height 0
click at [174, 285] on div "RTM1524212" at bounding box center [179, 283] width 64 height 20
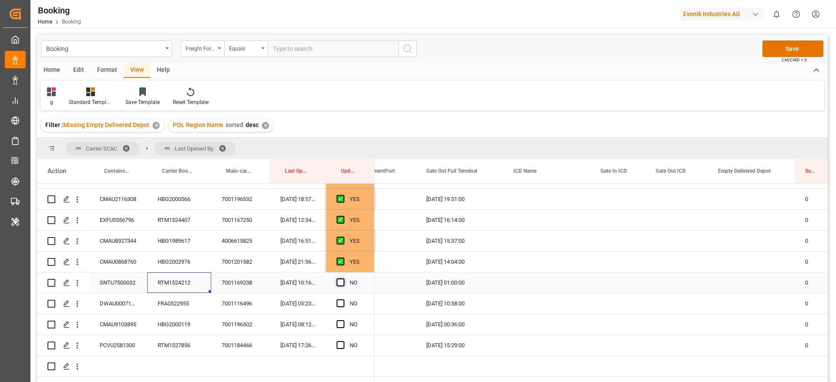
click at [341, 283] on span "Press SPACE to select this row." at bounding box center [341, 283] width 8 height 8
click at [343, 279] on input "Press SPACE to select this row." at bounding box center [343, 279] width 0 height 0
click at [183, 298] on div "FRA0522955" at bounding box center [179, 304] width 64 height 20
click at [342, 304] on span "Press SPACE to select this row." at bounding box center [341, 304] width 8 height 8
click at [343, 300] on input "Press SPACE to select this row." at bounding box center [343, 300] width 0 height 0
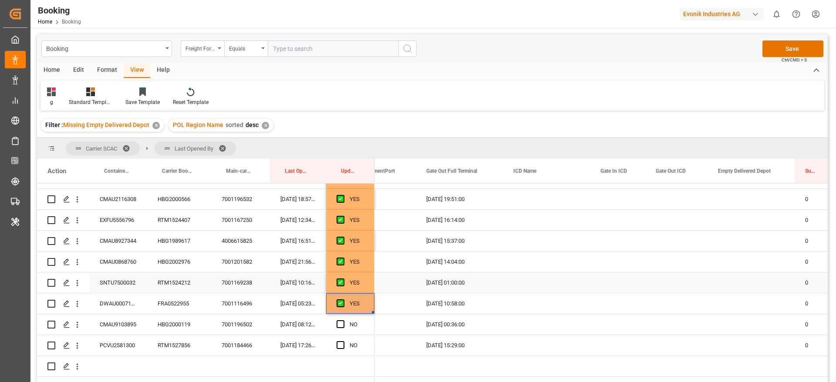
scroll to position [457, 0]
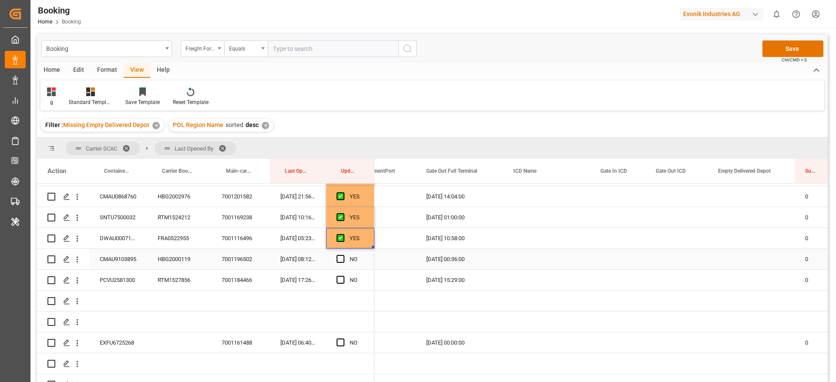
click at [169, 255] on div "HBG2000119" at bounding box center [179, 259] width 64 height 20
click at [125, 252] on div "CMAU9103895" at bounding box center [118, 259] width 58 height 20
click at [125, 238] on div "DWAU0007166" at bounding box center [118, 238] width 58 height 20
click at [167, 257] on div "HBG2000119" at bounding box center [179, 259] width 64 height 20
click at [339, 257] on span "Press SPACE to select this row." at bounding box center [341, 259] width 8 height 8
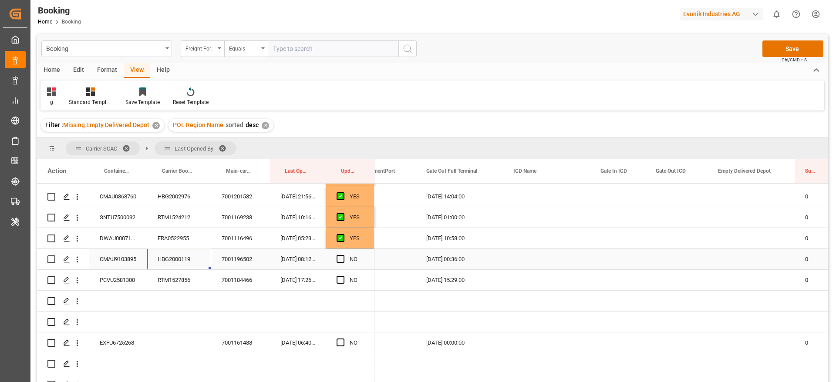
click at [343, 255] on input "Press SPACE to select this row." at bounding box center [343, 255] width 0 height 0
click at [166, 271] on div "RTM1527856" at bounding box center [179, 280] width 64 height 20
click at [339, 280] on span "Press SPACE to select this row." at bounding box center [341, 280] width 8 height 8
click at [343, 276] on input "Press SPACE to select this row." at bounding box center [343, 276] width 0 height 0
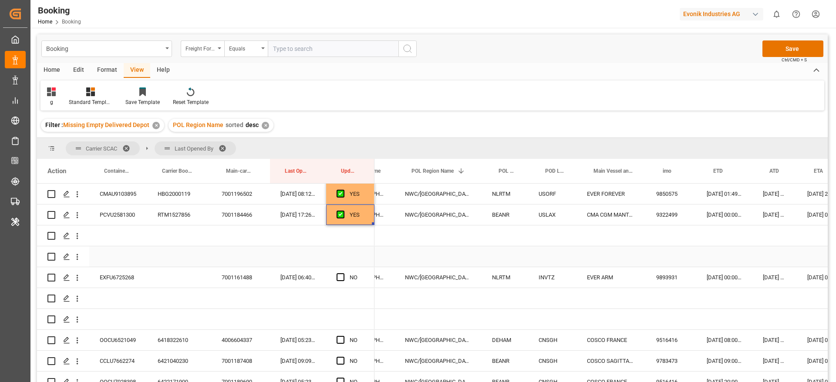
scroll to position [0, 0]
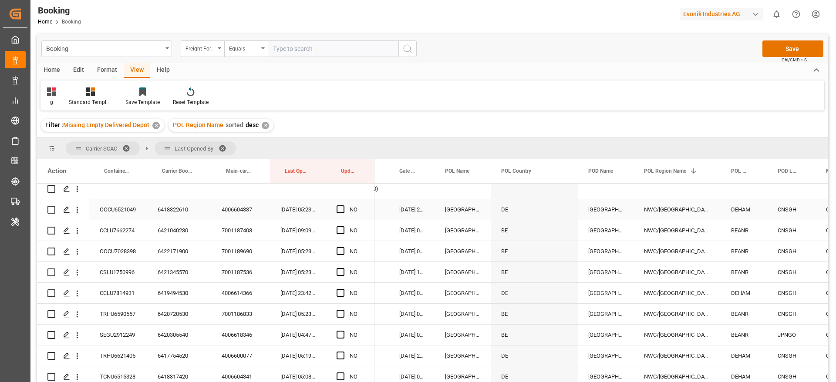
click at [170, 212] on div "6418322610" at bounding box center [179, 210] width 64 height 20
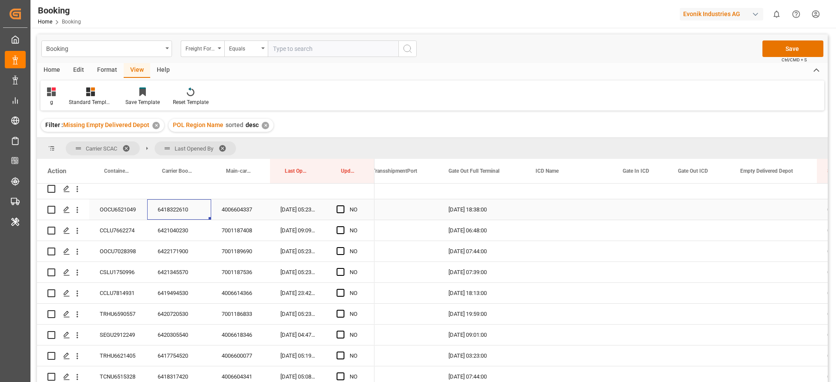
click at [336, 210] on div "NO" at bounding box center [350, 210] width 48 height 20
click at [339, 205] on div "Press SPACE to select this row." at bounding box center [343, 210] width 13 height 20
drag, startPoint x: 339, startPoint y: 209, endPoint x: 406, endPoint y: 289, distance: 104.5
click at [339, 209] on span "Press SPACE to select this row." at bounding box center [341, 210] width 8 height 8
click at [343, 206] on input "Press SPACE to select this row." at bounding box center [343, 206] width 0 height 0
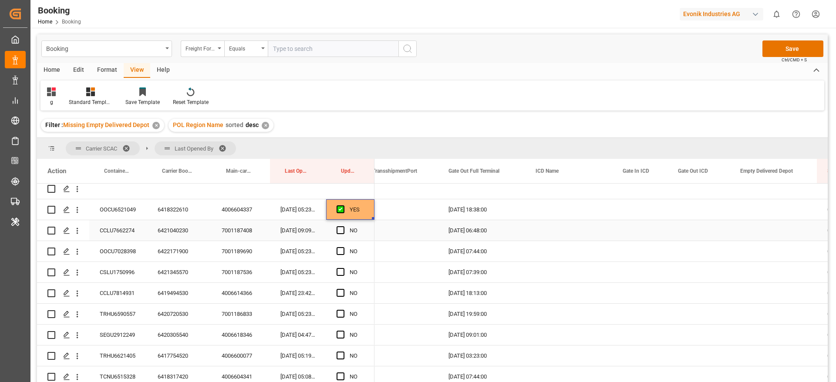
click at [179, 233] on div "6421040230" at bounding box center [179, 230] width 64 height 20
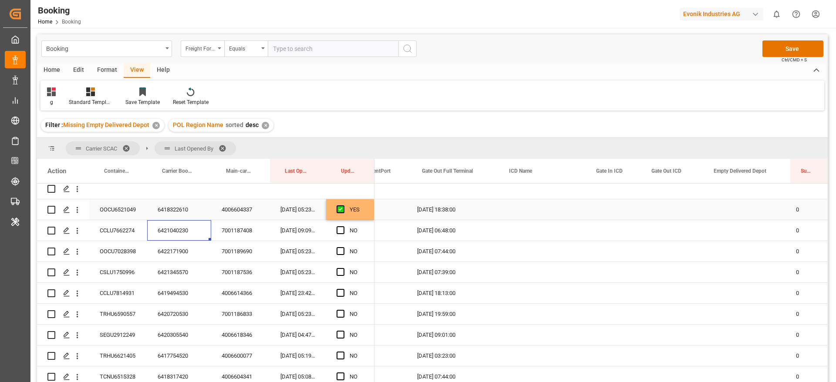
scroll to position [0, 1619]
click at [339, 229] on span "Press SPACE to select this row." at bounding box center [341, 231] width 8 height 8
click at [343, 227] on input "Press SPACE to select this row." at bounding box center [343, 227] width 0 height 0
click at [342, 232] on span "Press SPACE to select this row." at bounding box center [341, 231] width 8 height 8
click at [343, 227] on input "Press SPACE to select this row." at bounding box center [343, 227] width 0 height 0
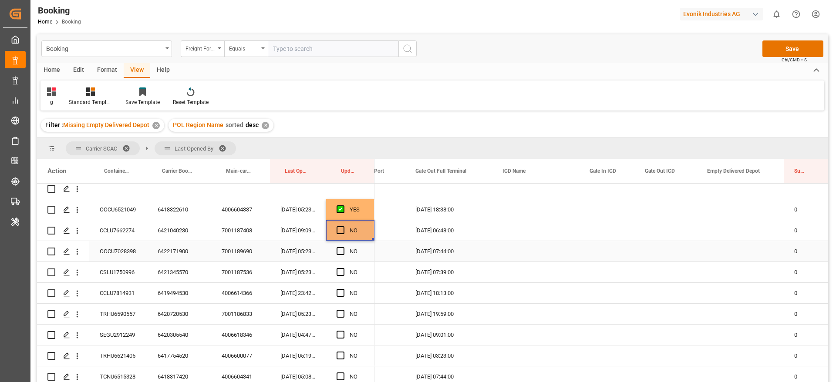
click at [159, 255] on div "6422171900" at bounding box center [179, 251] width 64 height 20
click at [264, 234] on div "7001187408" at bounding box center [240, 230] width 59 height 20
click at [240, 246] on div "7001189690" at bounding box center [240, 251] width 59 height 20
click at [176, 251] on div "6422171900" at bounding box center [179, 251] width 64 height 20
click at [341, 231] on span "Press SPACE to select this row." at bounding box center [341, 231] width 8 height 8
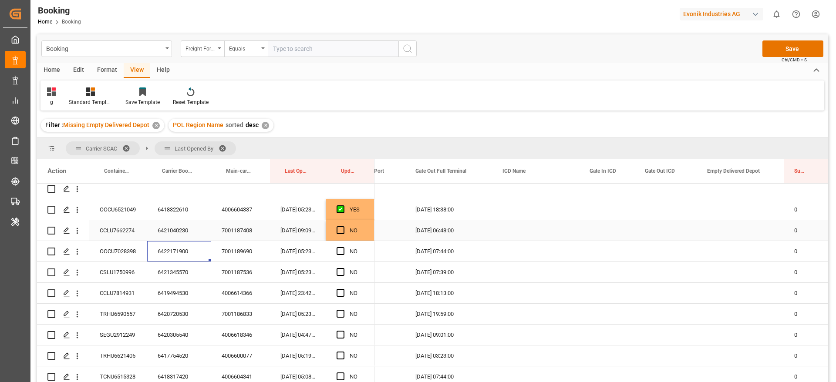
click at [343, 227] on input "Press SPACE to select this row." at bounding box center [343, 227] width 0 height 0
click at [170, 255] on div "6422171900" at bounding box center [179, 251] width 64 height 20
click at [338, 250] on span "Press SPACE to select this row." at bounding box center [341, 251] width 8 height 8
click at [343, 247] on input "Press SPACE to select this row." at bounding box center [343, 247] width 0 height 0
click at [181, 272] on div "6421345570" at bounding box center [179, 272] width 64 height 20
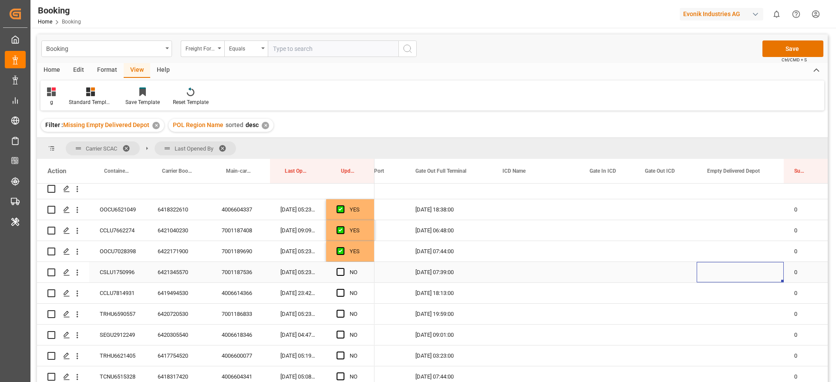
click at [728, 271] on div "Press SPACE to select this row." at bounding box center [740, 272] width 87 height 20
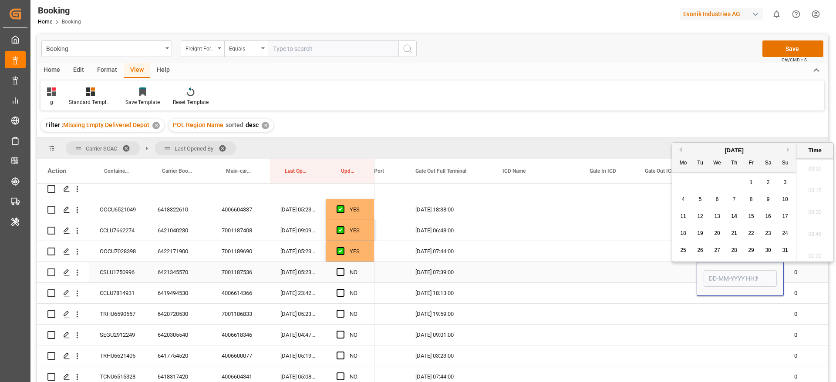
scroll to position [1179, 0]
click at [733, 214] on span "14" at bounding box center [734, 216] width 6 height 6
type input "14-08-2025 00:00"
click at [655, 266] on div "Press SPACE to select this row." at bounding box center [666, 272] width 62 height 20
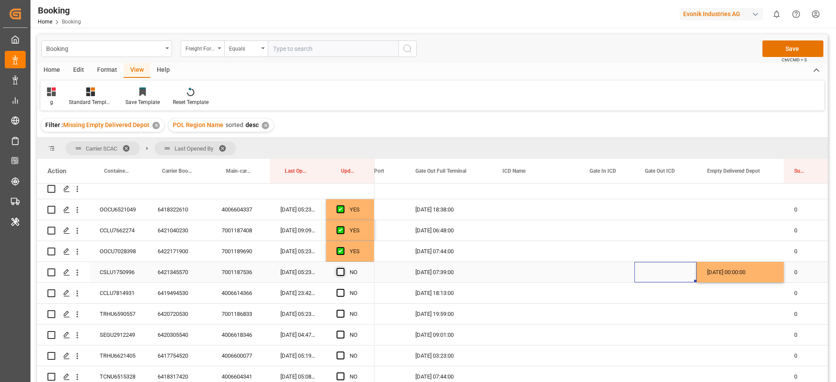
click at [339, 273] on span "Press SPACE to select this row." at bounding box center [341, 272] width 8 height 8
click at [343, 268] on input "Press SPACE to select this row." at bounding box center [343, 268] width 0 height 0
click at [172, 291] on div "6419494530" at bounding box center [179, 293] width 64 height 20
click at [339, 294] on span "Press SPACE to select this row." at bounding box center [341, 293] width 8 height 8
click at [343, 289] on input "Press SPACE to select this row." at bounding box center [343, 289] width 0 height 0
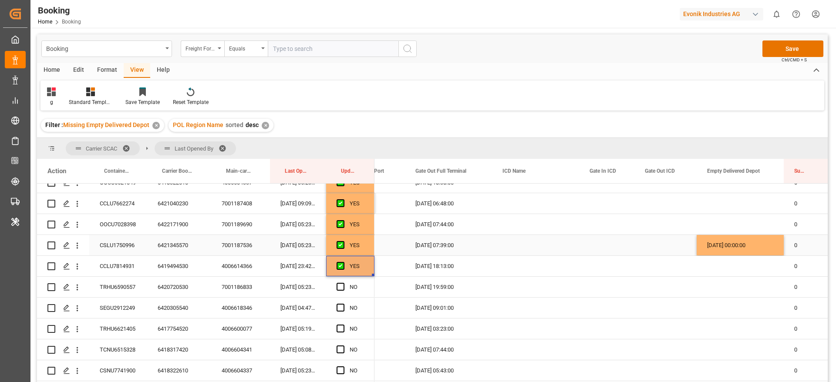
scroll to position [719, 0]
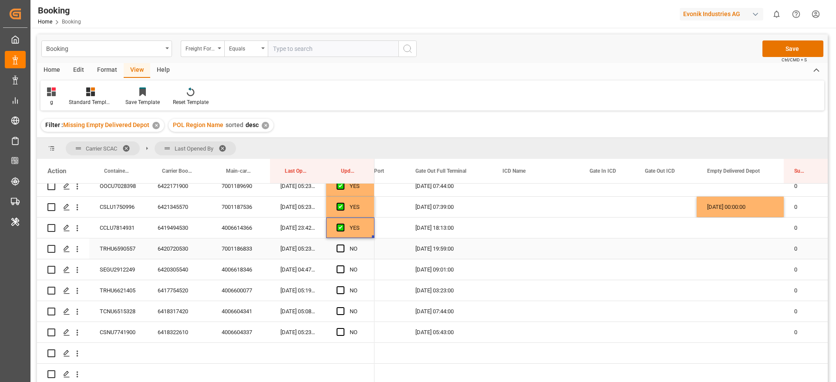
click at [180, 252] on div "6420720530" at bounding box center [179, 249] width 64 height 20
click at [340, 247] on span "Press SPACE to select this row." at bounding box center [341, 249] width 8 height 8
click at [343, 245] on input "Press SPACE to select this row." at bounding box center [343, 245] width 0 height 0
click at [174, 272] on div "6420305540" at bounding box center [179, 270] width 64 height 20
drag, startPoint x: 340, startPoint y: 268, endPoint x: 174, endPoint y: 288, distance: 166.8
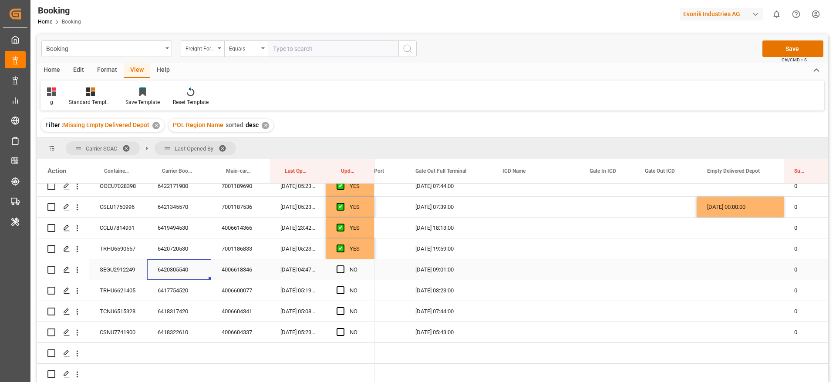
click at [340, 268] on span "Press SPACE to select this row." at bounding box center [341, 270] width 8 height 8
click at [343, 266] on input "Press SPACE to select this row." at bounding box center [343, 266] width 0 height 0
click at [163, 284] on div "6417754520" at bounding box center [179, 291] width 64 height 20
click at [341, 291] on span "Press SPACE to select this row." at bounding box center [341, 291] width 8 height 8
click at [343, 287] on input "Press SPACE to select this row." at bounding box center [343, 287] width 0 height 0
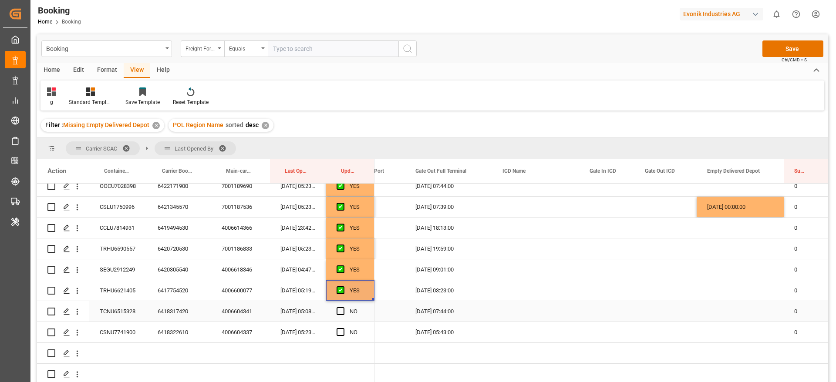
click at [180, 315] on div "6418317420" at bounding box center [179, 311] width 64 height 20
click at [341, 308] on span "Press SPACE to select this row." at bounding box center [341, 312] width 8 height 8
click at [343, 308] on input "Press SPACE to select this row." at bounding box center [343, 308] width 0 height 0
click at [167, 335] on div "6418322610" at bounding box center [179, 332] width 64 height 20
click at [342, 334] on span "Press SPACE to select this row." at bounding box center [341, 332] width 8 height 8
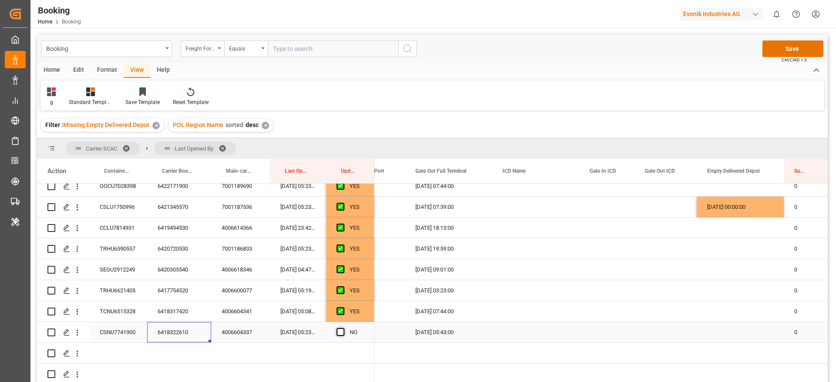
click at [343, 328] on input "Press SPACE to select this row." at bounding box center [343, 328] width 0 height 0
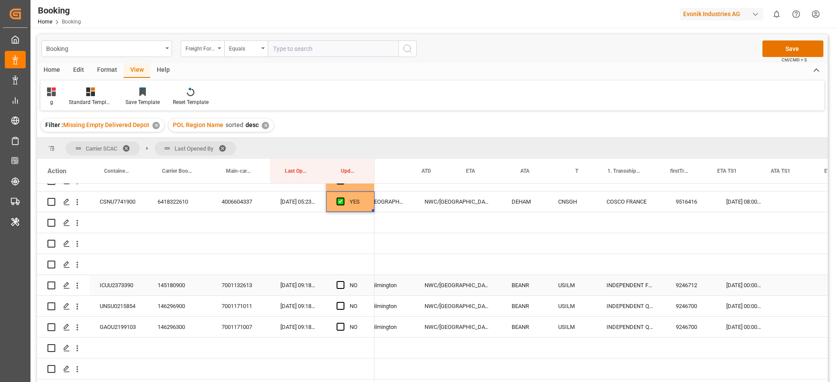
scroll to position [0, 716]
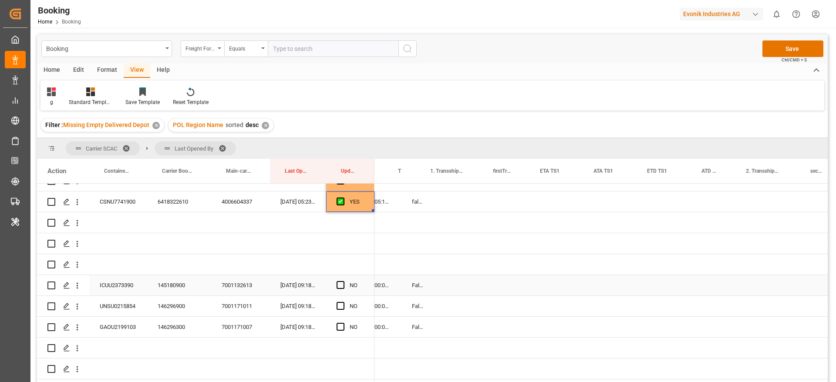
click at [178, 286] on div "145180900" at bounding box center [179, 285] width 64 height 20
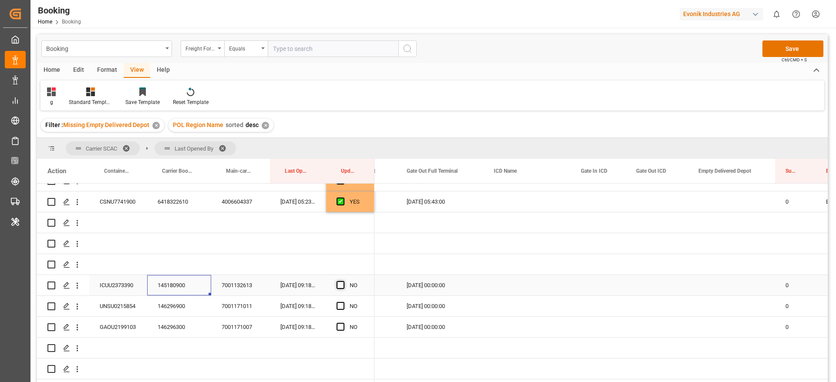
click at [343, 283] on span "Press SPACE to select this row." at bounding box center [341, 285] width 8 height 8
click at [343, 281] on input "Press SPACE to select this row." at bounding box center [343, 281] width 0 height 0
click at [183, 305] on div "146296900" at bounding box center [179, 306] width 64 height 20
click at [339, 306] on span "Press SPACE to select this row." at bounding box center [341, 306] width 8 height 8
click at [343, 302] on input "Press SPACE to select this row." at bounding box center [343, 302] width 0 height 0
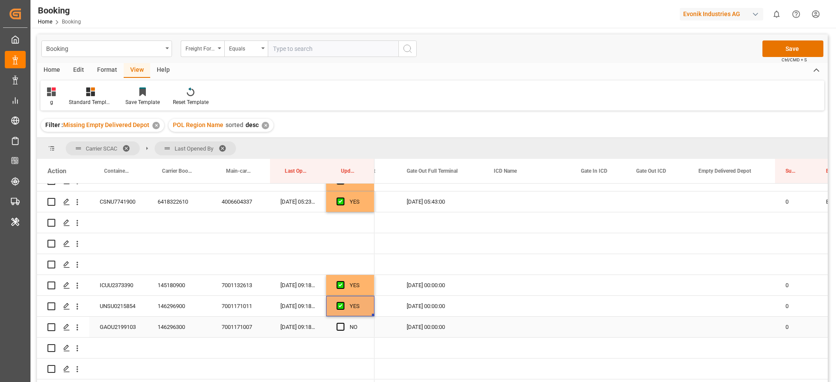
click at [166, 321] on div "146296300" at bounding box center [179, 327] width 64 height 20
click at [340, 324] on span "Press SPACE to select this row." at bounding box center [341, 327] width 8 height 8
click at [343, 323] on input "Press SPACE to select this row." at bounding box center [343, 323] width 0 height 0
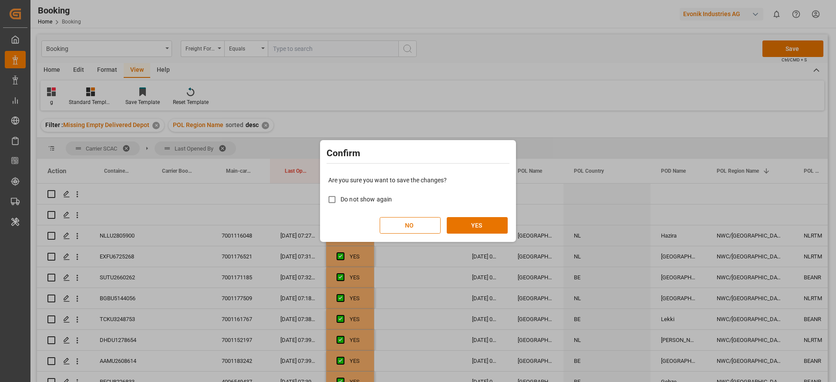
click at [482, 217] on div "Are you sure you want to save the changes? Do not show again NO YES" at bounding box center [418, 205] width 192 height 70
click at [485, 220] on button "YES" at bounding box center [477, 225] width 61 height 17
